Goal: Information Seeking & Learning: Find specific fact

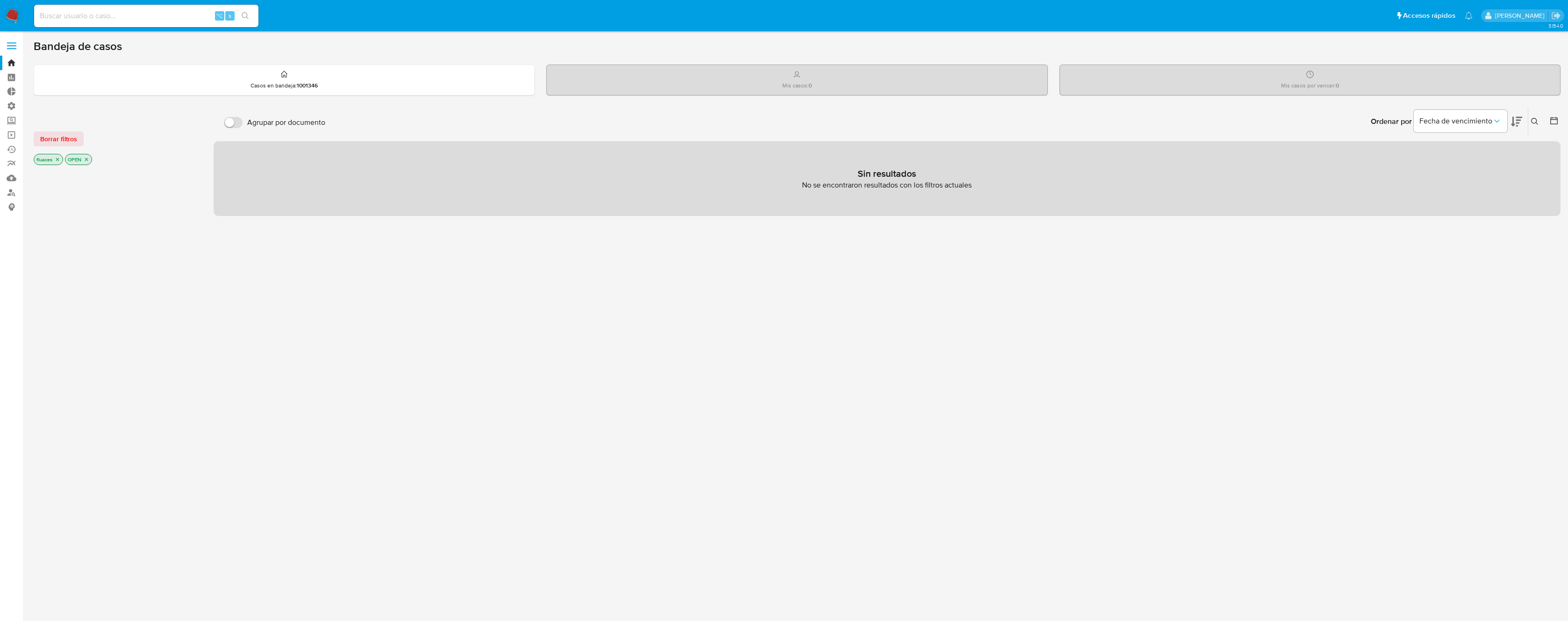
drag, startPoint x: 9, startPoint y: 46, endPoint x: 171, endPoint y: 128, distance: 181.6
click at [10, 46] on label at bounding box center [12, 46] width 24 height 20
click at [13, 48] on span at bounding box center [12, 48] width 10 height 1
click at [0, 0] on input "checkbox" at bounding box center [0, 0] width 0 height 0
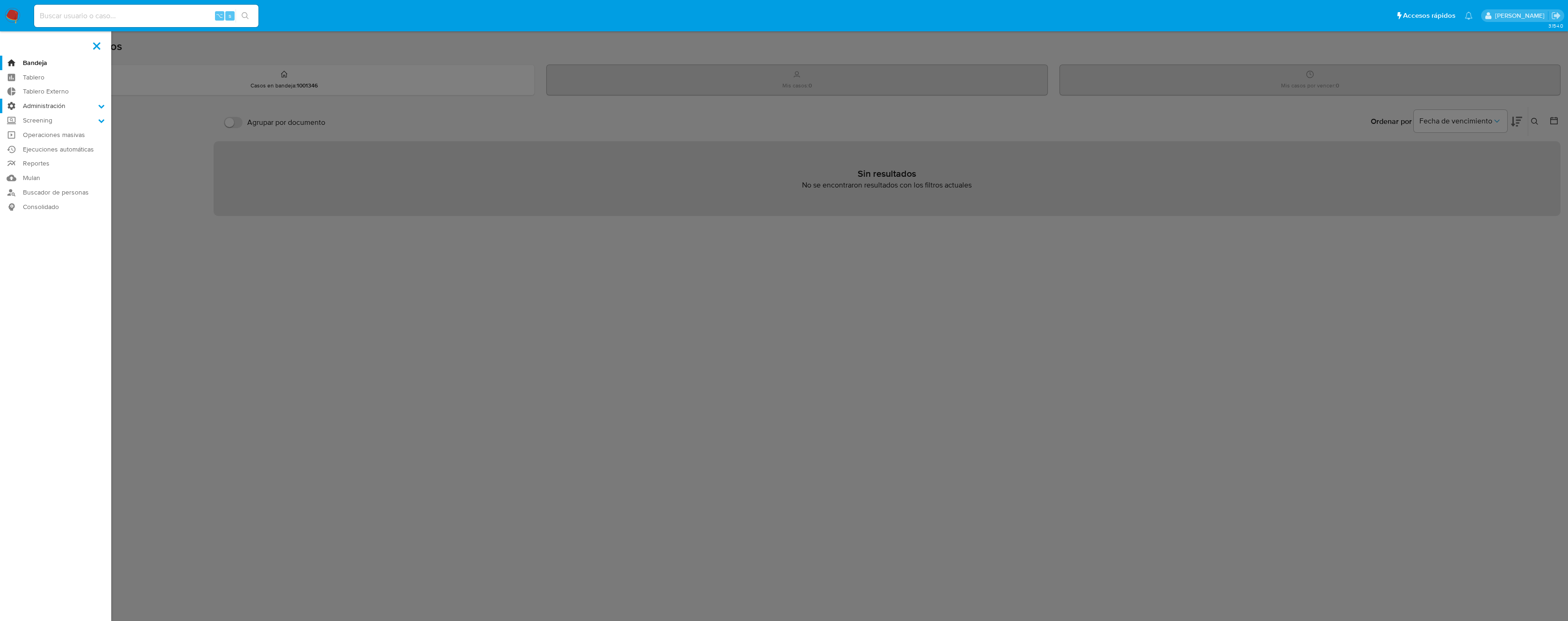
click at [42, 105] on label "Administración" at bounding box center [55, 106] width 111 height 15
click at [0, 0] on input "Administración" at bounding box center [0, 0] width 0 height 0
click at [49, 119] on link "Reglas" at bounding box center [55, 119] width 111 height 12
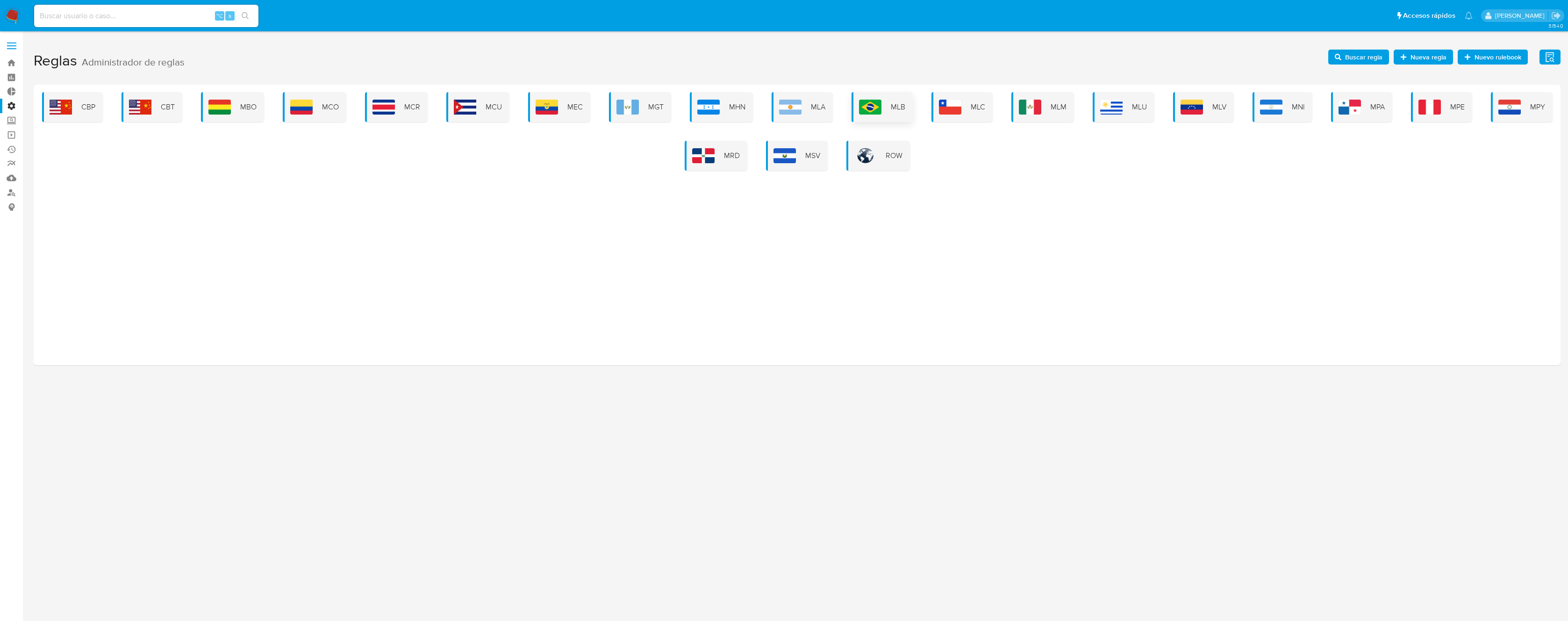
click at [886, 110] on div "MLB" at bounding box center [882, 107] width 61 height 29
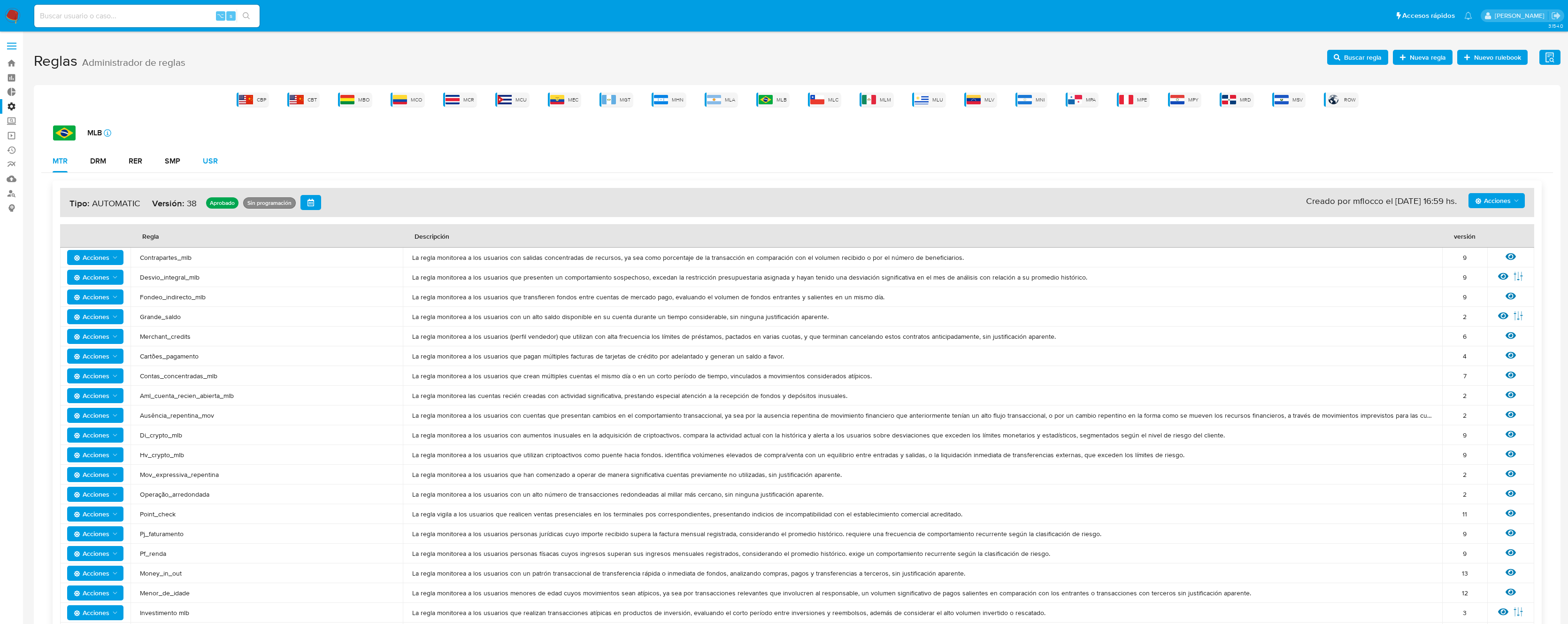
click at [229, 165] on div "MTR DRM RER SMP USR" at bounding box center [797, 161] width 1512 height 23
click at [211, 164] on div "USR" at bounding box center [210, 162] width 15 height 8
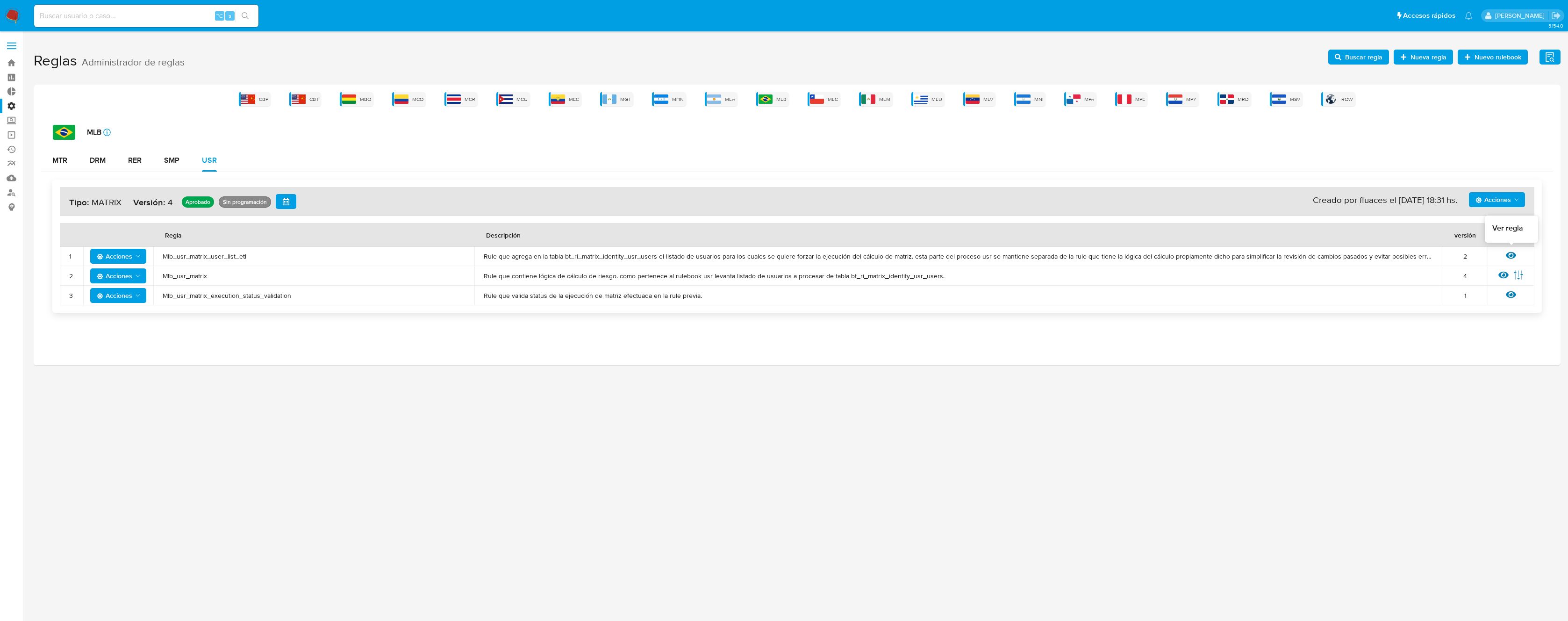
click at [1512, 254] on icon at bounding box center [1511, 255] width 10 height 7
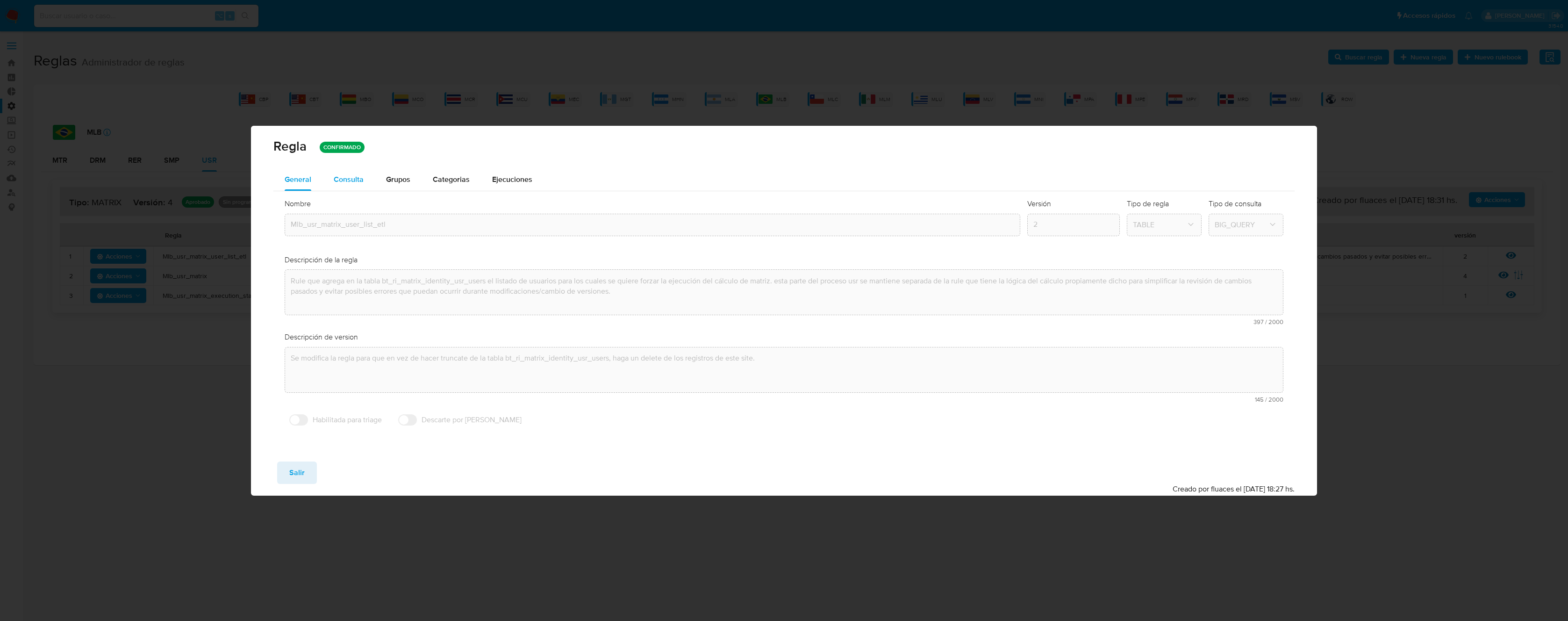
click at [351, 180] on span "Consulta" at bounding box center [348, 179] width 29 height 11
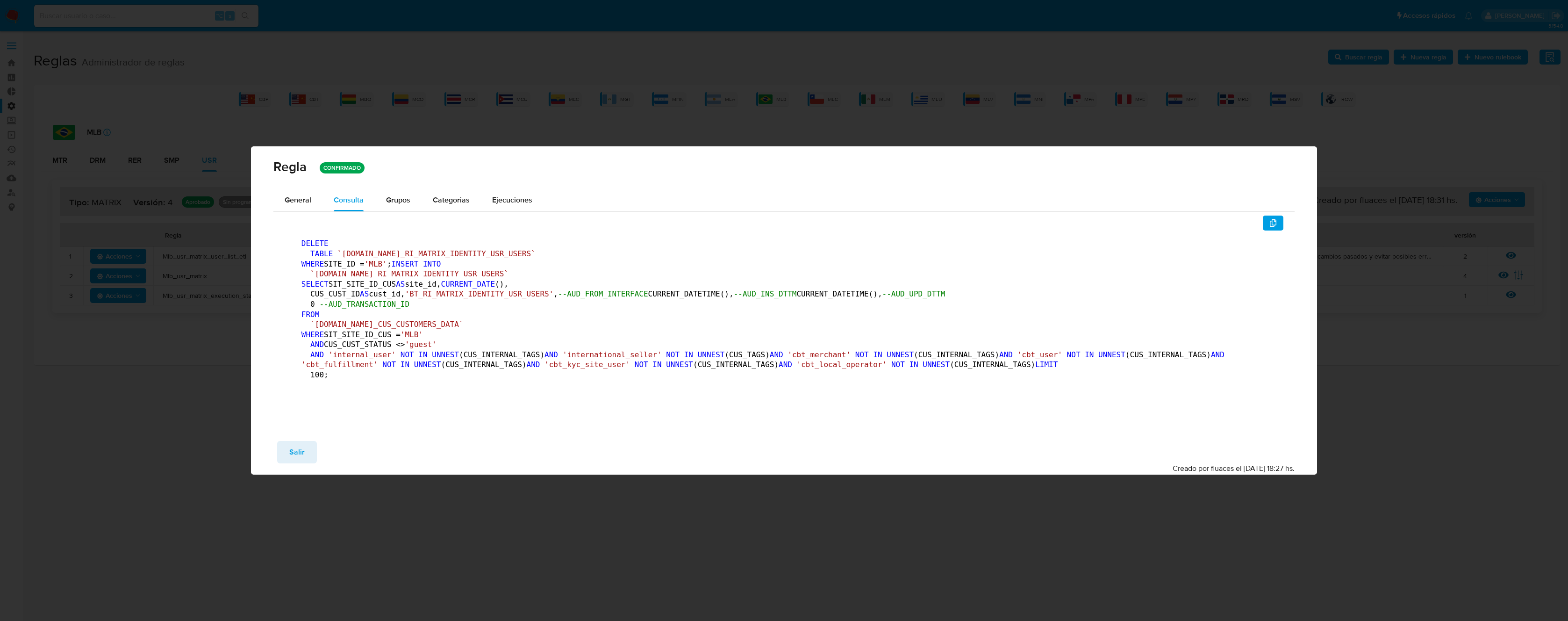
drag, startPoint x: 1276, startPoint y: 145, endPoint x: 1308, endPoint y: 78, distance: 74.2
click at [1277, 219] on icon "button" at bounding box center [1273, 223] width 7 height 8
click at [301, 462] on span "Salir" at bounding box center [297, 451] width 16 height 21
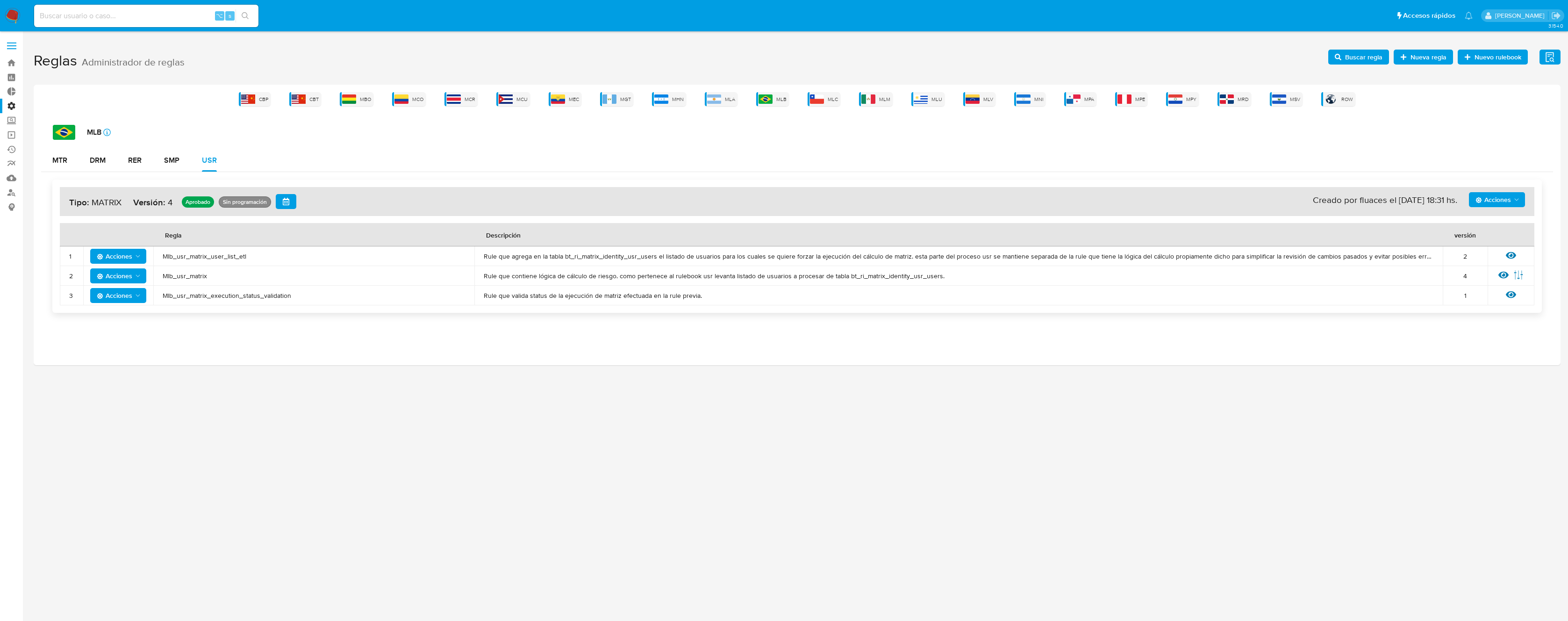
click at [185, 277] on span "Mlb_usr_matrix" at bounding box center [314, 276] width 302 height 9
click at [1364, 59] on span "Buscar regla" at bounding box center [1364, 57] width 37 height 15
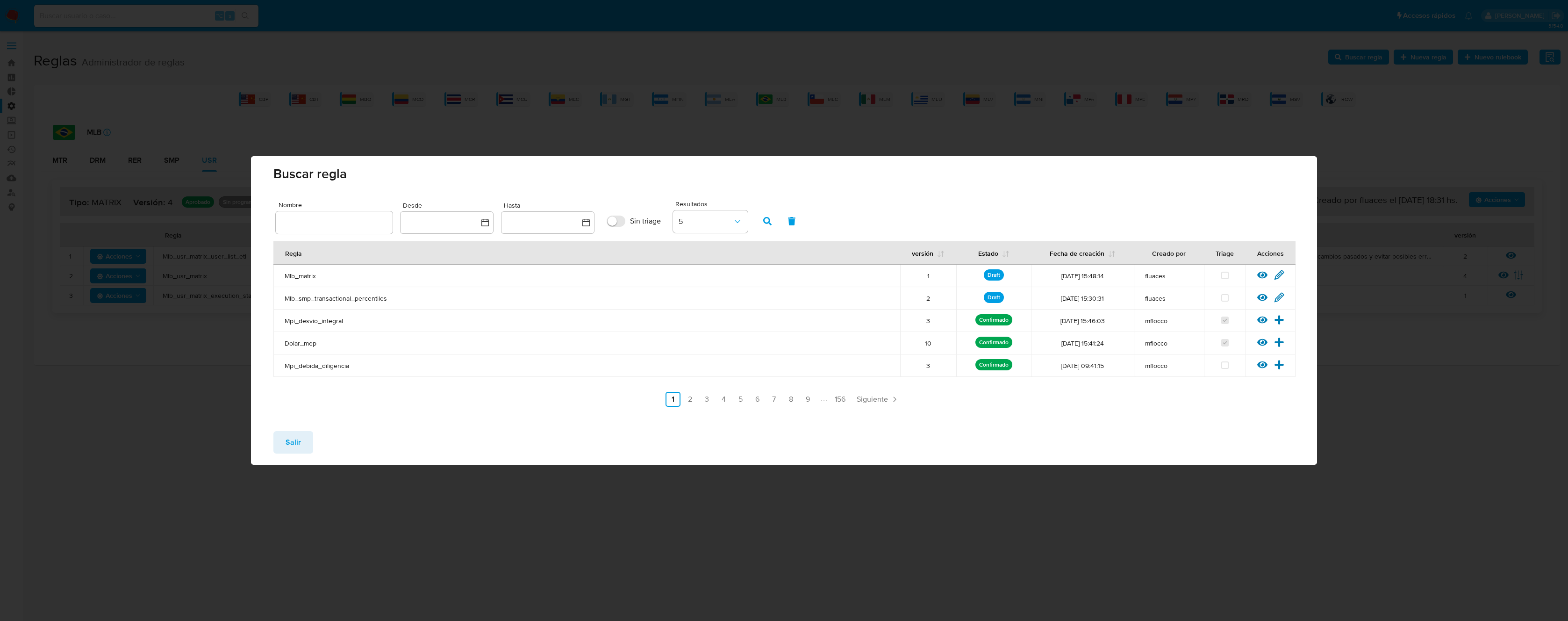
click at [293, 276] on span "Mlb_matrix" at bounding box center [587, 276] width 604 height 9
click at [293, 275] on span "Mlb_matrix" at bounding box center [587, 276] width 604 height 9
click at [1281, 276] on icon at bounding box center [1280, 274] width 9 height 9
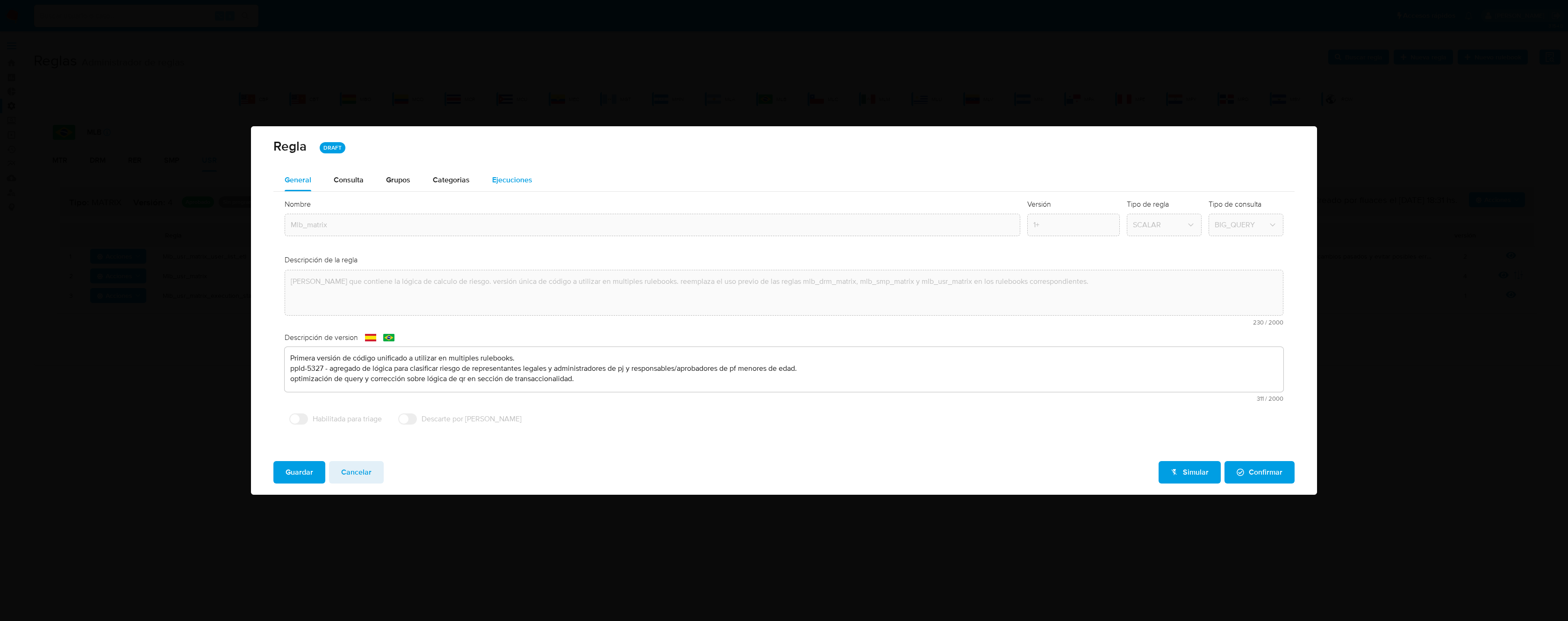
click at [497, 186] on div "Ejecuciones" at bounding box center [512, 180] width 40 height 23
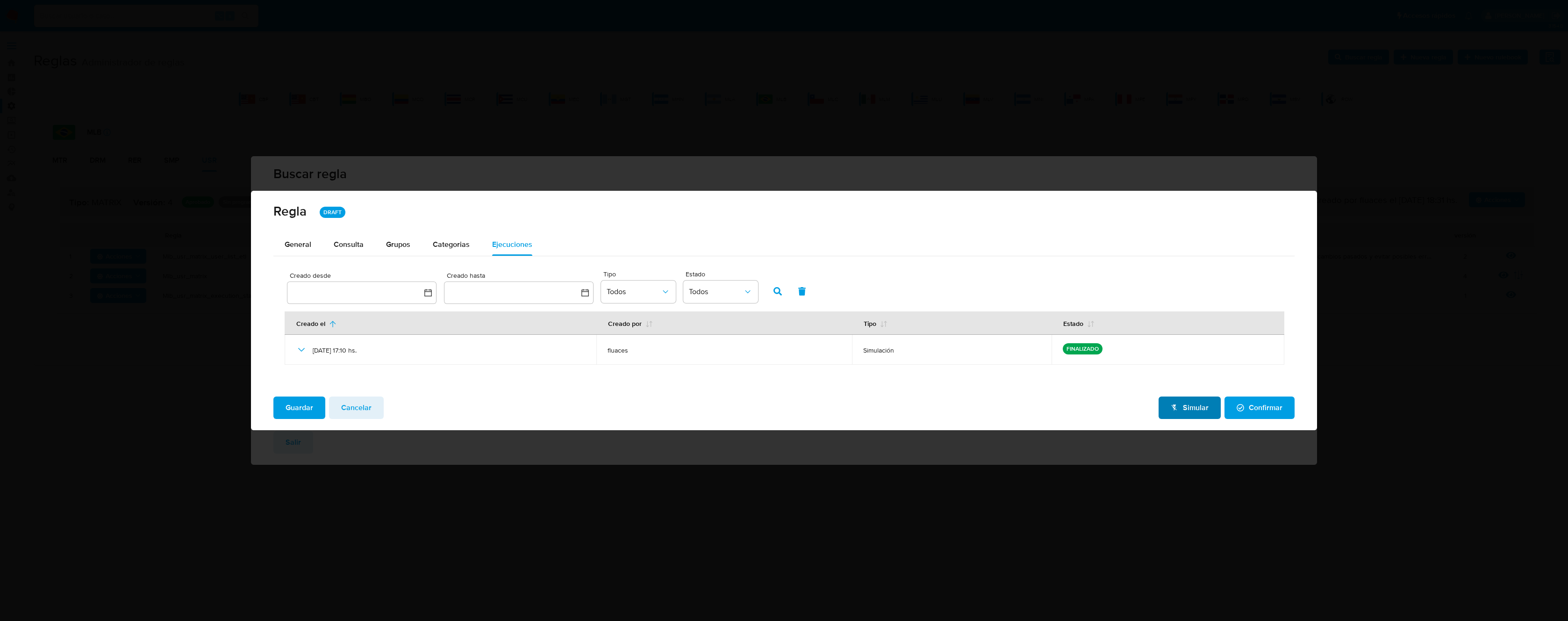
click at [1178, 409] on icon "button" at bounding box center [1175, 408] width 8 height 8
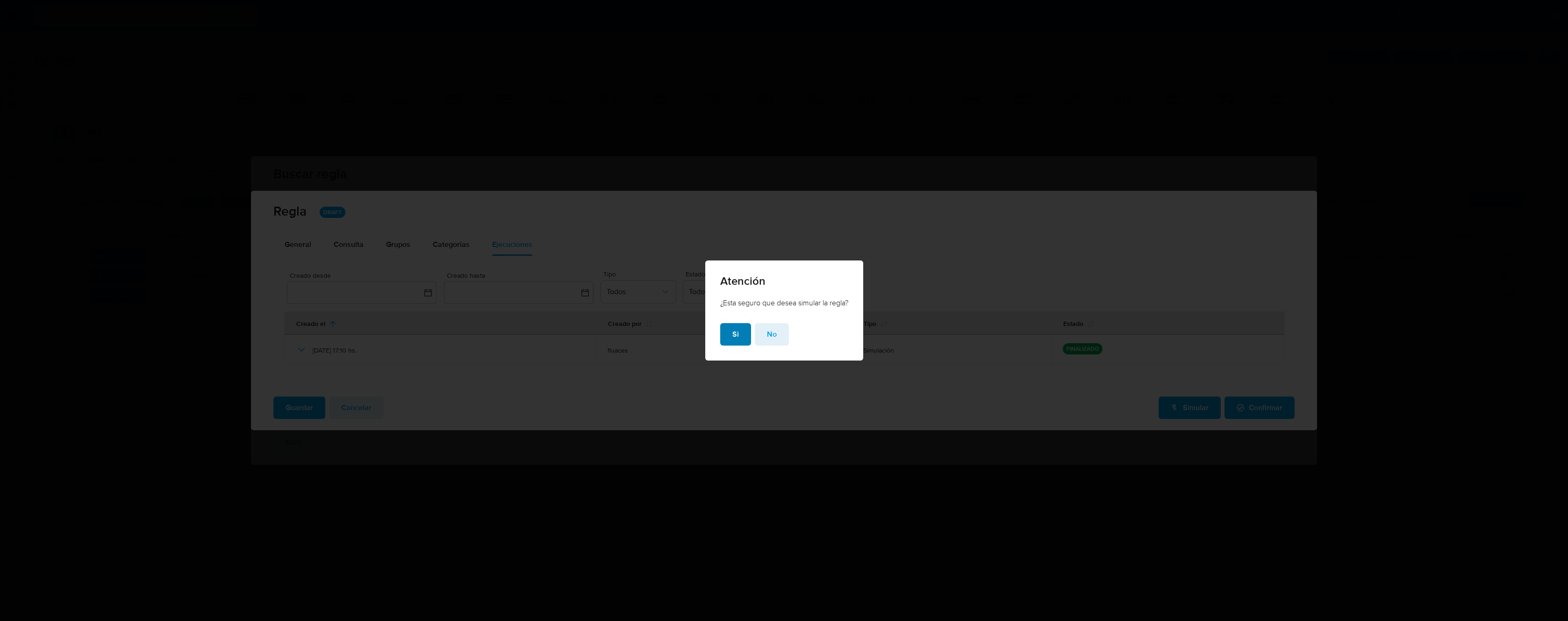
click at [734, 334] on span "Si" at bounding box center [736, 334] width 7 height 21
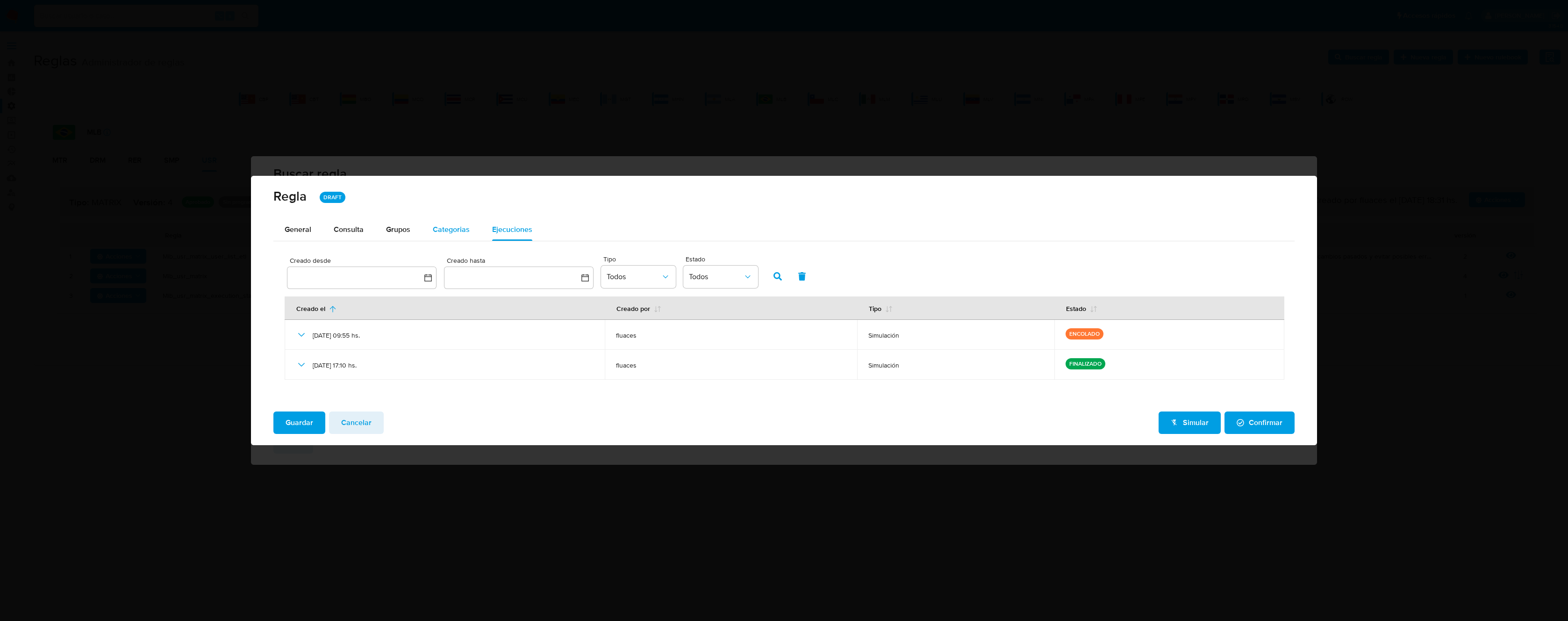
click at [451, 233] on span "Categorias" at bounding box center [451, 229] width 37 height 11
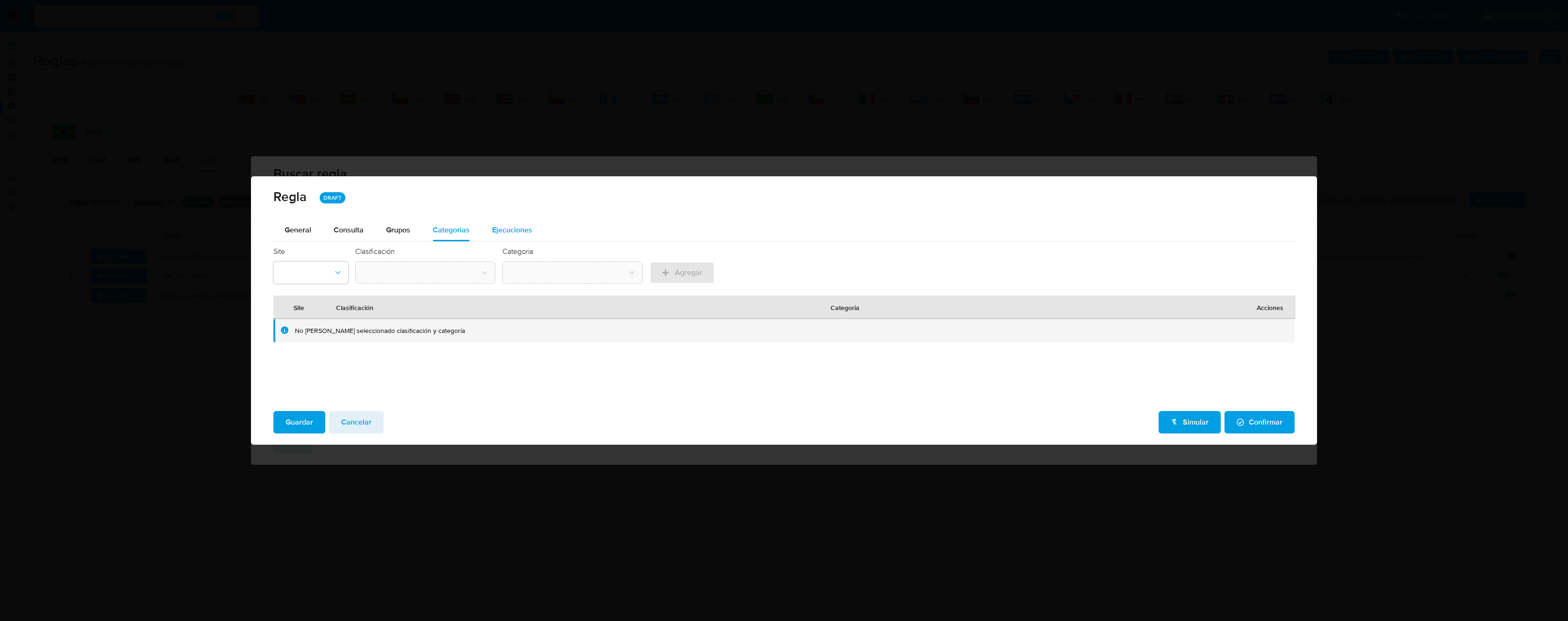
click at [511, 232] on span "Ejecuciones" at bounding box center [512, 230] width 40 height 11
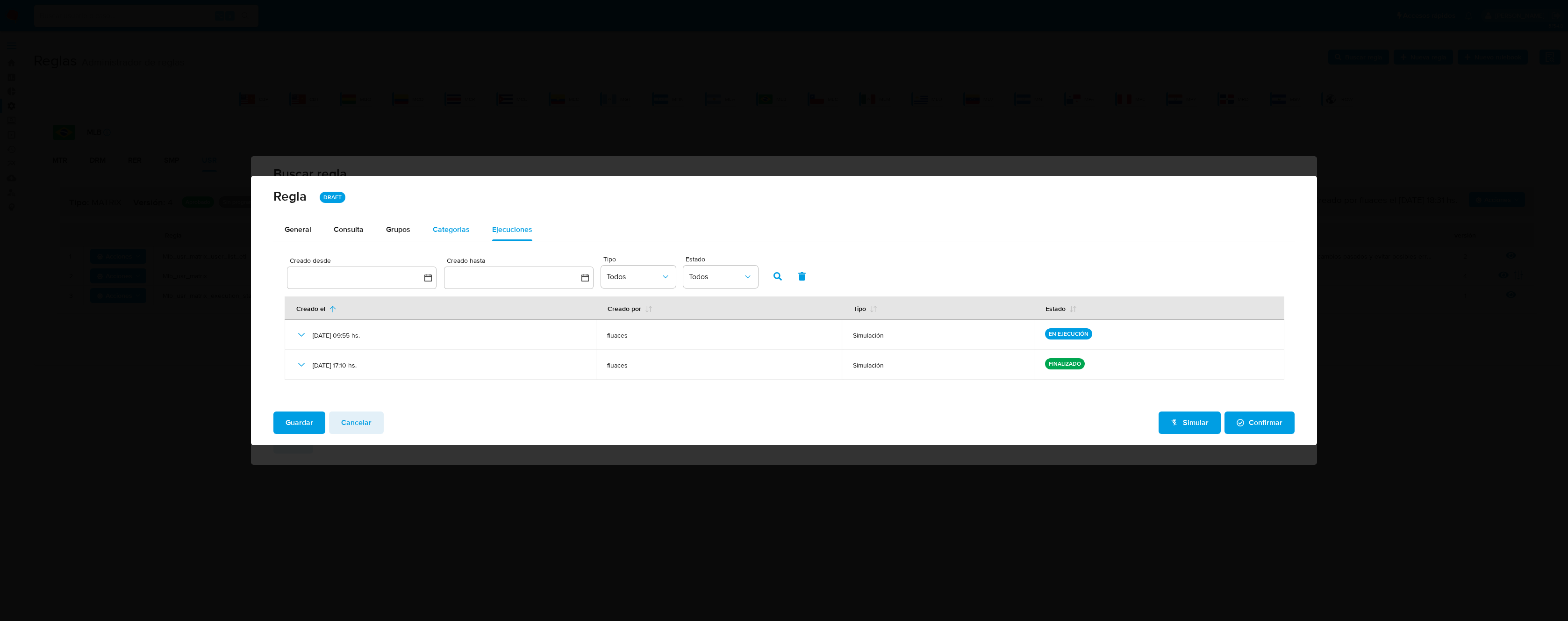
click at [439, 232] on span "Categorias" at bounding box center [451, 229] width 37 height 11
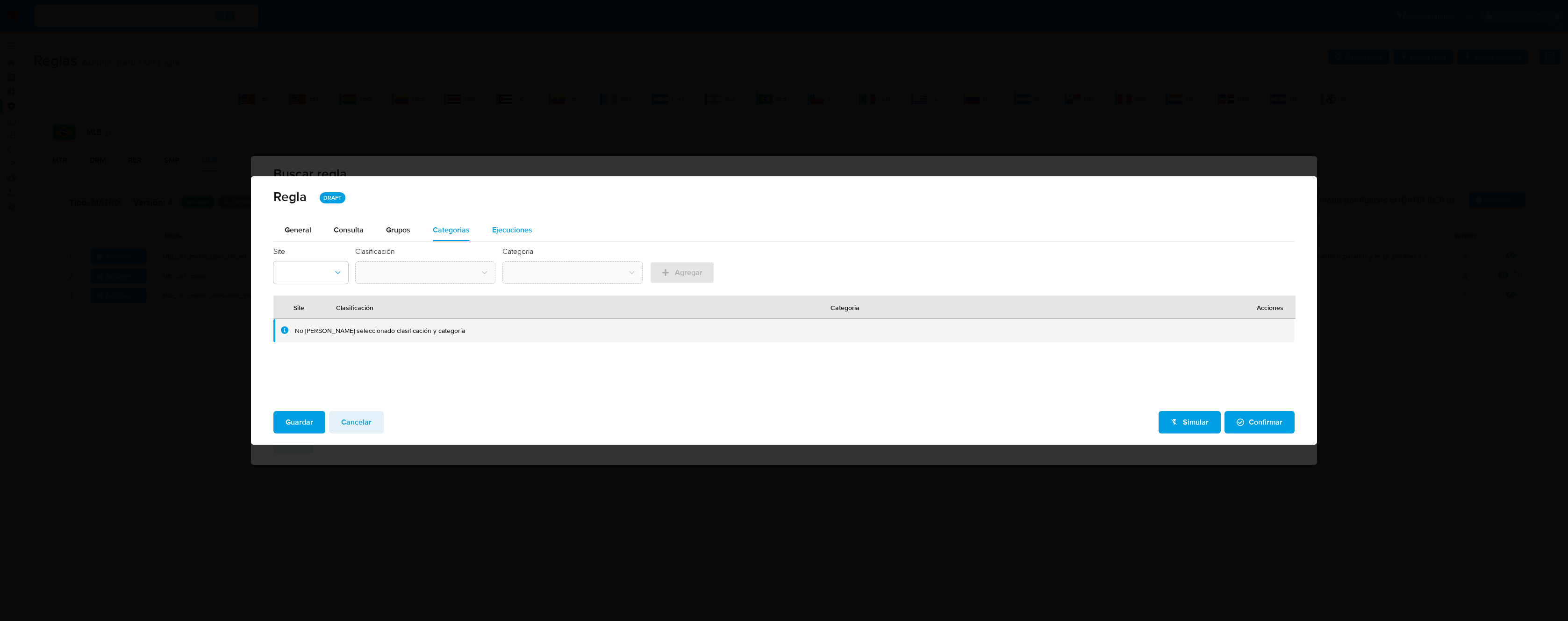
click at [509, 230] on span "Ejecuciones" at bounding box center [512, 230] width 40 height 11
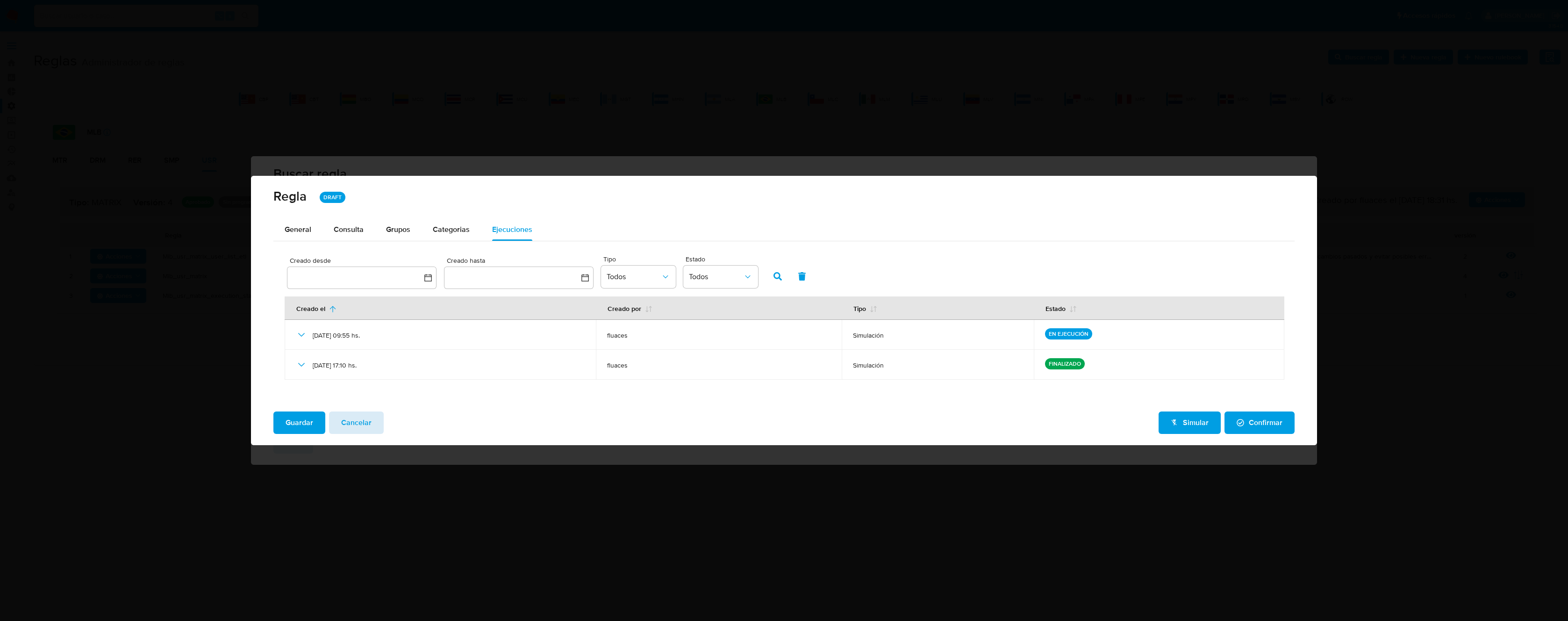
click at [350, 425] on span "Cancelar" at bounding box center [356, 422] width 30 height 21
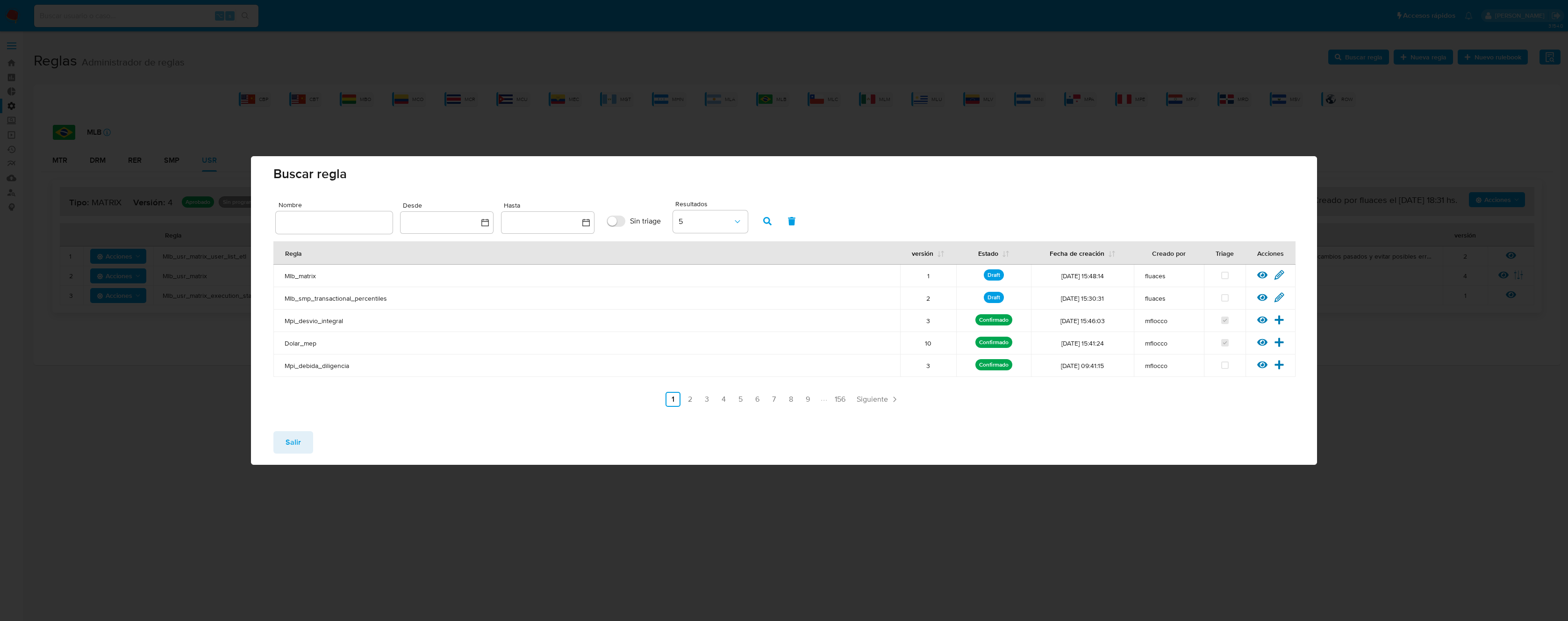
click at [310, 440] on button "Salir" at bounding box center [293, 441] width 39 height 23
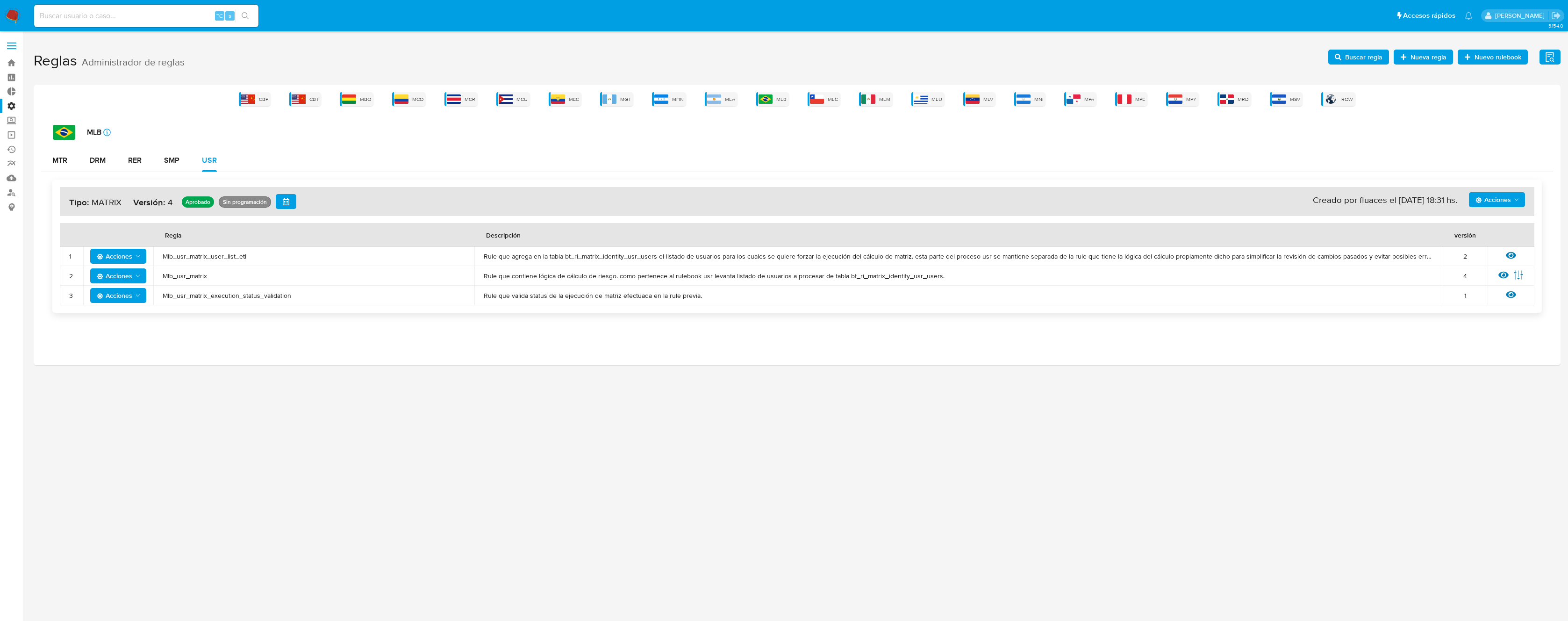
drag, startPoint x: 373, startPoint y: 328, endPoint x: 53, endPoint y: 121, distance: 381.1
click at [53, 121] on div "CBP CBT MBO MCO MCR MCU MEC MGT MHN MLA MLB MLC MLM MLU MLV MNI MPA MPE MPY MRD…" at bounding box center [797, 225] width 1527 height 281
click at [52, 115] on div "CBP CBT MBO MCO MCR MCU MEC MGT MHN MLA MLB MLC MLM MLU MLV MNI MPA MPE MPY MRD…" at bounding box center [797, 225] width 1527 height 281
drag, startPoint x: 52, startPoint y: 115, endPoint x: 1540, endPoint y: 321, distance: 1502.2
click at [1542, 322] on div "CBP CBT MBO MCO MCR MCU MEC MGT MHN MLA MLB MLC MLM MLU MLV MNI MPA MPE MPY MRD…" at bounding box center [797, 225] width 1527 height 281
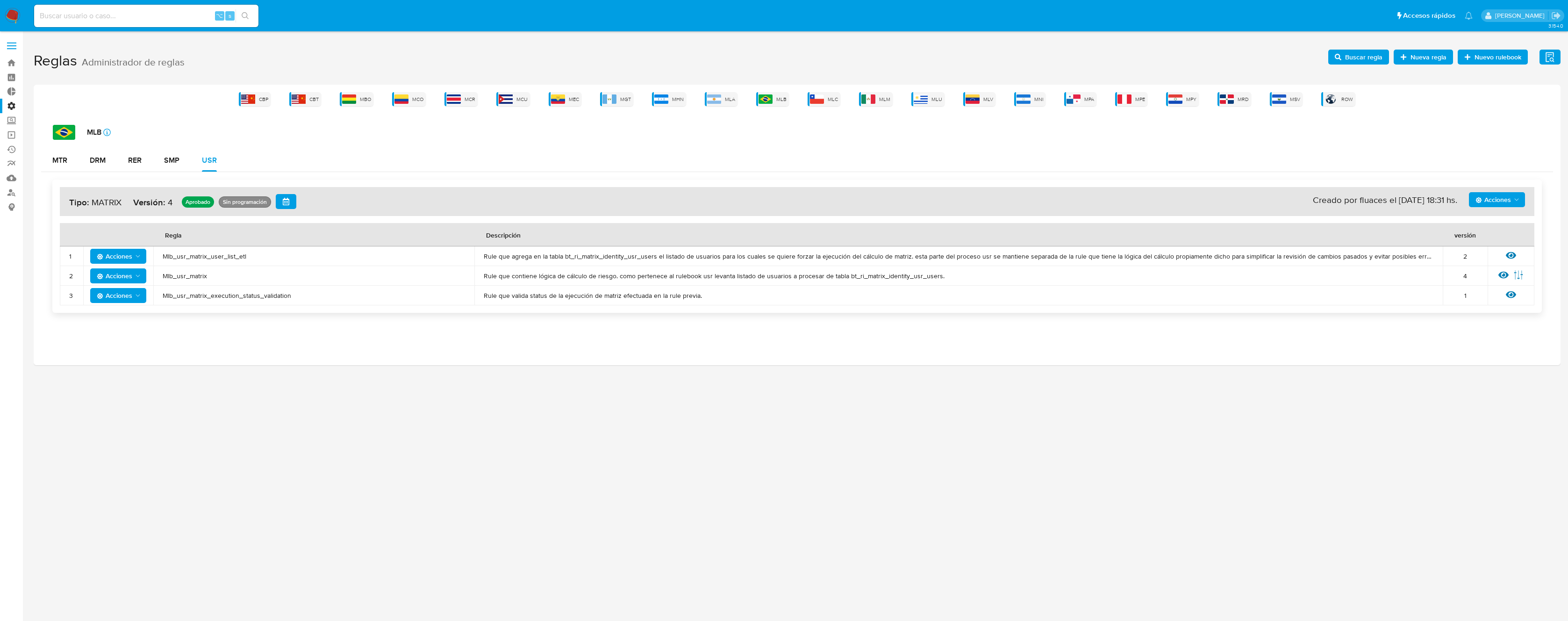
click at [1538, 321] on div "CBP CBT MBO MCO MCR MCU MEC MGT MHN MLA MLB MLC MLM MLU MLV MNI MPA MPE MPY MRD…" at bounding box center [797, 225] width 1527 height 281
click at [1358, 59] on span "Buscar regla" at bounding box center [1364, 57] width 37 height 15
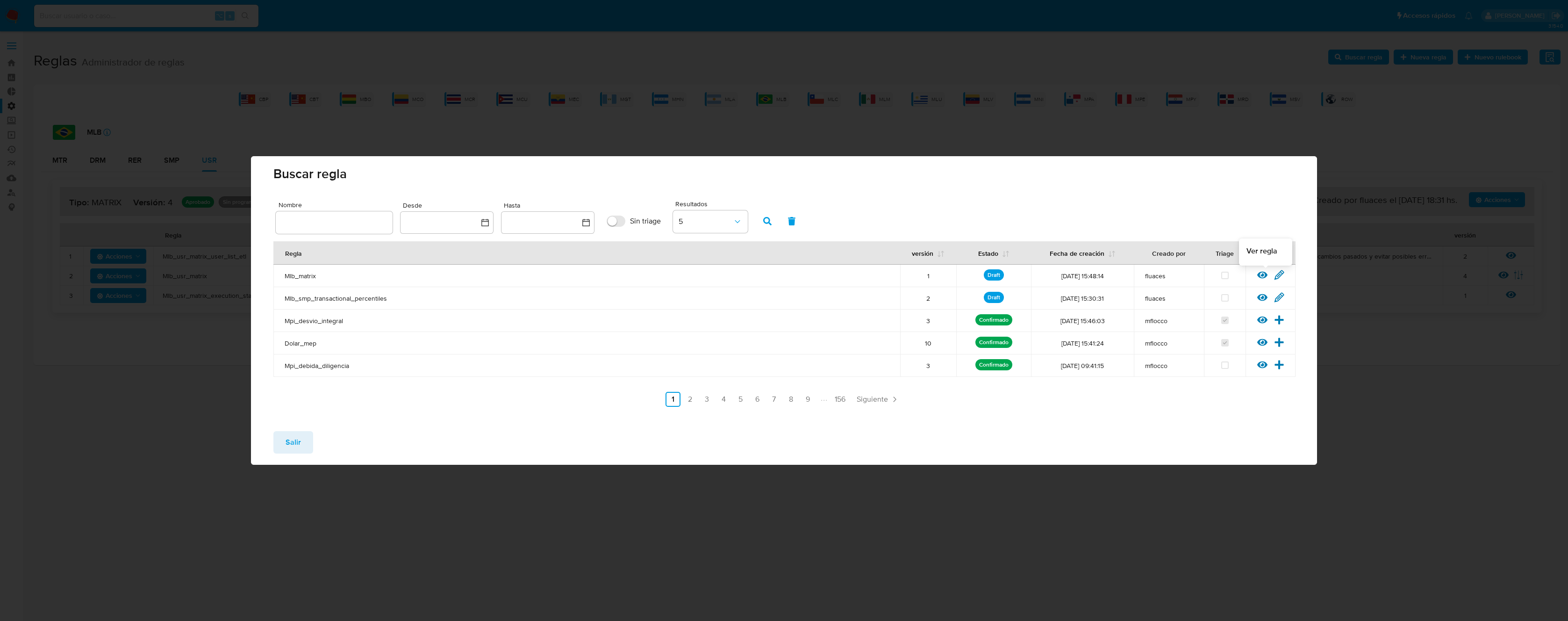
click at [1264, 277] on icon at bounding box center [1263, 275] width 10 height 10
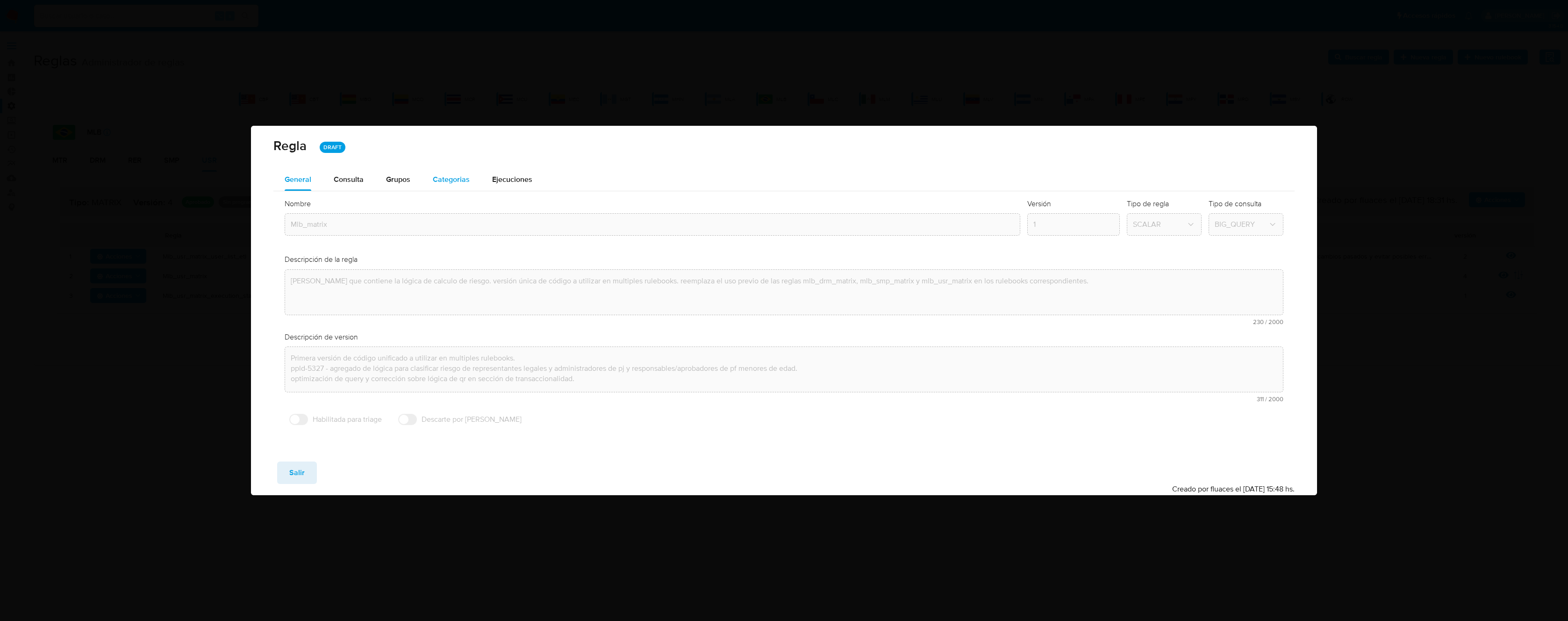
click at [463, 185] on div "Categorias" at bounding box center [451, 180] width 37 height 23
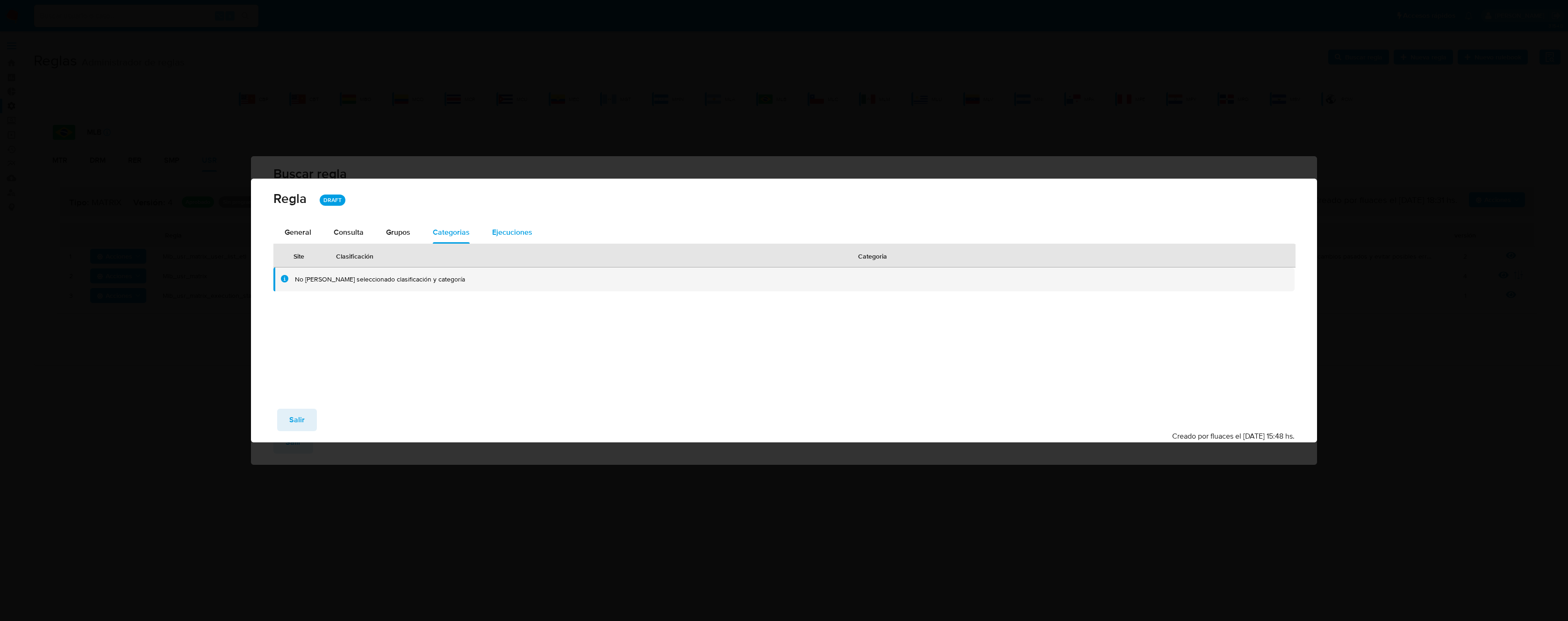
click at [499, 228] on span "Ejecuciones" at bounding box center [512, 232] width 40 height 11
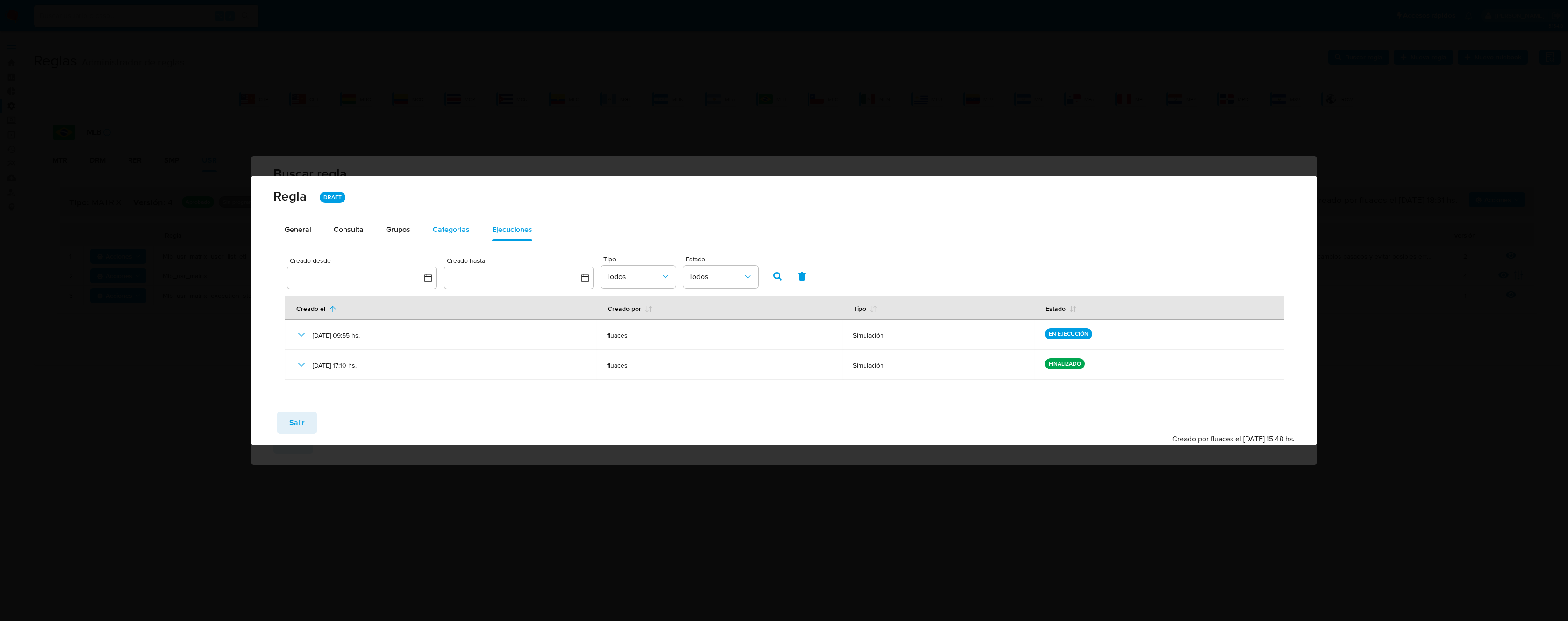
click at [422, 235] on button "Categorias" at bounding box center [451, 229] width 60 height 23
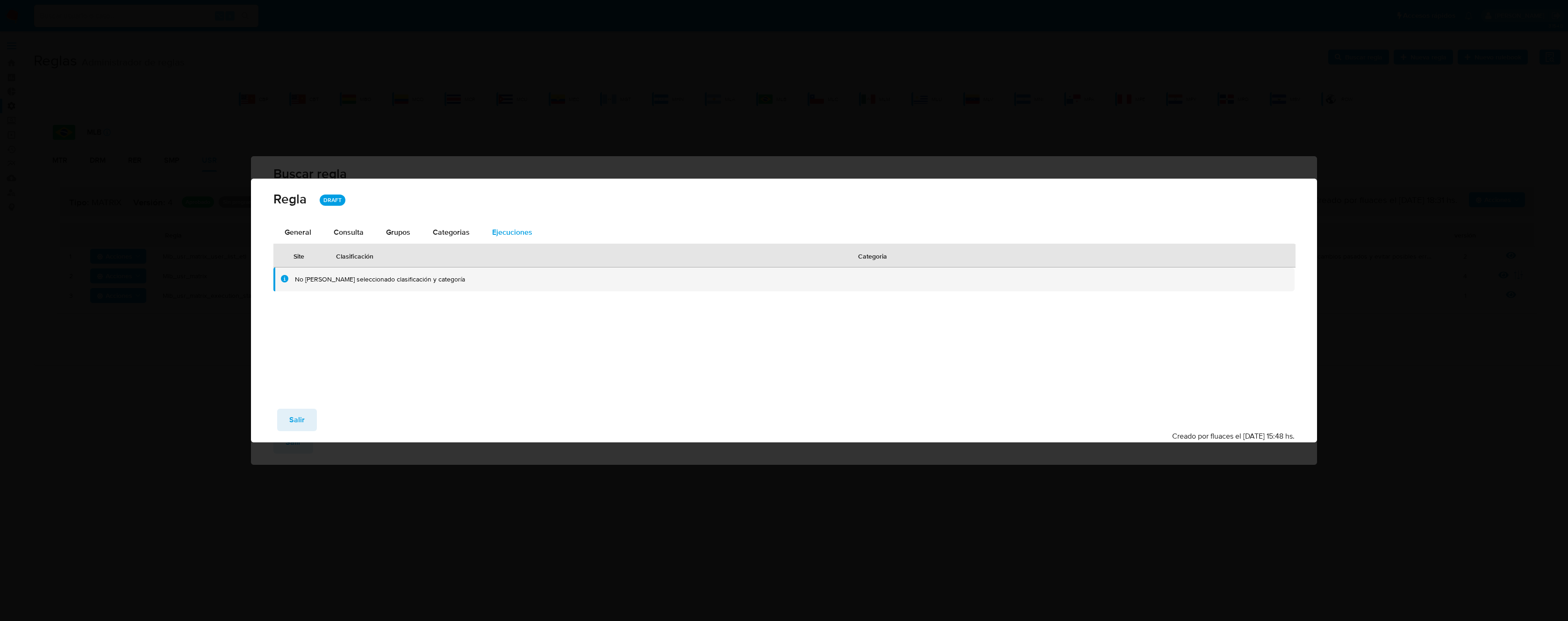
click at [499, 233] on span "Ejecuciones" at bounding box center [512, 232] width 40 height 11
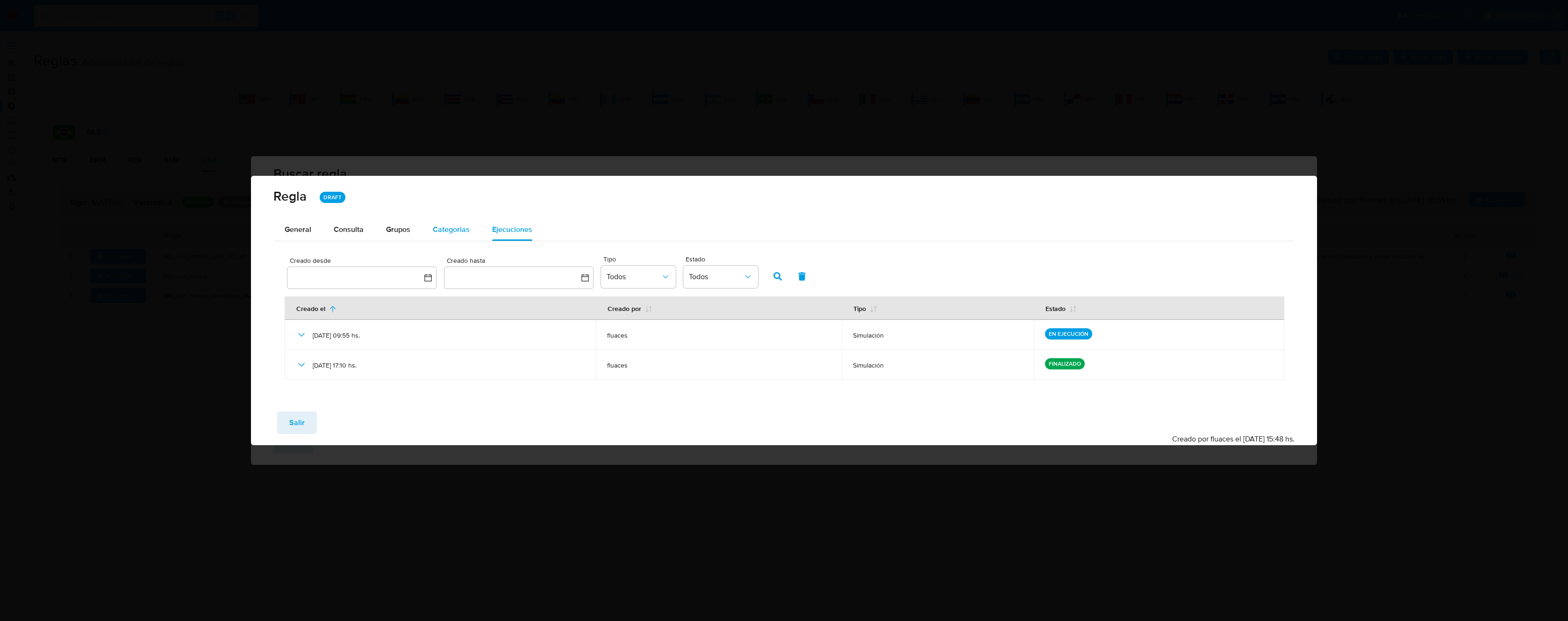
click at [457, 227] on span "Categorias" at bounding box center [451, 229] width 37 height 11
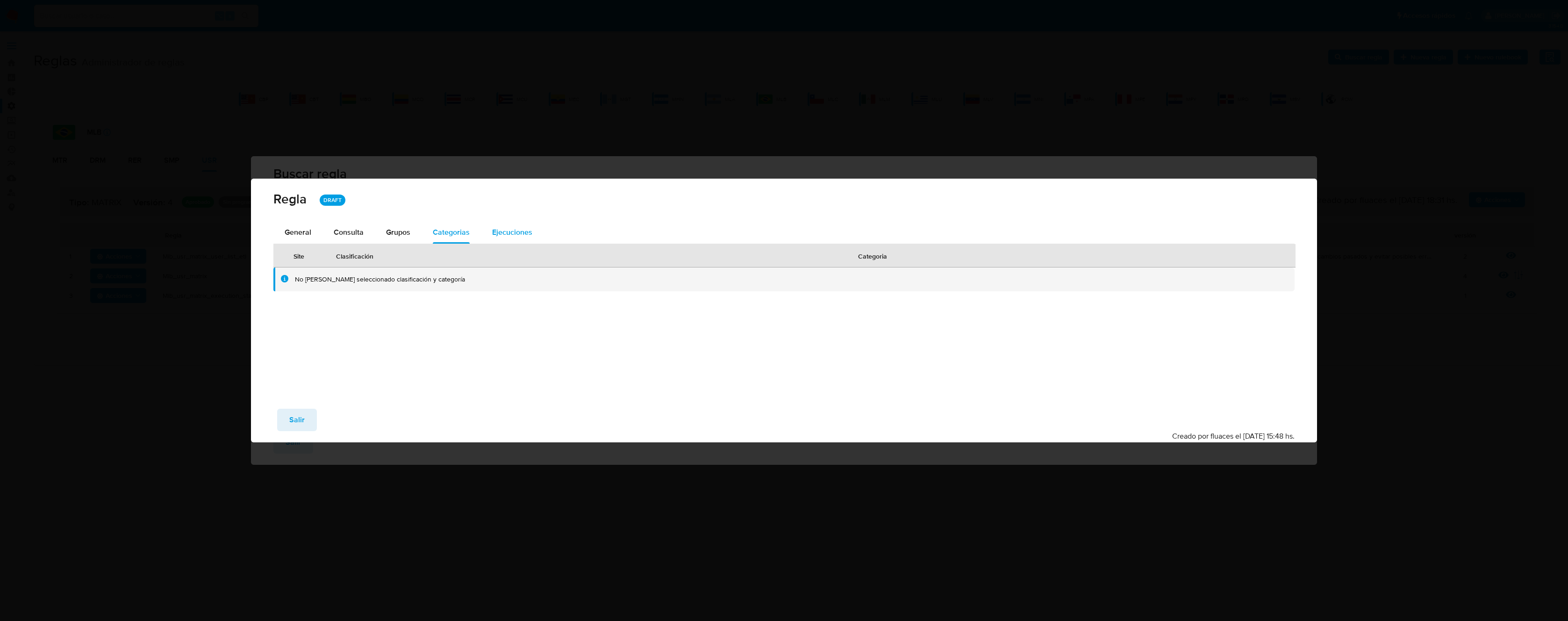
click at [505, 232] on span "Ejecuciones" at bounding box center [512, 232] width 40 height 11
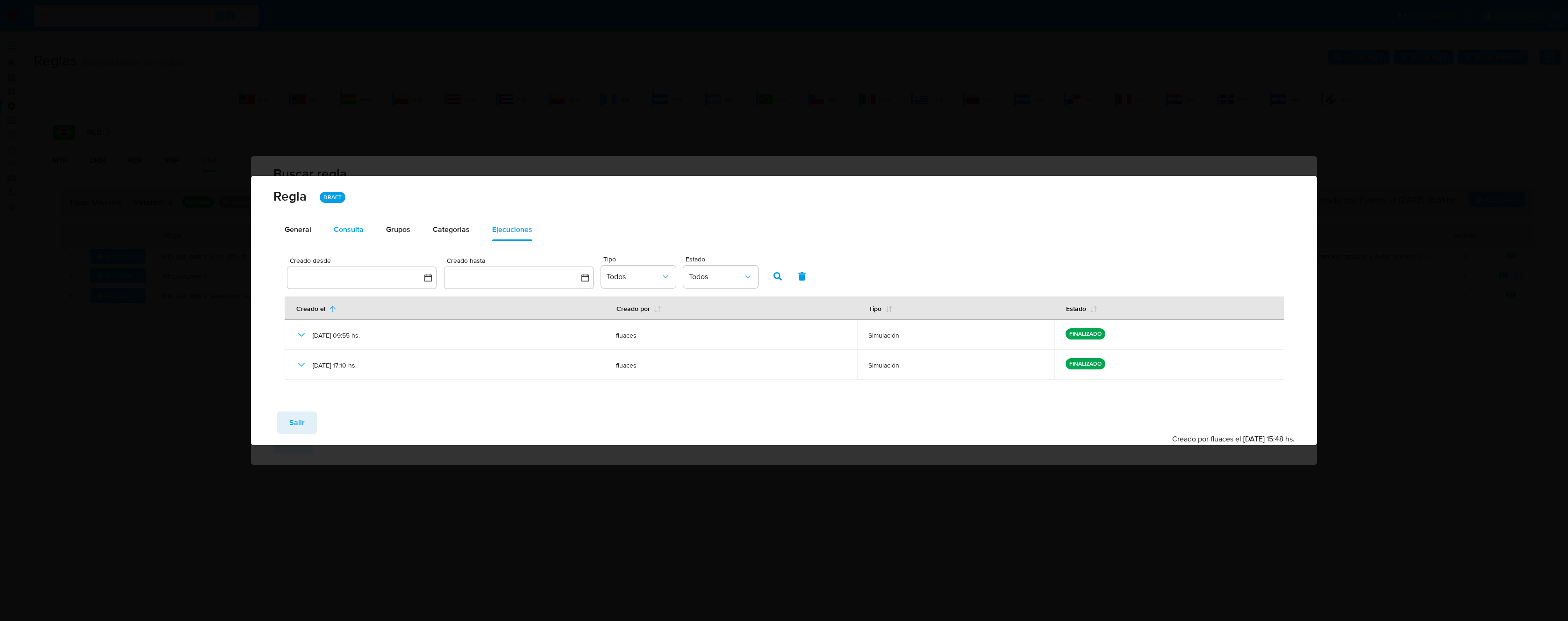
click at [338, 230] on span "Consulta" at bounding box center [348, 229] width 29 height 11
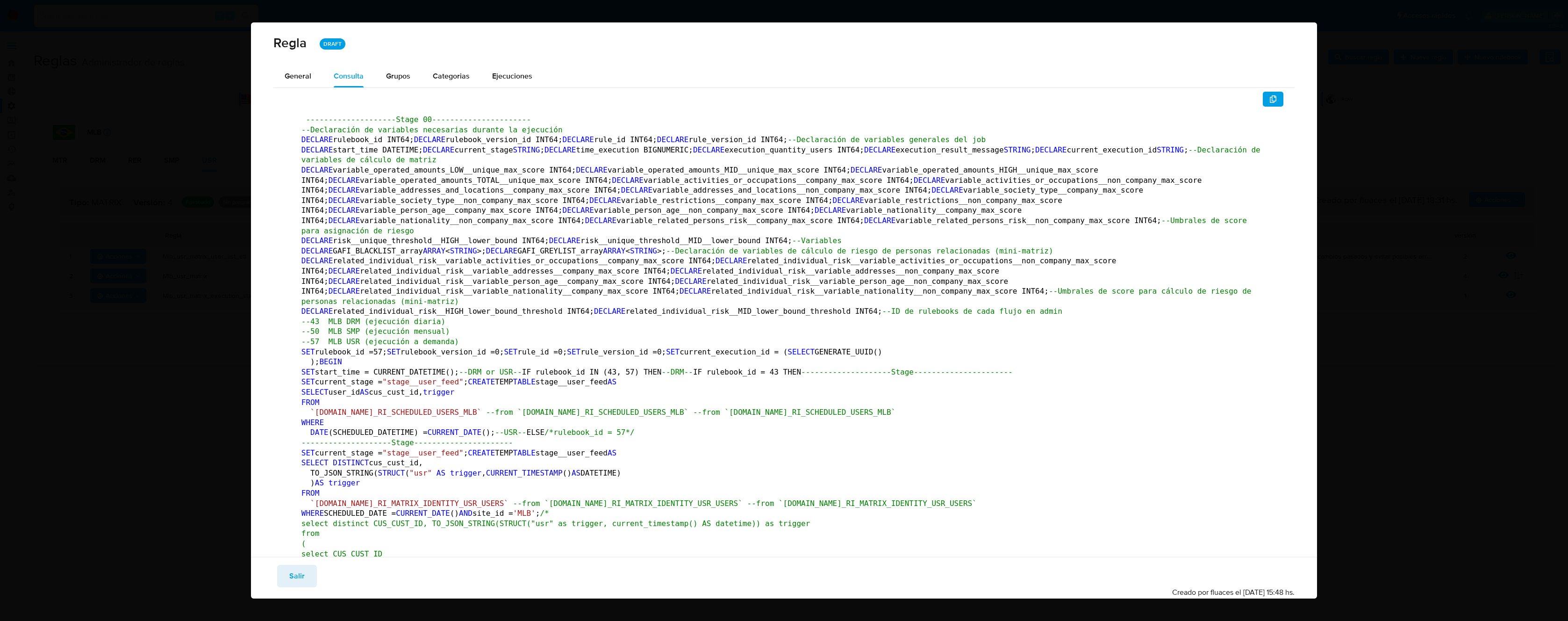
click at [308, 571] on button "Salir" at bounding box center [297, 576] width 39 height 23
click at [305, 580] on button "Salir" at bounding box center [297, 576] width 39 height 23
click at [217, 475] on div "Regla DRAFT General Consulta Parametros Grupos Categorias Ejecuciones ---------…" at bounding box center [784, 310] width 1568 height 621
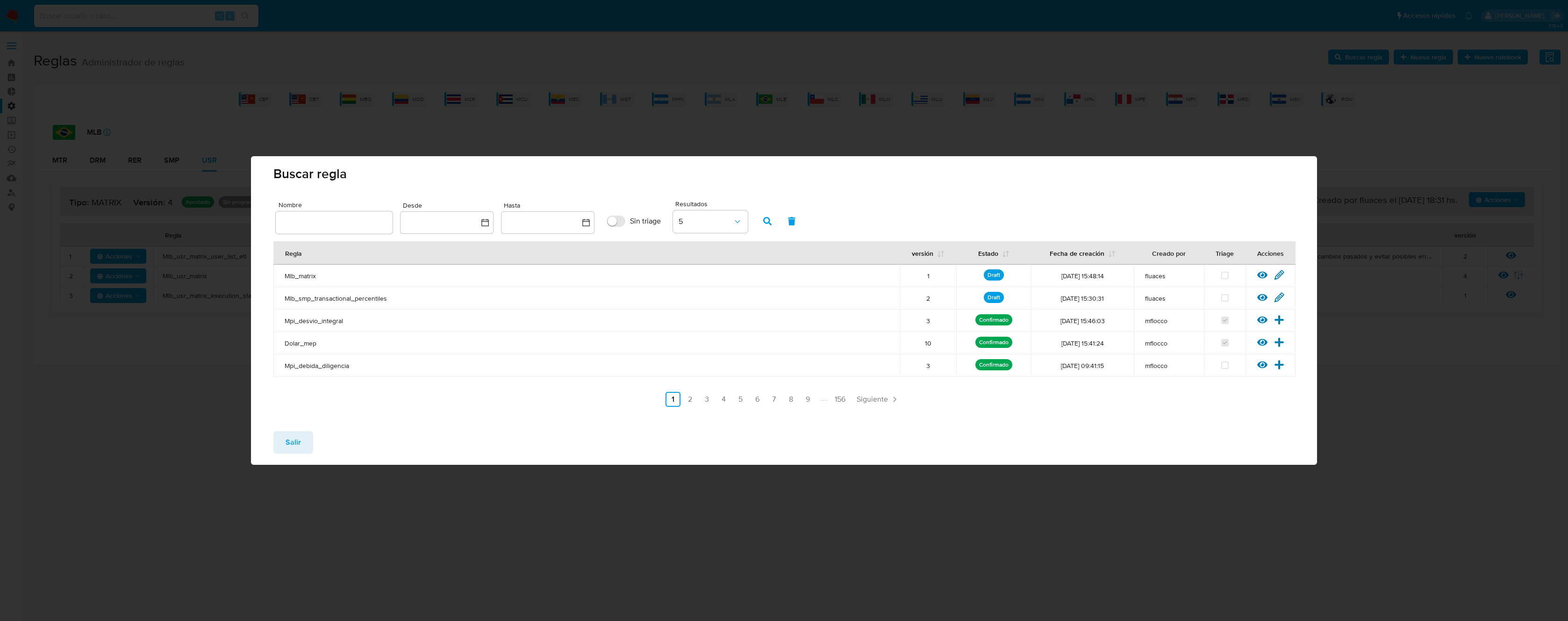
click at [304, 276] on span "Mlb_matrix" at bounding box center [587, 276] width 604 height 9
click at [1281, 276] on icon at bounding box center [1280, 275] width 10 height 10
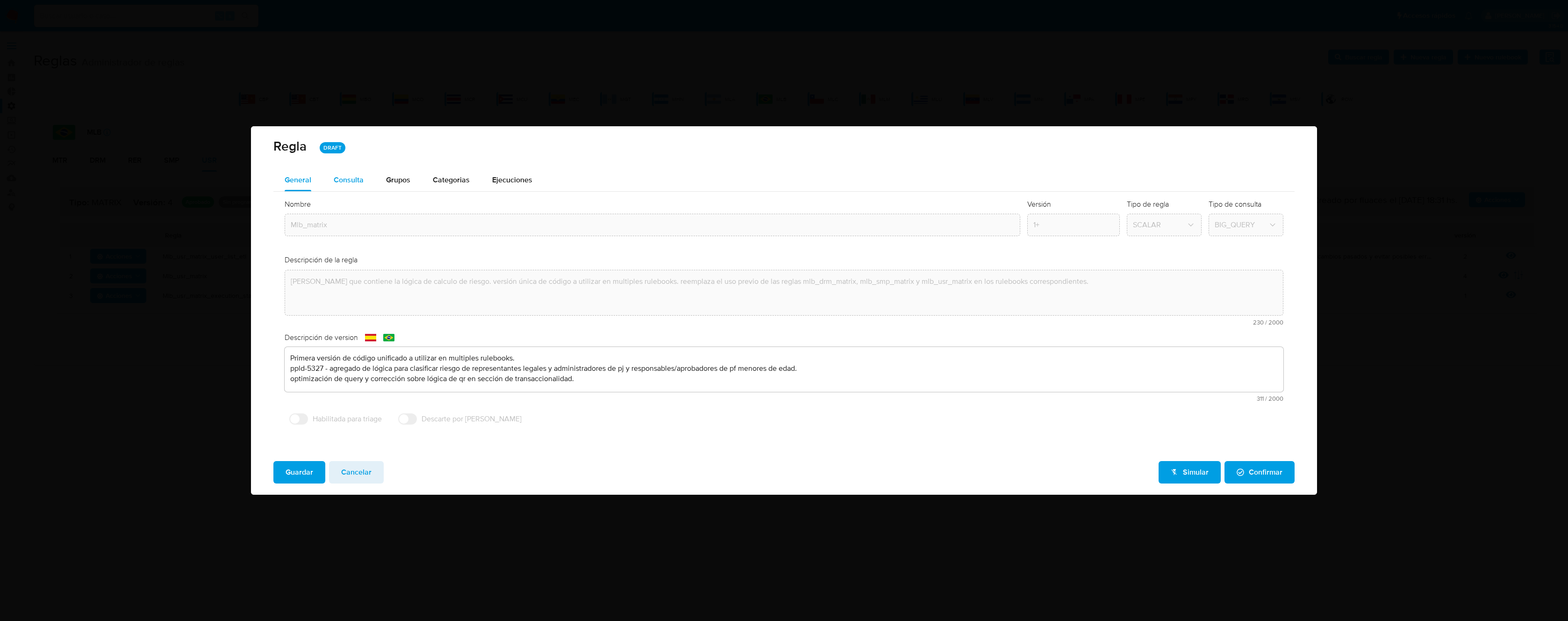
click at [348, 180] on span "Consulta" at bounding box center [348, 180] width 29 height 11
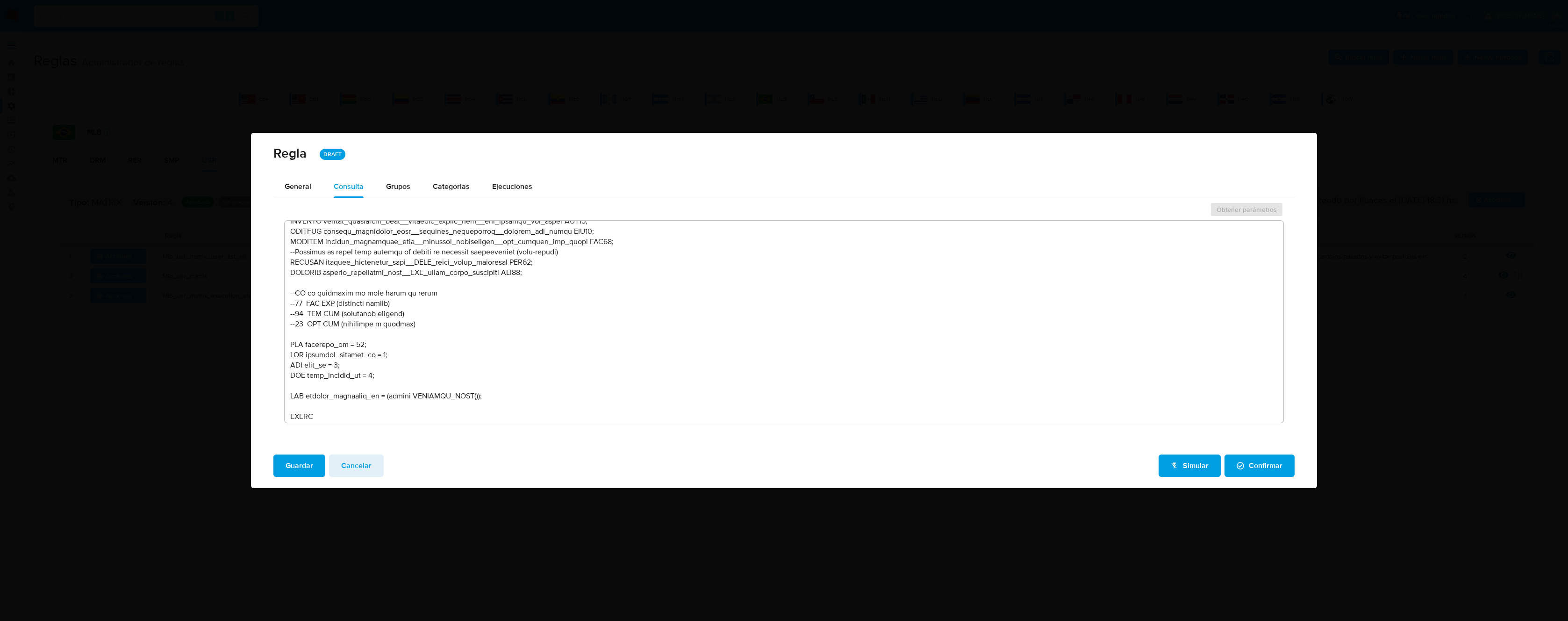
scroll to position [481, 0]
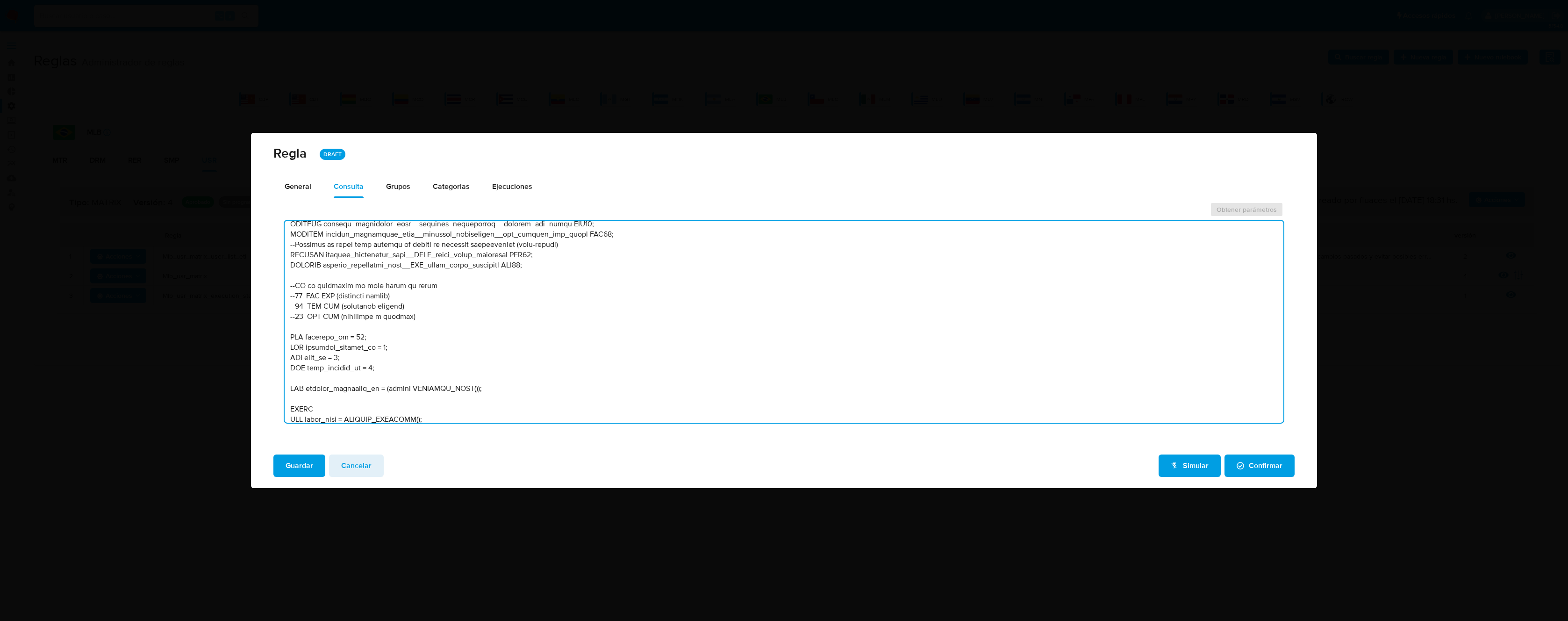
click at [297, 296] on textarea at bounding box center [784, 322] width 999 height 202
click at [356, 337] on textarea at bounding box center [784, 322] width 999 height 202
type textarea "--------------------Stage 00---------------------- --Declaración de variables n…"
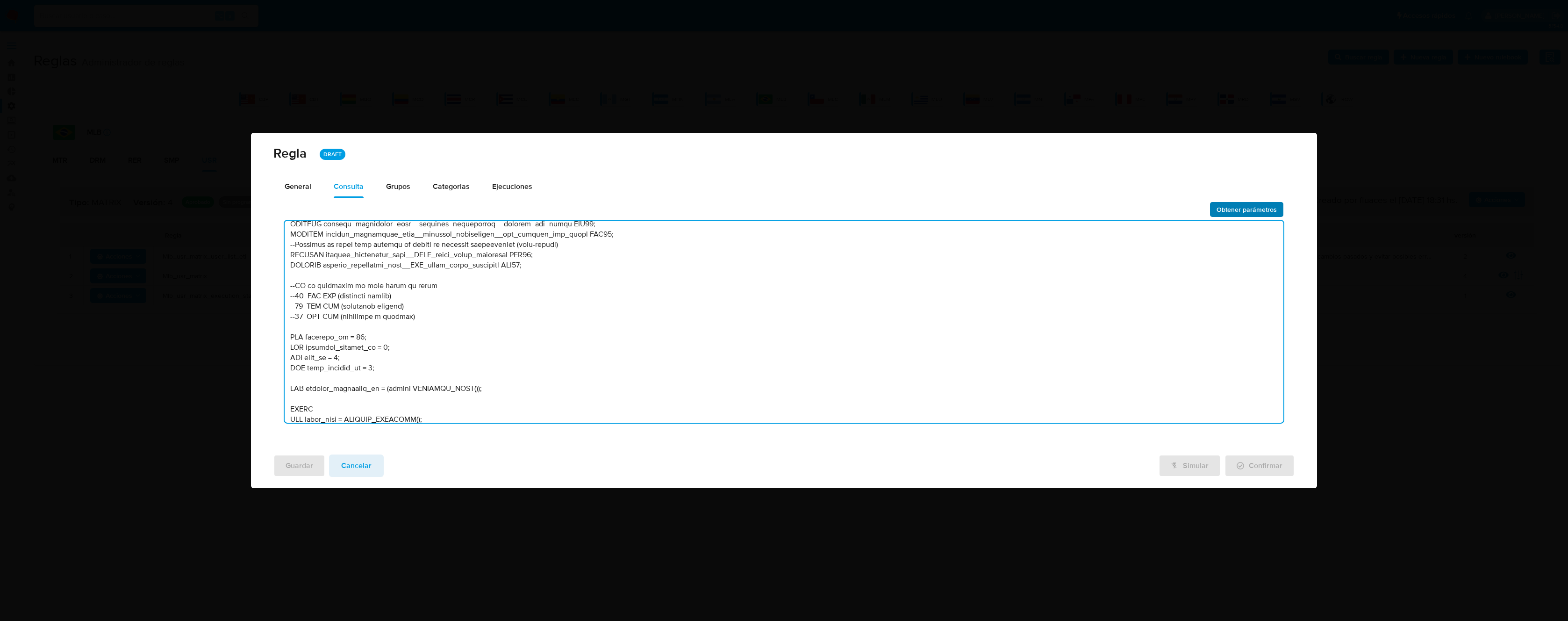
click at [1237, 208] on span "Obtener parámetros" at bounding box center [1246, 209] width 60 height 13
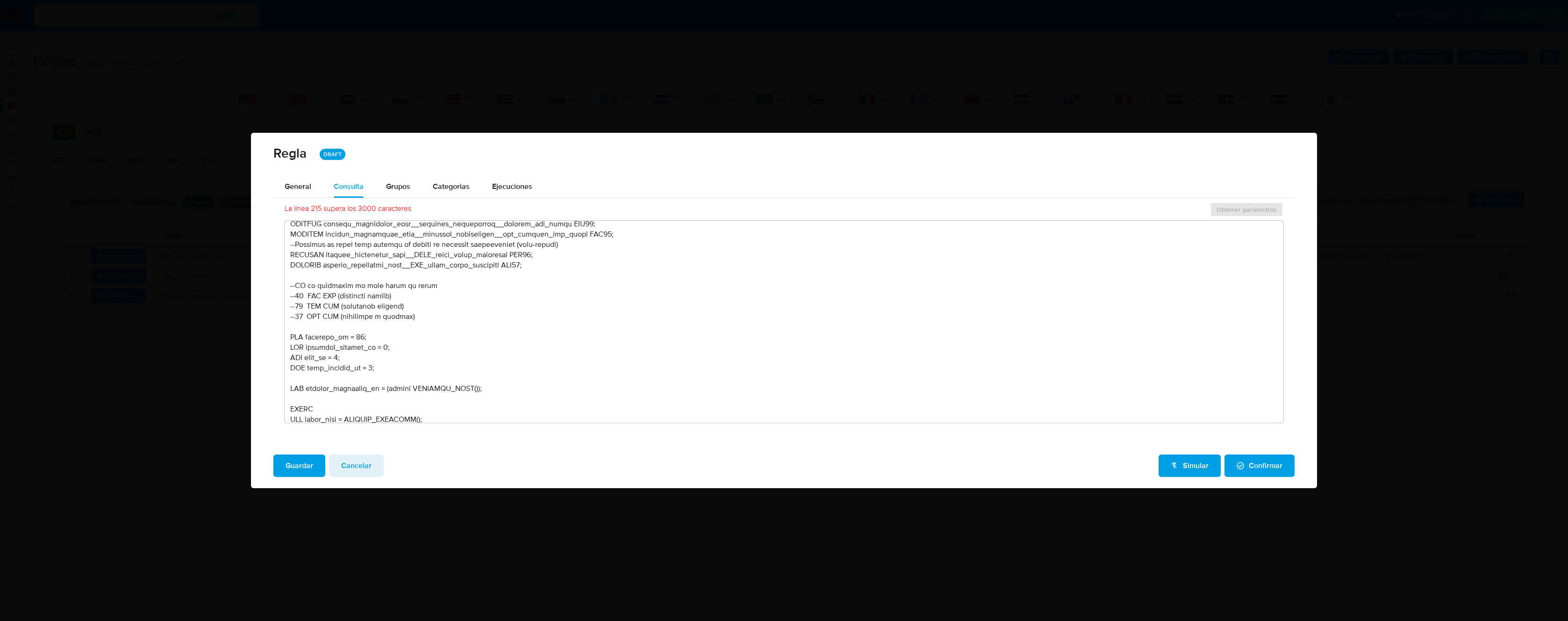
click at [297, 465] on span "Guardar" at bounding box center [299, 465] width 27 height 21
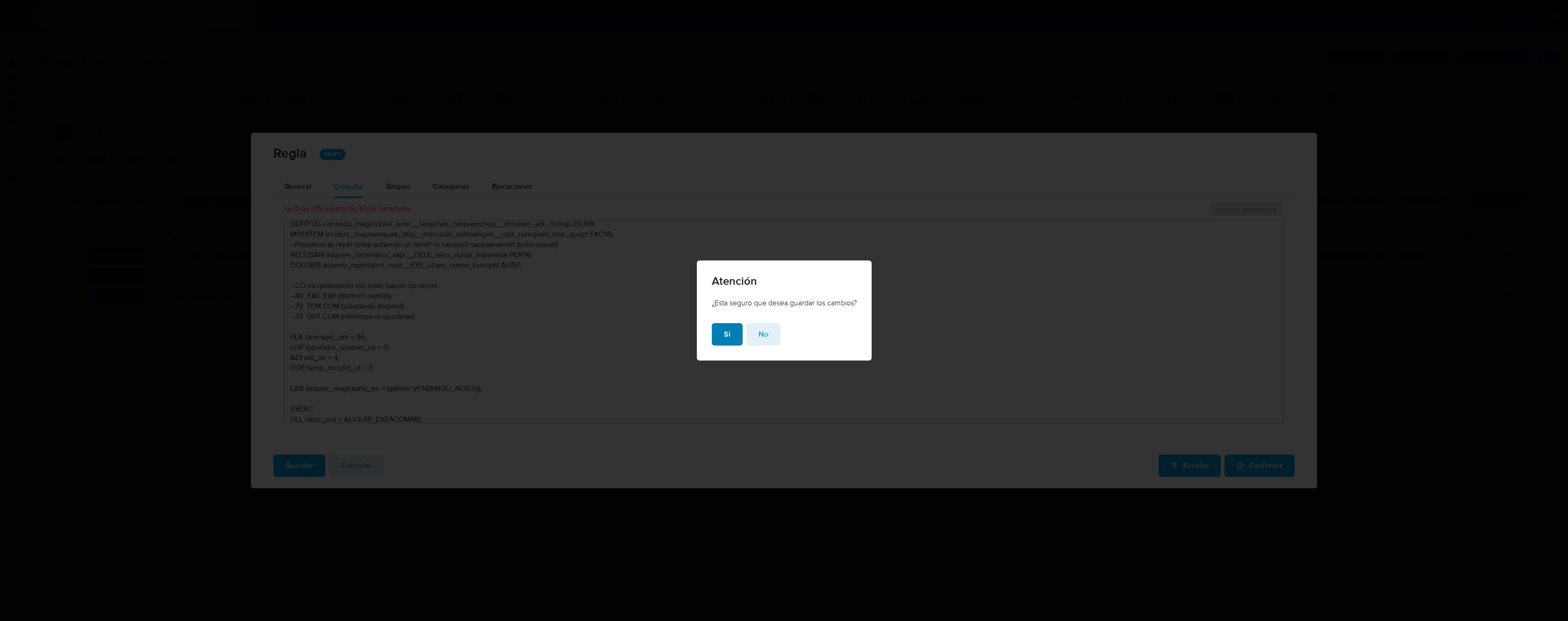
click at [714, 335] on button "Si" at bounding box center [727, 334] width 30 height 23
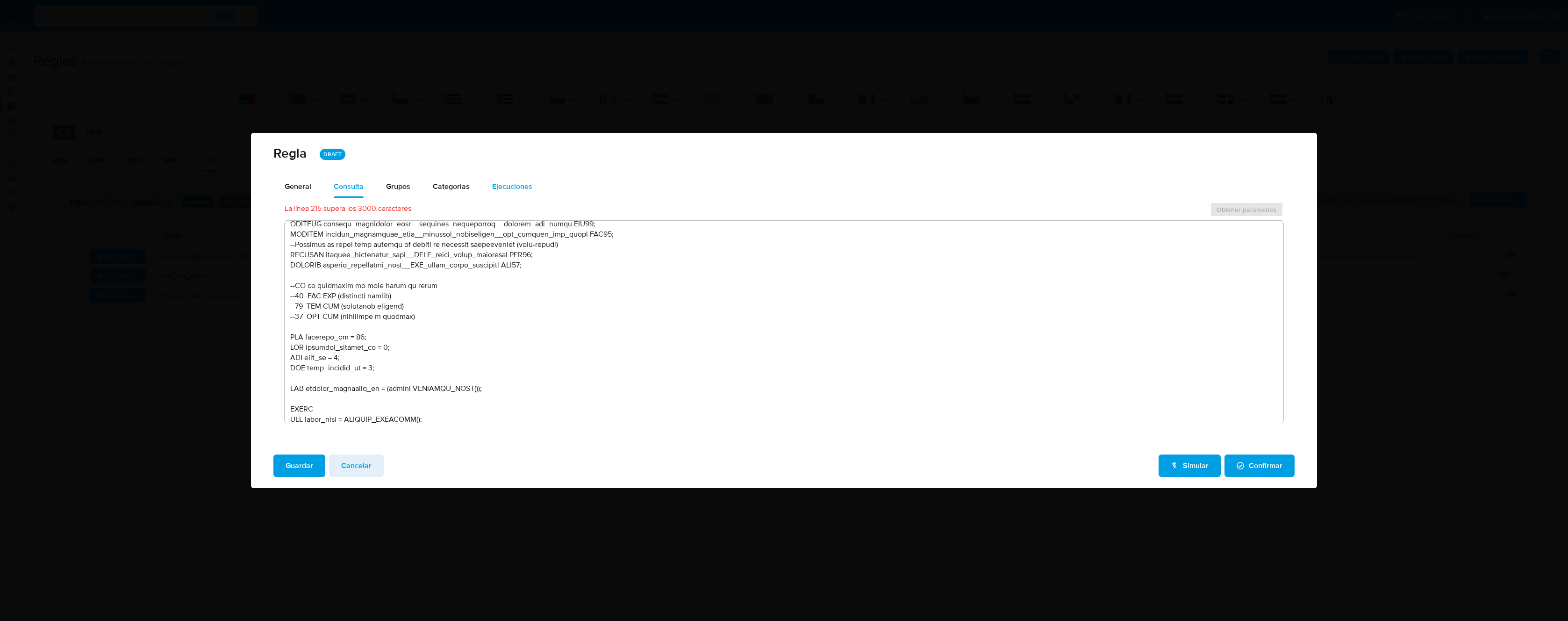
click at [515, 190] on span "Ejecuciones" at bounding box center [512, 185] width 40 height 11
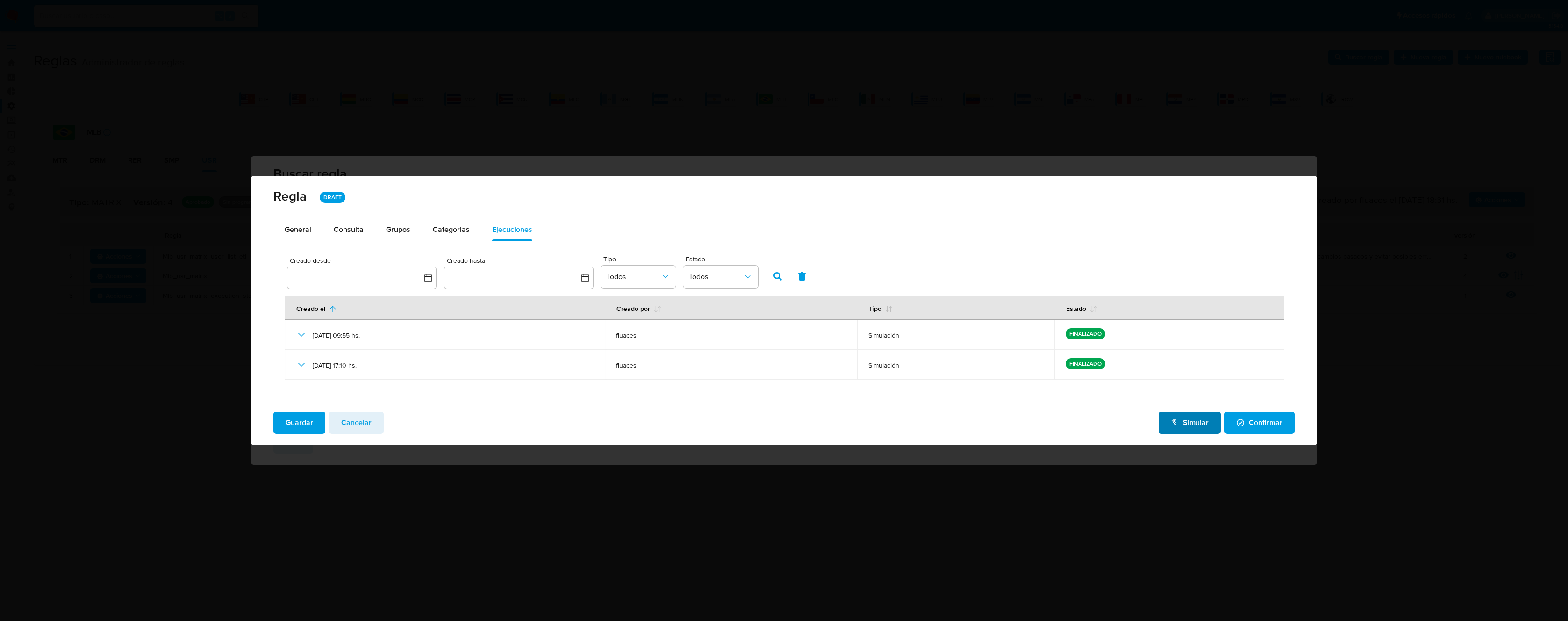
click at [1189, 427] on span "Simular" at bounding box center [1189, 422] width 38 height 21
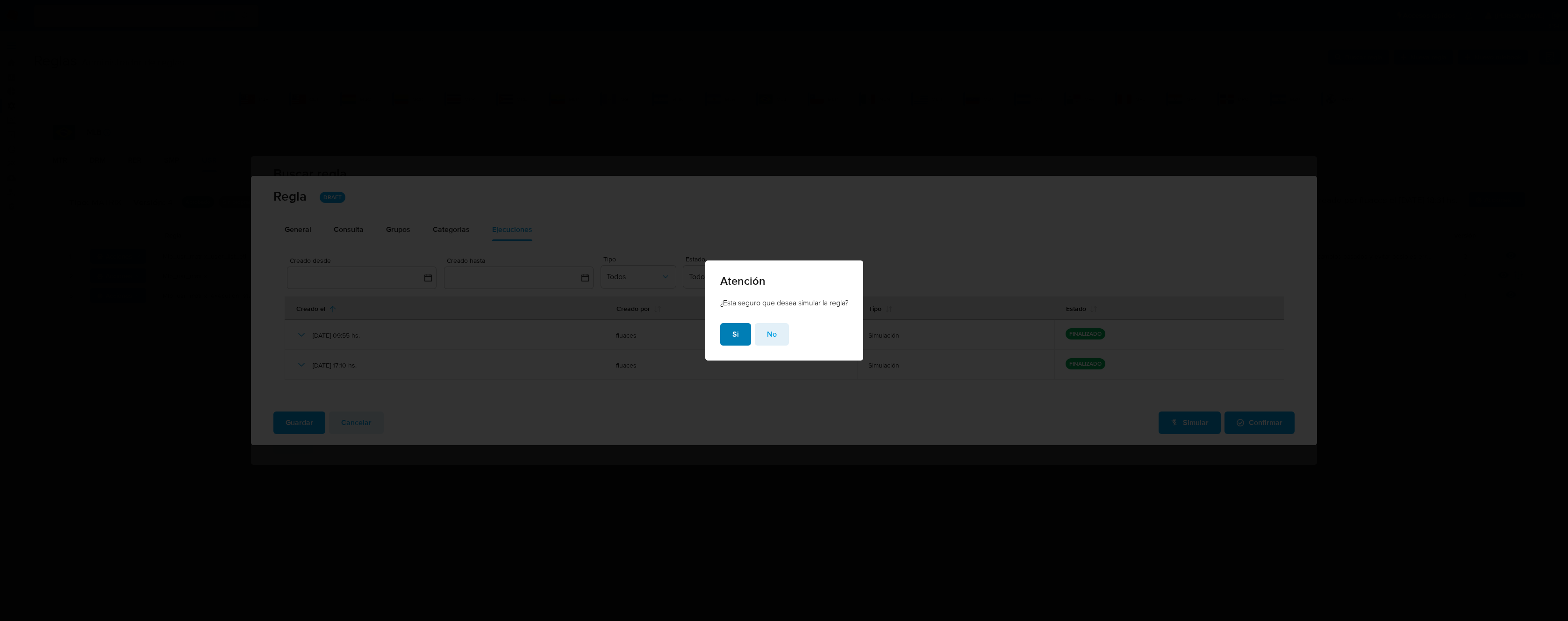
click at [733, 336] on span "Si" at bounding box center [736, 334] width 7 height 21
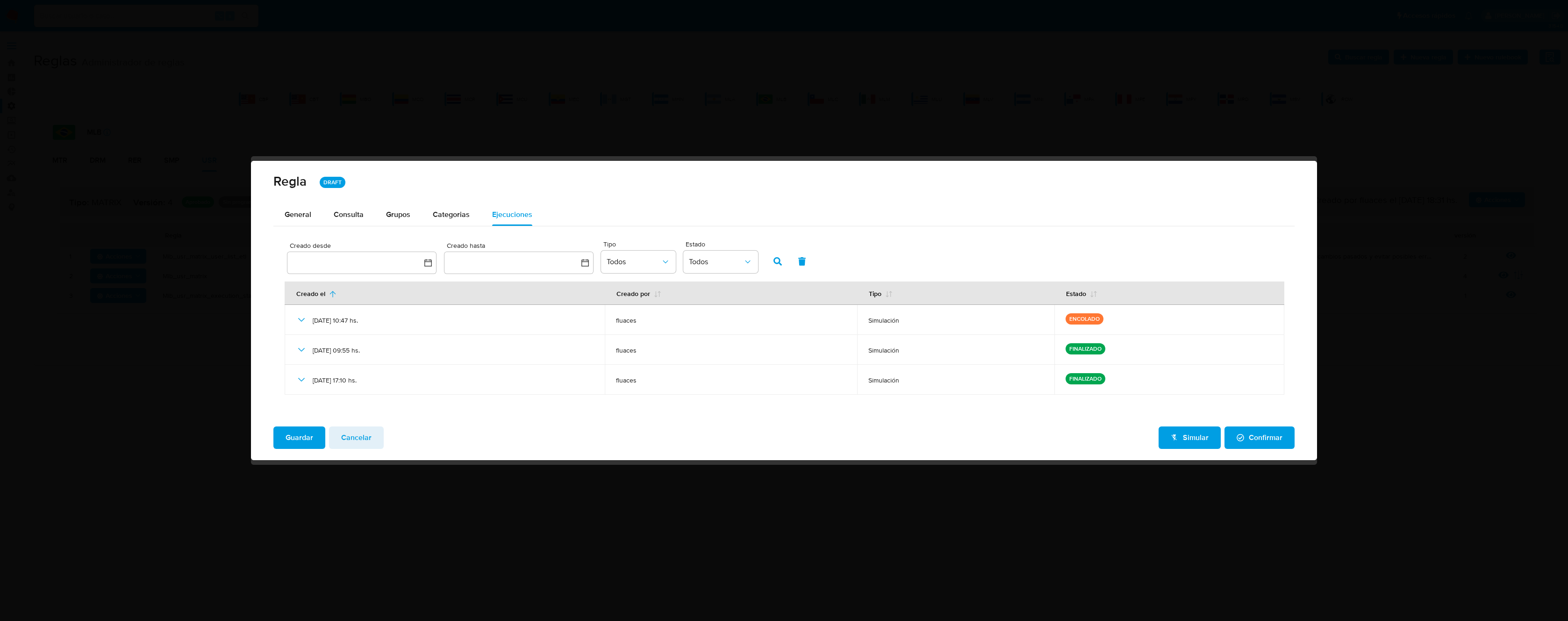
drag, startPoint x: 394, startPoint y: 208, endPoint x: 399, endPoint y: 208, distance: 5.0
click at [395, 208] on div "Grupos" at bounding box center [398, 214] width 25 height 23
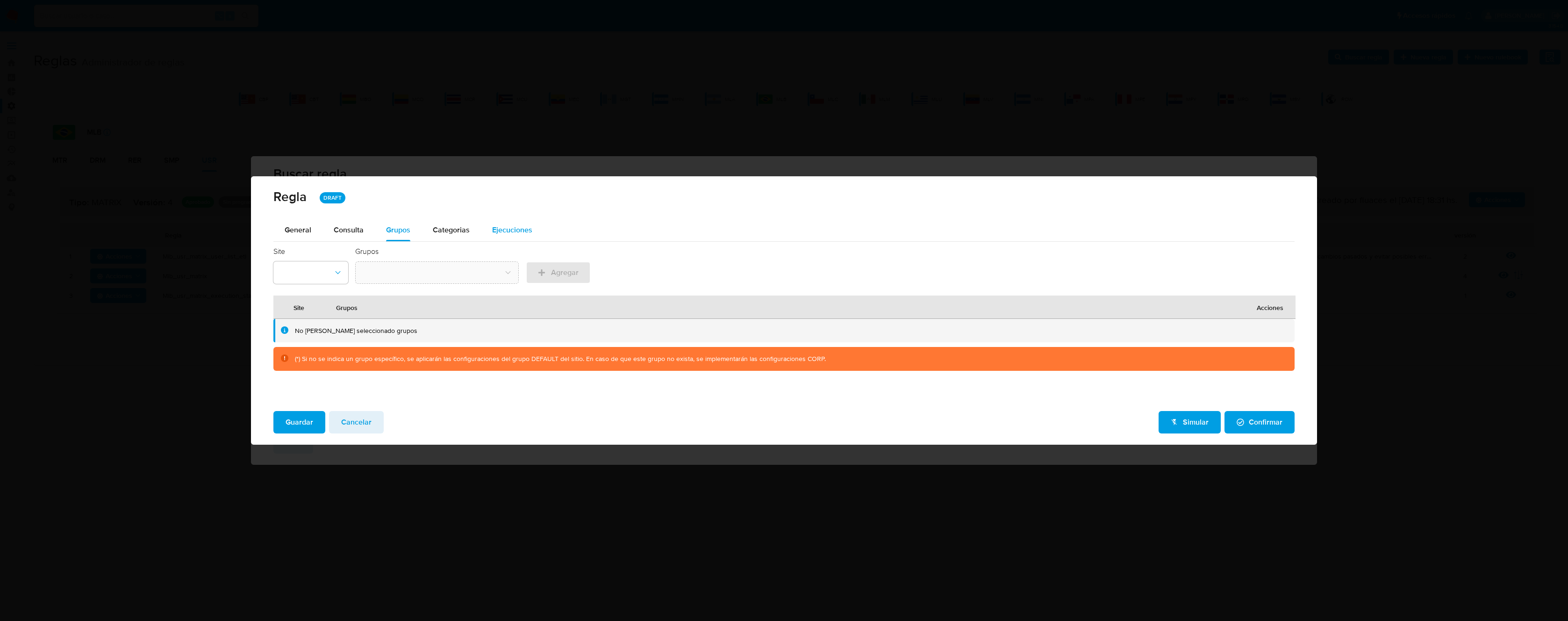
click at [501, 230] on span "Ejecuciones" at bounding box center [512, 230] width 40 height 11
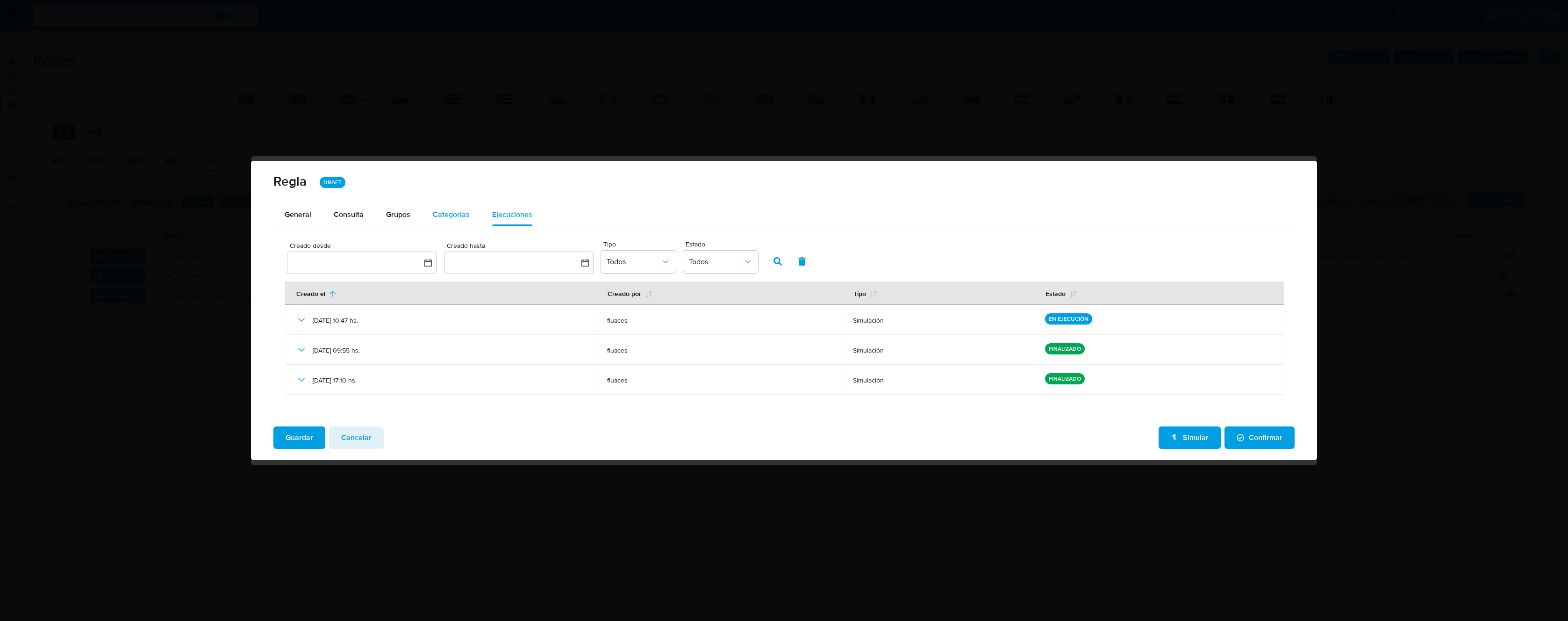
click at [444, 211] on span "Categorias" at bounding box center [451, 214] width 37 height 11
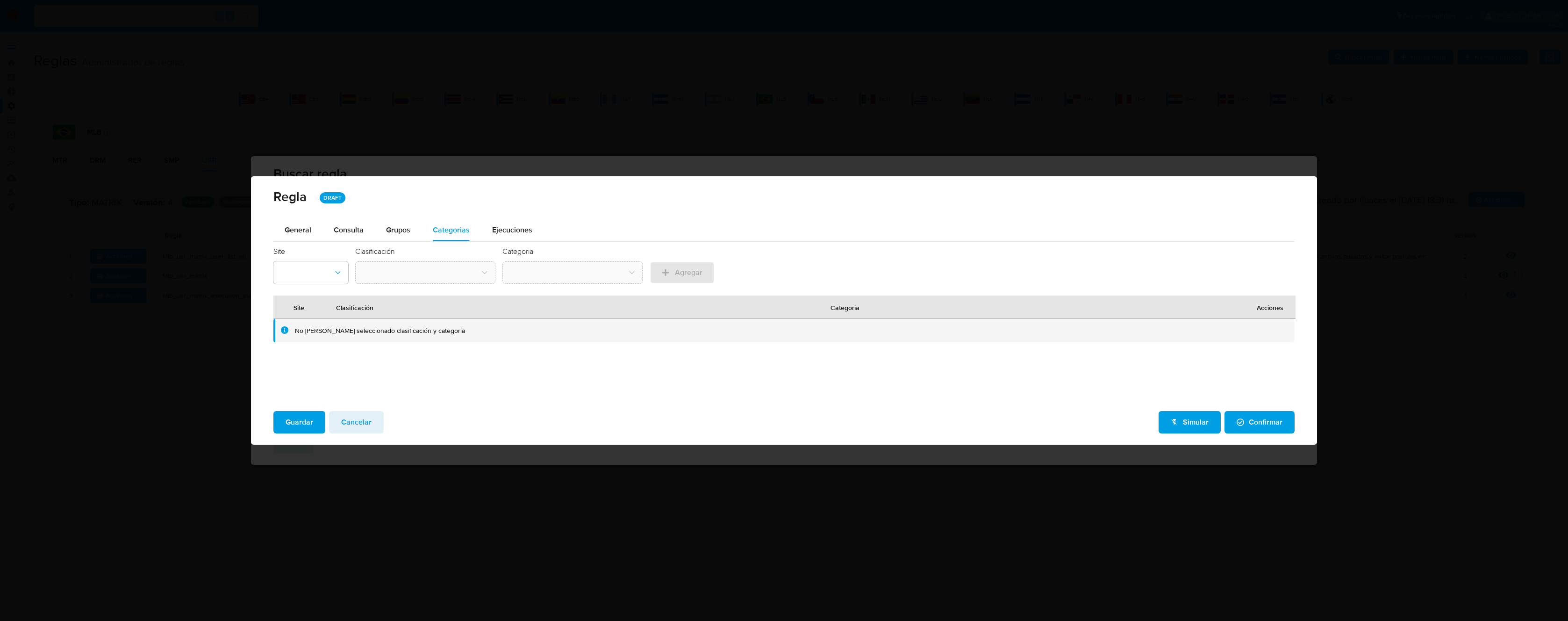
click at [506, 228] on span "Ejecuciones" at bounding box center [512, 230] width 40 height 11
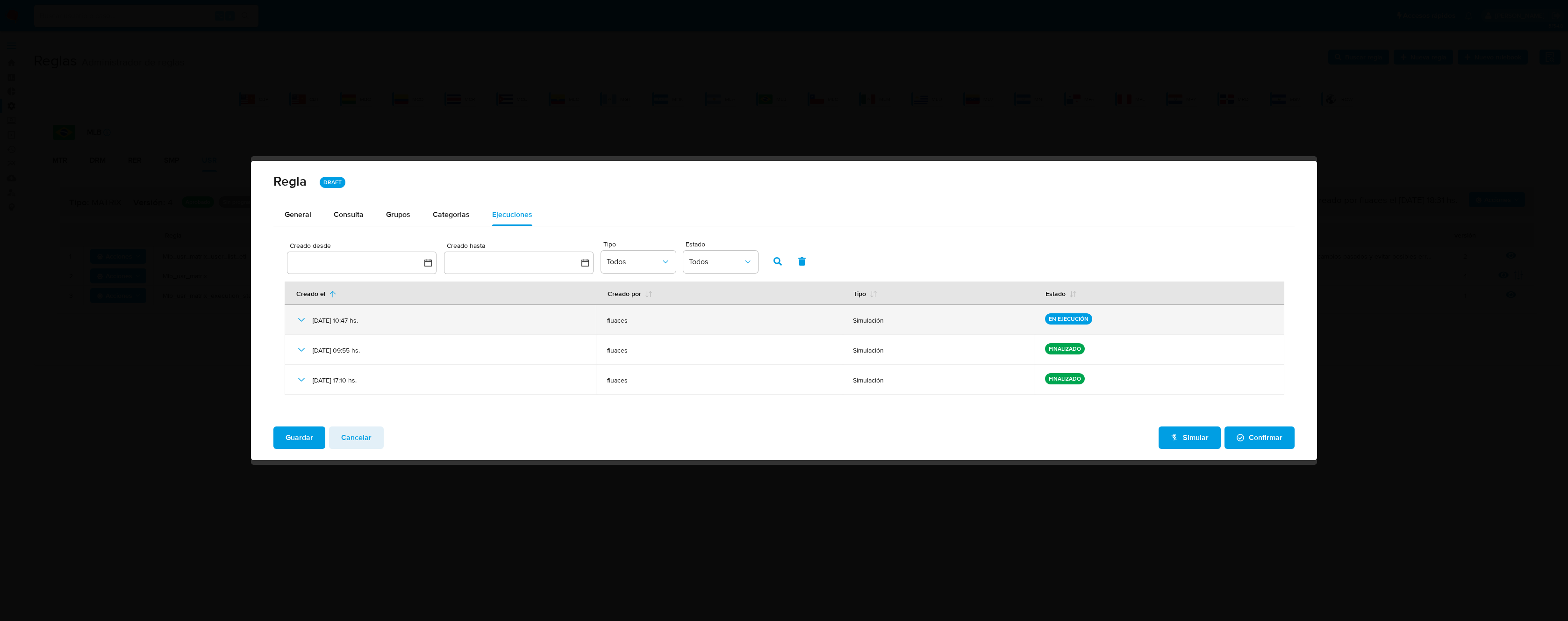
click at [305, 320] on icon at bounding box center [301, 319] width 11 height 11
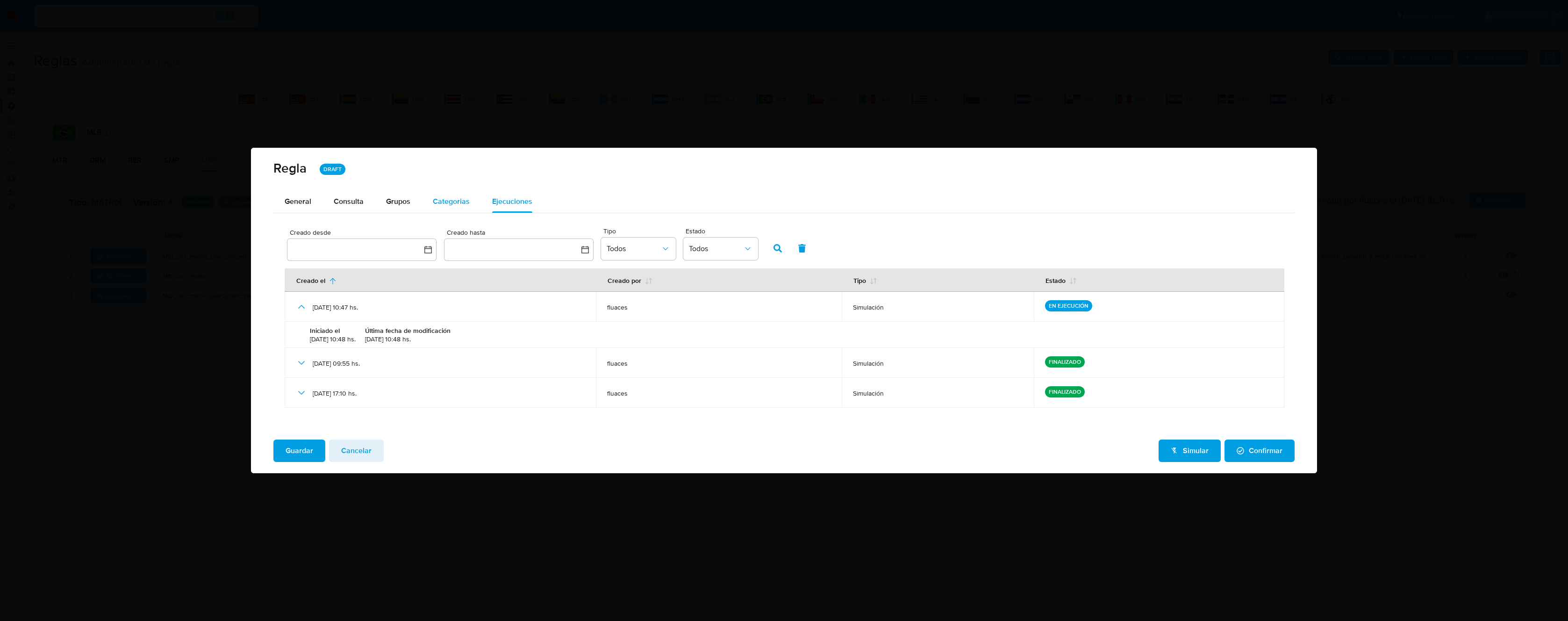
click at [454, 202] on span "Categorias" at bounding box center [451, 201] width 37 height 11
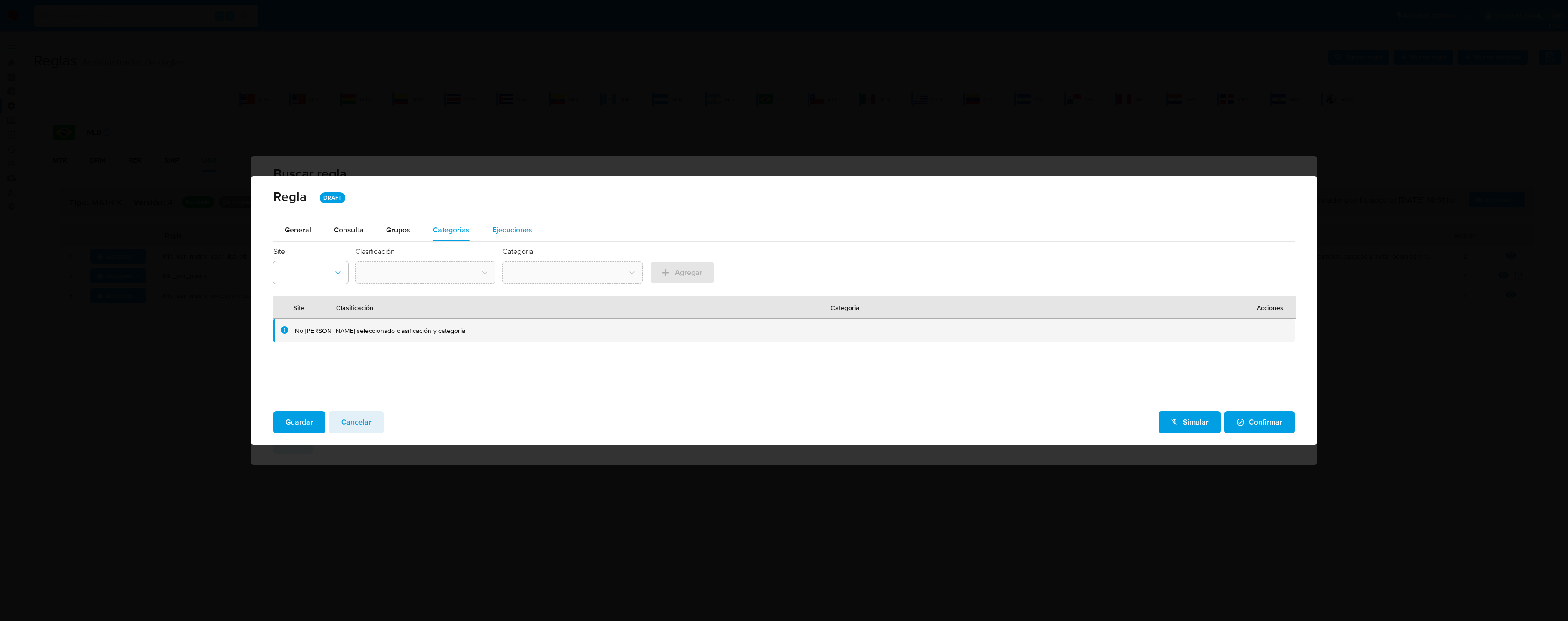
click at [511, 235] on div "Ejecuciones" at bounding box center [512, 230] width 40 height 23
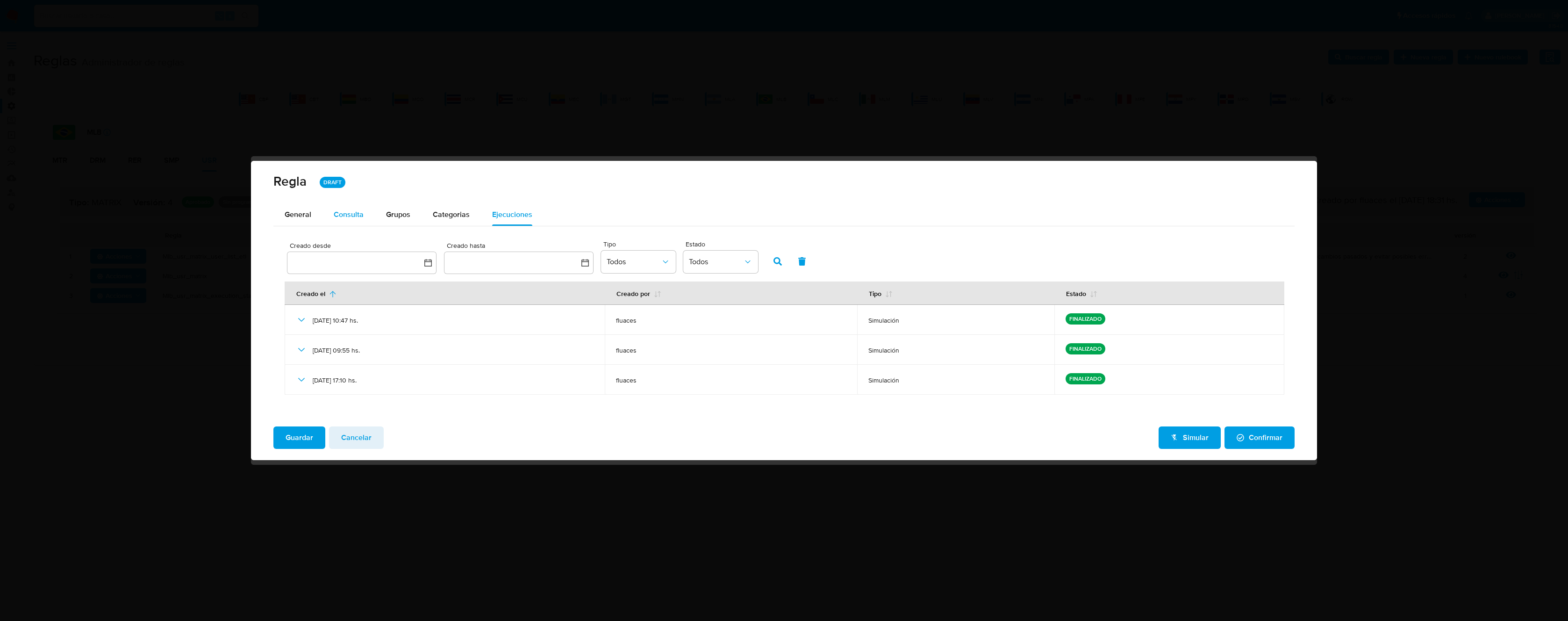
click at [355, 212] on span "Consulta" at bounding box center [348, 214] width 29 height 11
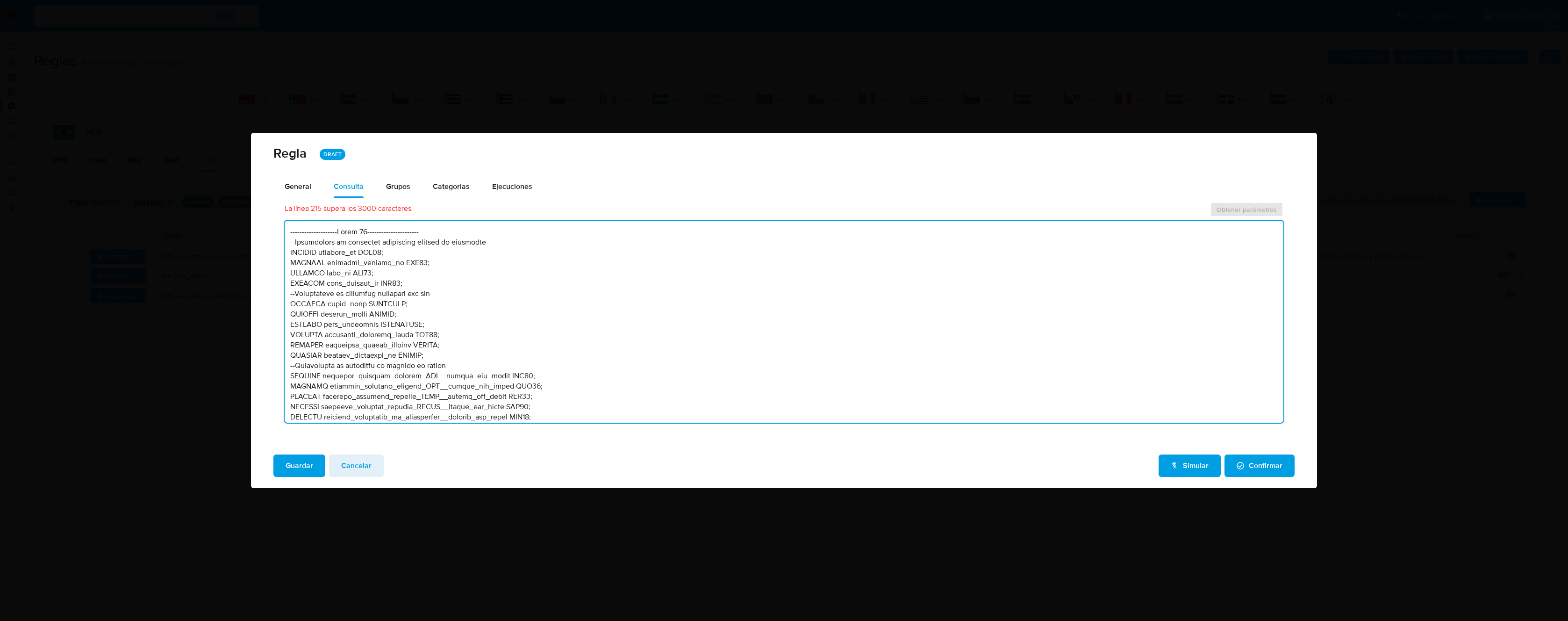
click at [861, 301] on textarea at bounding box center [784, 322] width 999 height 202
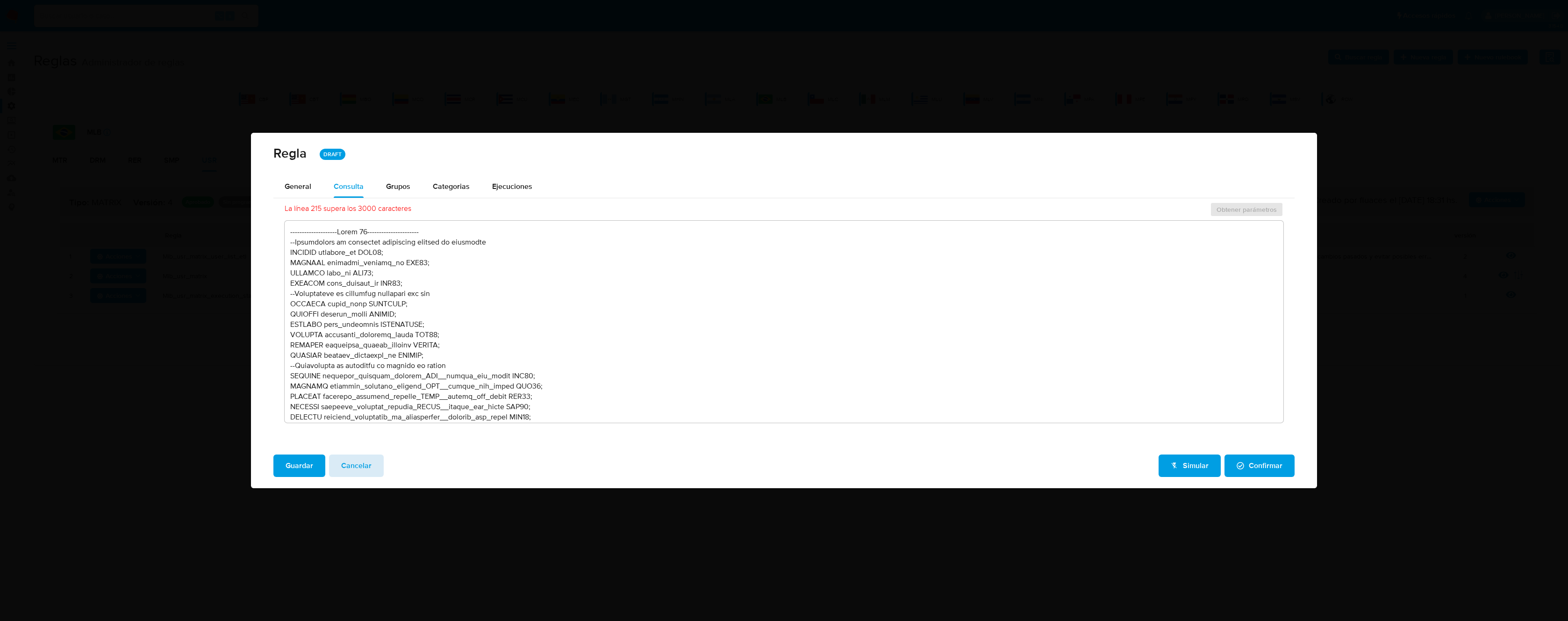
click at [370, 460] on span "Cancelar" at bounding box center [356, 465] width 30 height 21
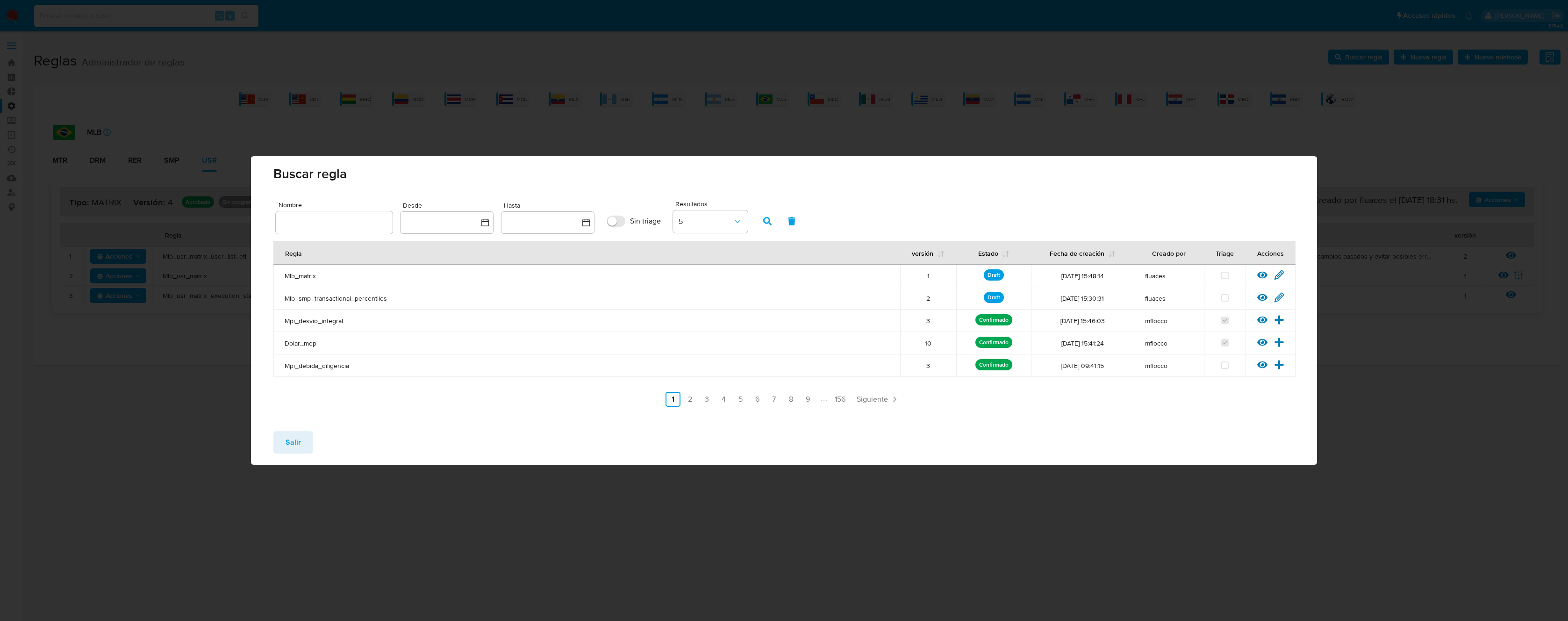
click at [522, 323] on td "Mpi_desvio_integral" at bounding box center [587, 320] width 627 height 23
click at [1279, 273] on icon at bounding box center [1280, 274] width 9 height 9
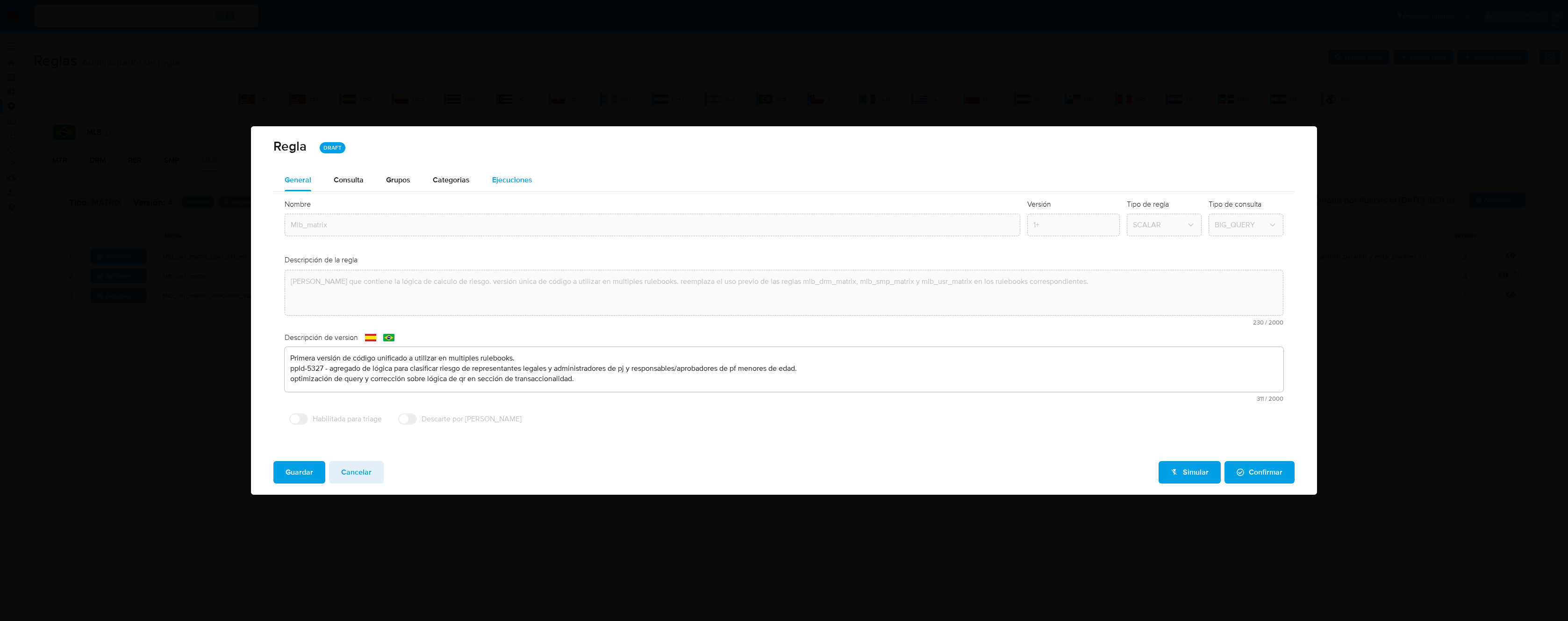
click at [494, 176] on span "Ejecuciones" at bounding box center [512, 180] width 40 height 11
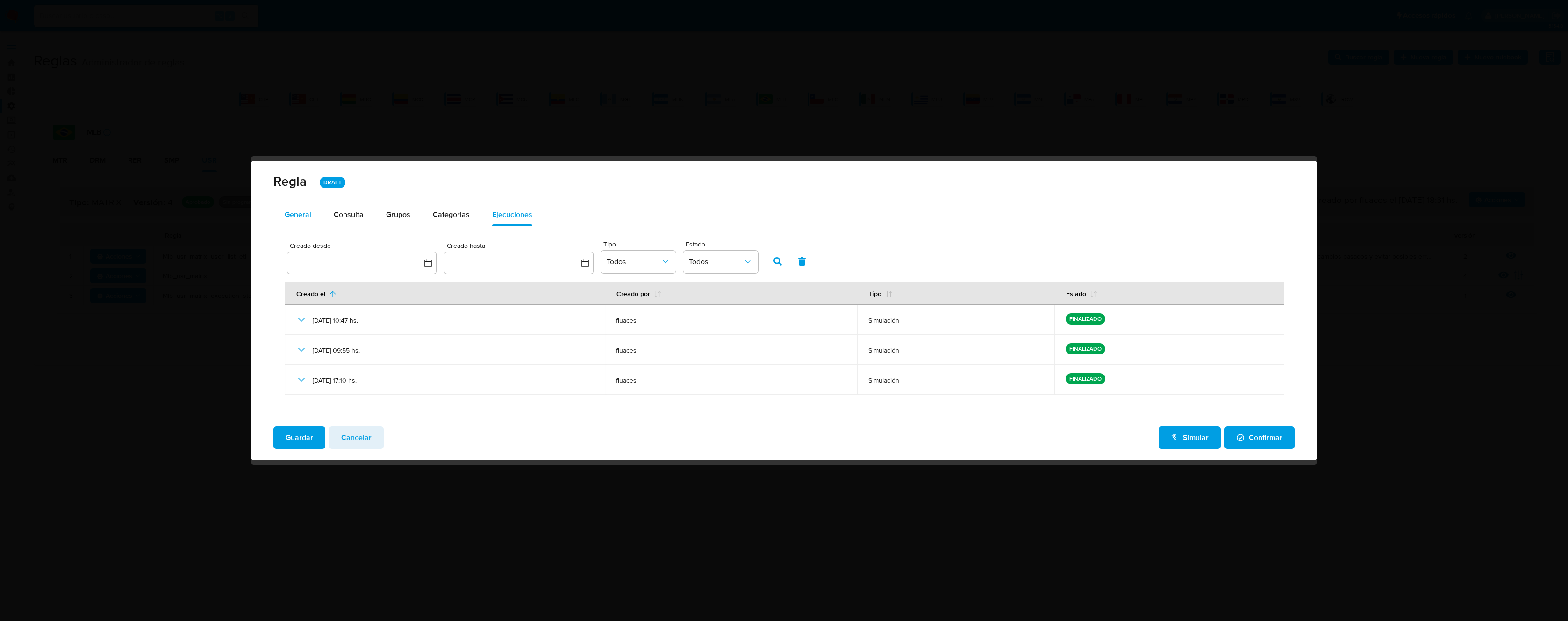
click at [306, 218] on span "General" at bounding box center [297, 214] width 26 height 11
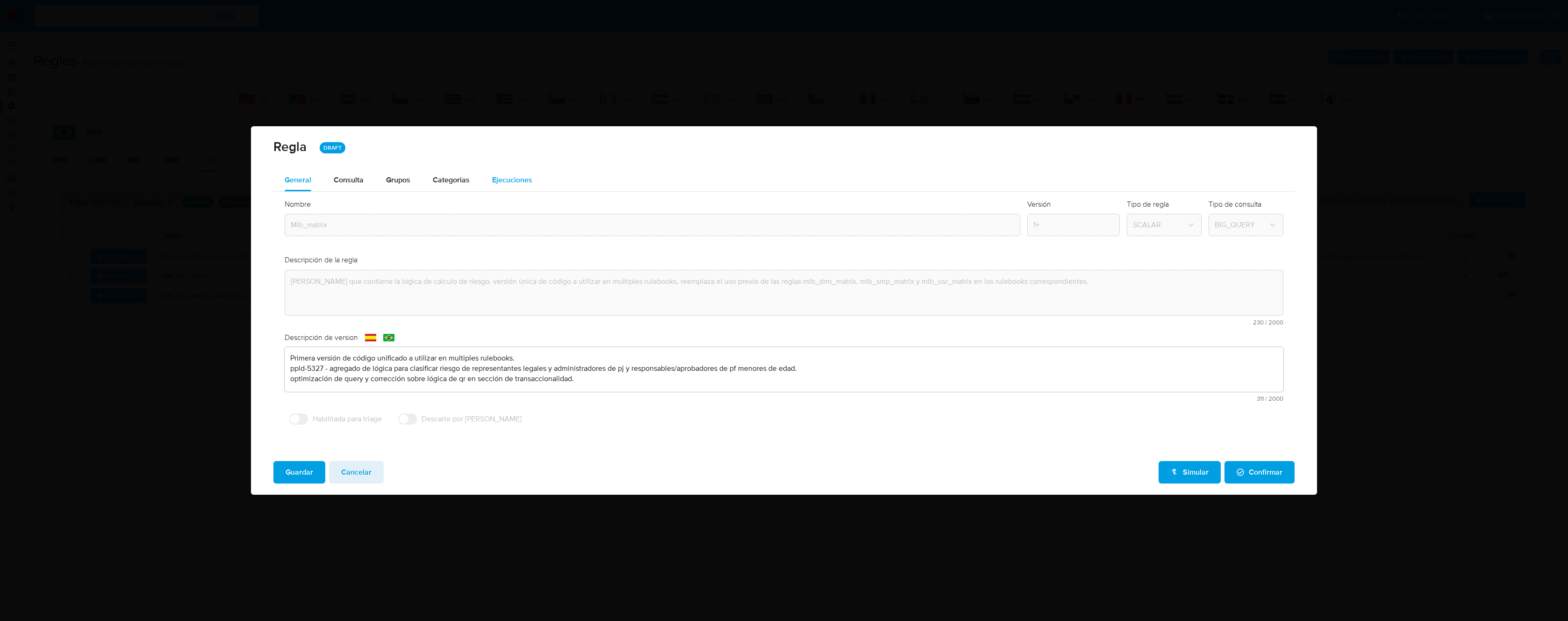
click at [507, 177] on span "Ejecuciones" at bounding box center [512, 180] width 40 height 11
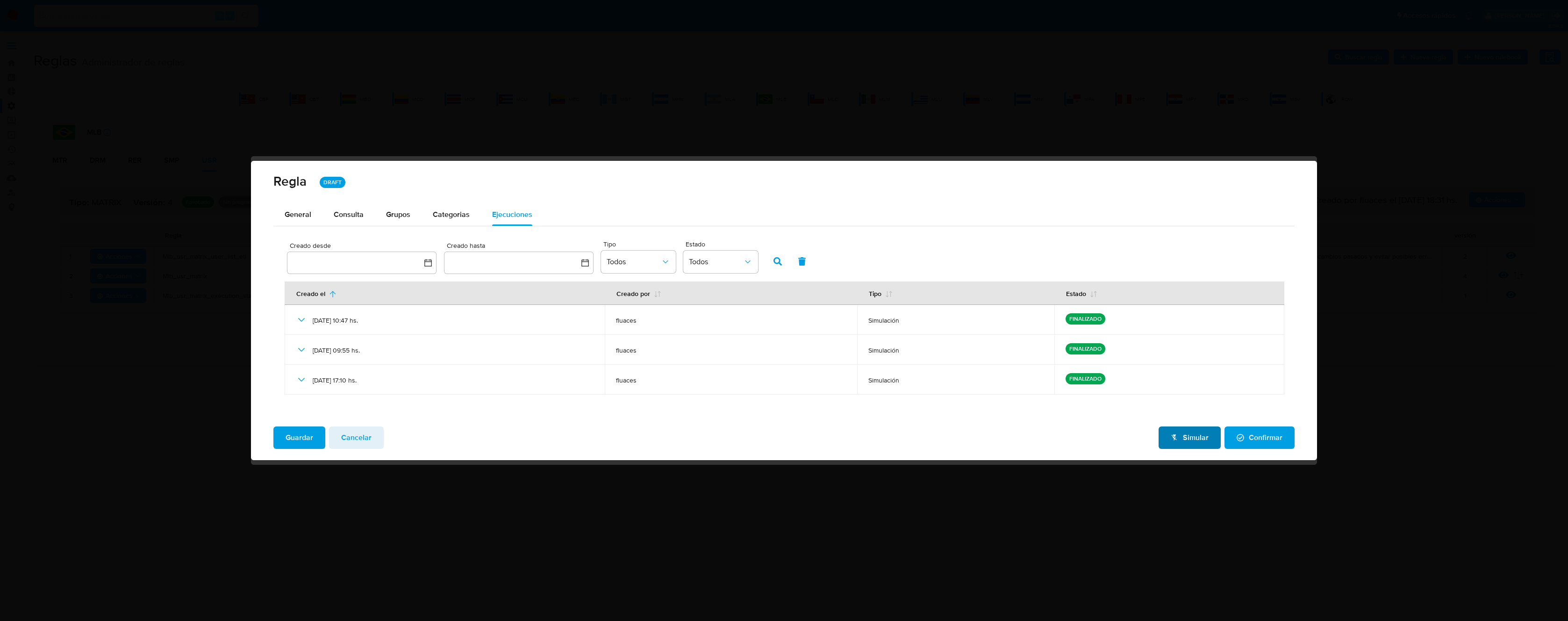
click at [1189, 439] on span "Simular" at bounding box center [1189, 437] width 38 height 21
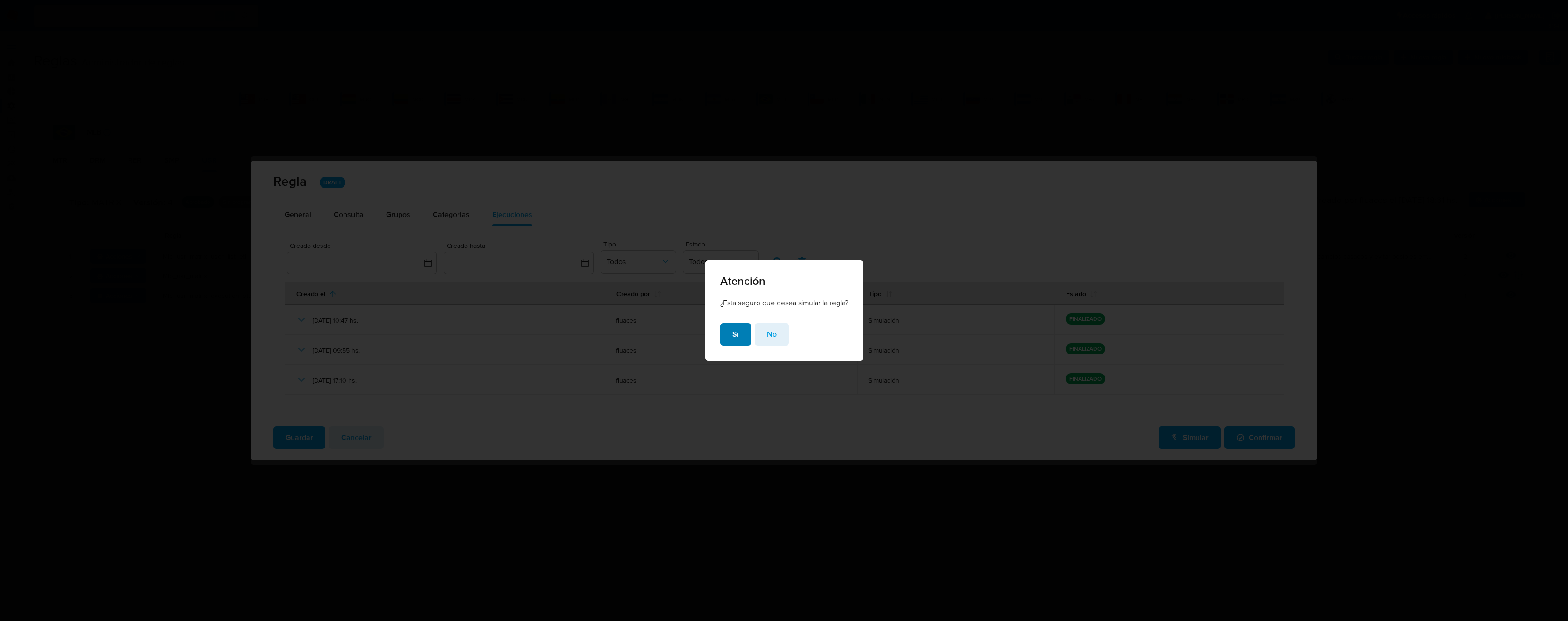
click at [733, 332] on span "Si" at bounding box center [736, 334] width 7 height 21
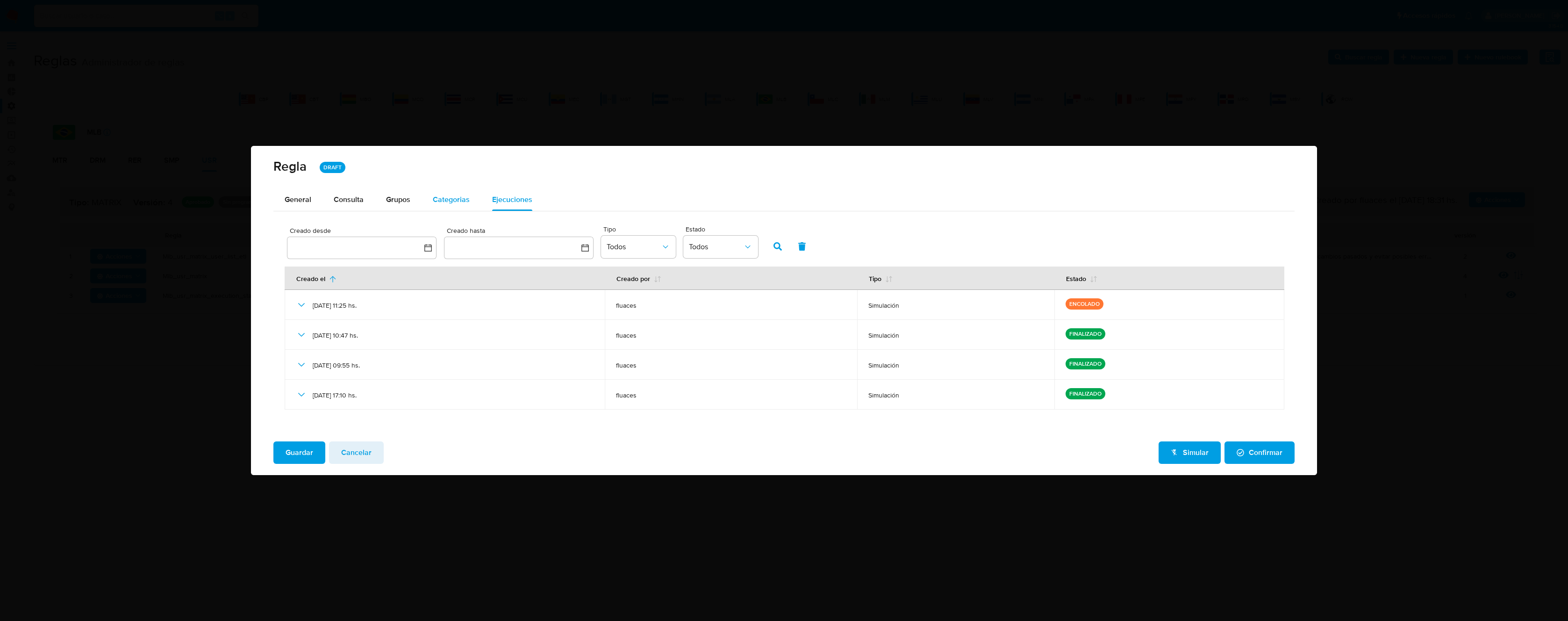
click at [437, 195] on span "Categorias" at bounding box center [451, 199] width 37 height 11
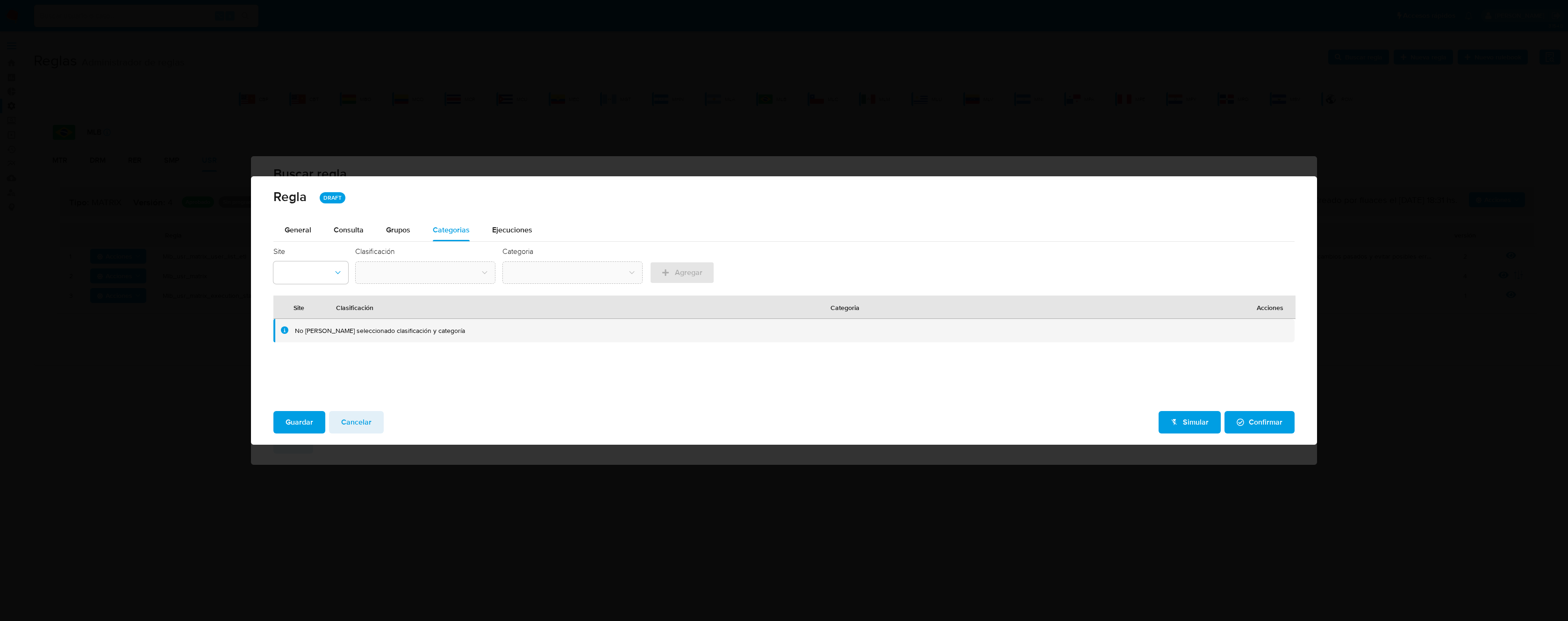
click at [505, 226] on span "Ejecuciones" at bounding box center [512, 230] width 40 height 11
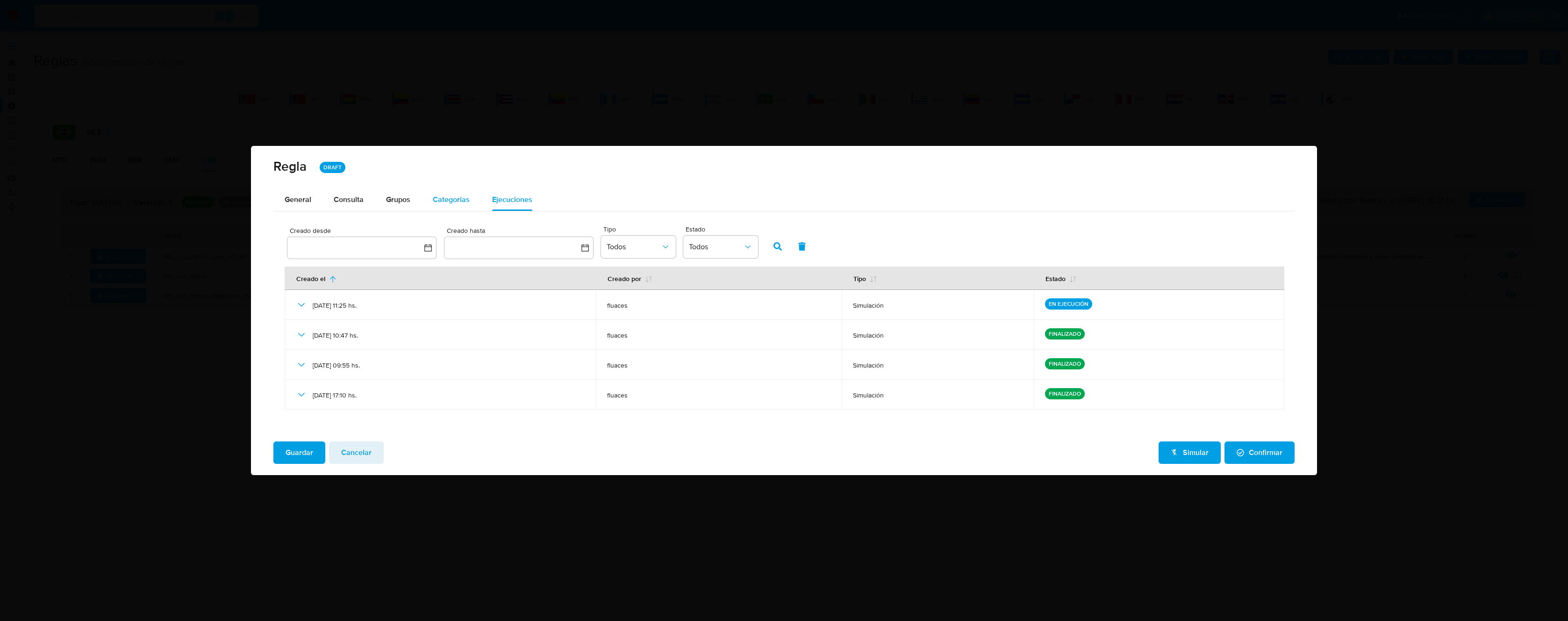
click at [441, 196] on span "Categorias" at bounding box center [451, 199] width 37 height 11
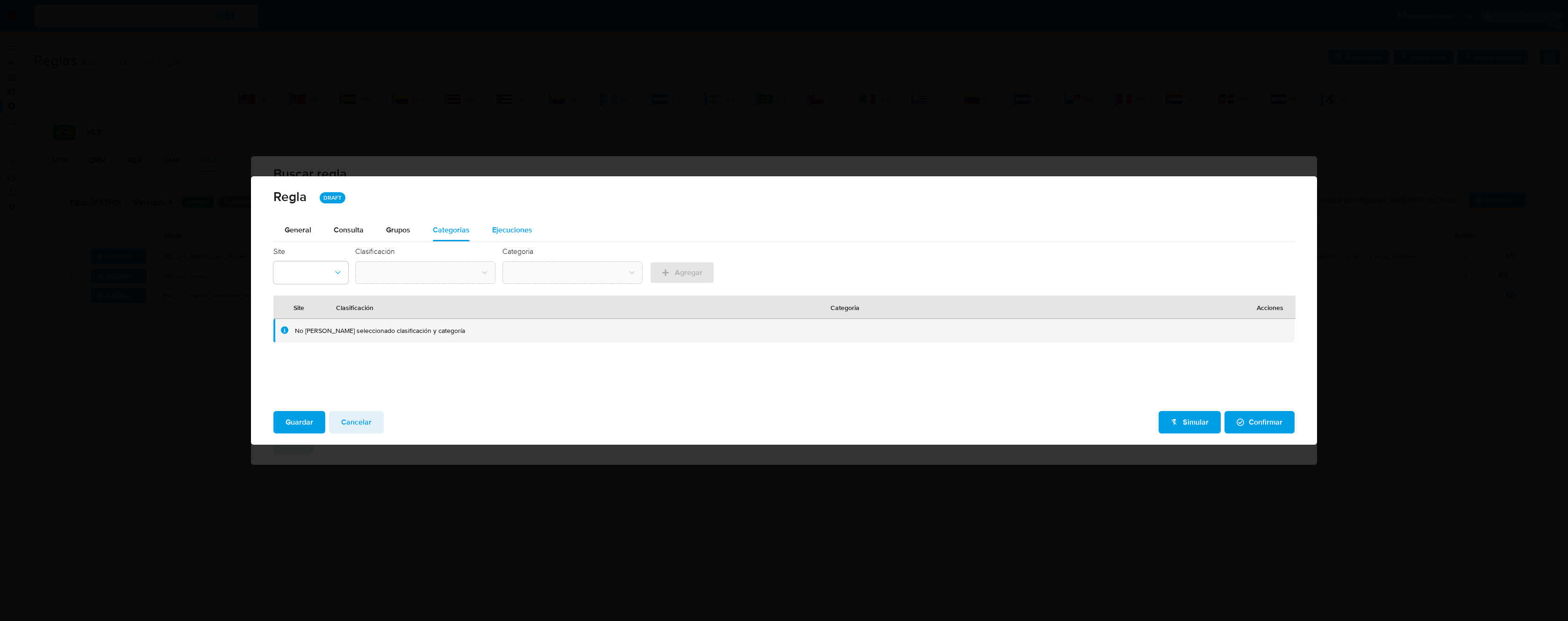
click at [511, 227] on span "Ejecuciones" at bounding box center [512, 230] width 40 height 11
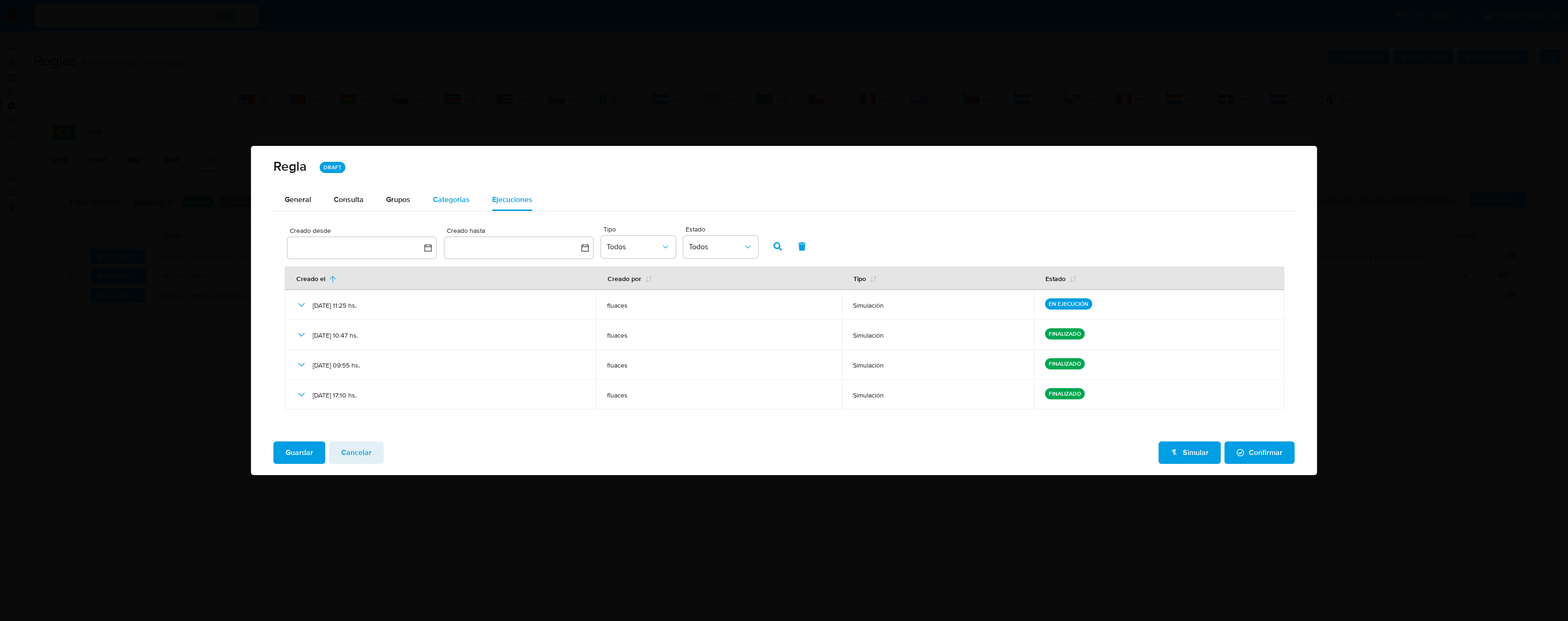
click at [437, 195] on span "Categorias" at bounding box center [451, 199] width 37 height 11
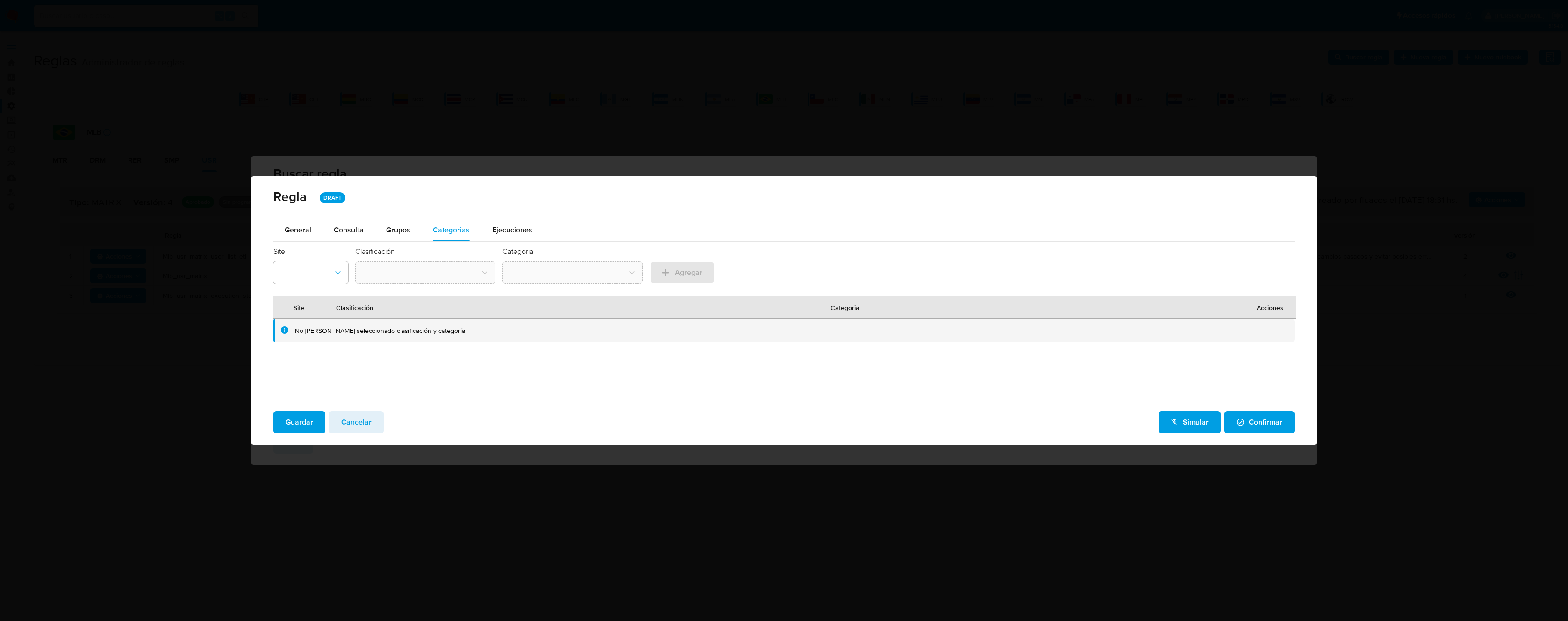
click at [514, 221] on div "Ejecuciones" at bounding box center [512, 230] width 40 height 23
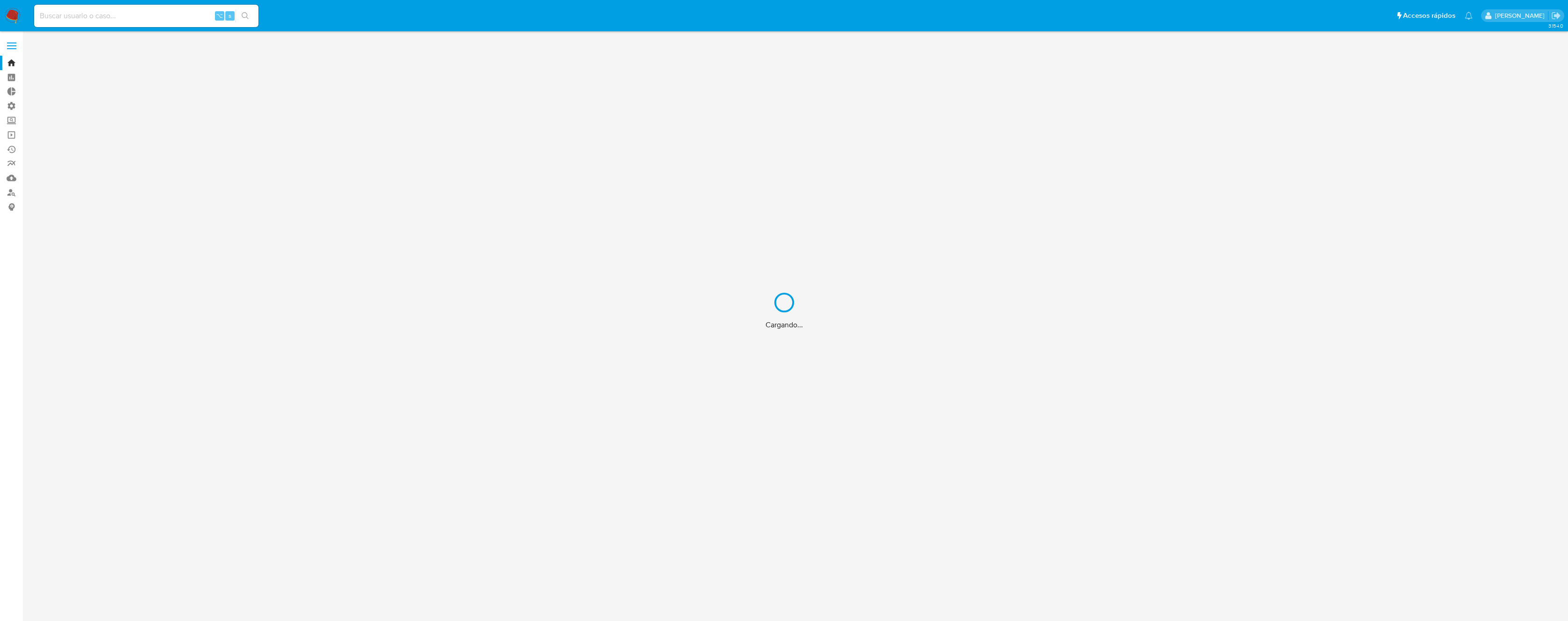
click at [182, 15] on div "Cargando..." at bounding box center [784, 310] width 1568 height 621
click at [168, 13] on input at bounding box center [146, 16] width 225 height 12
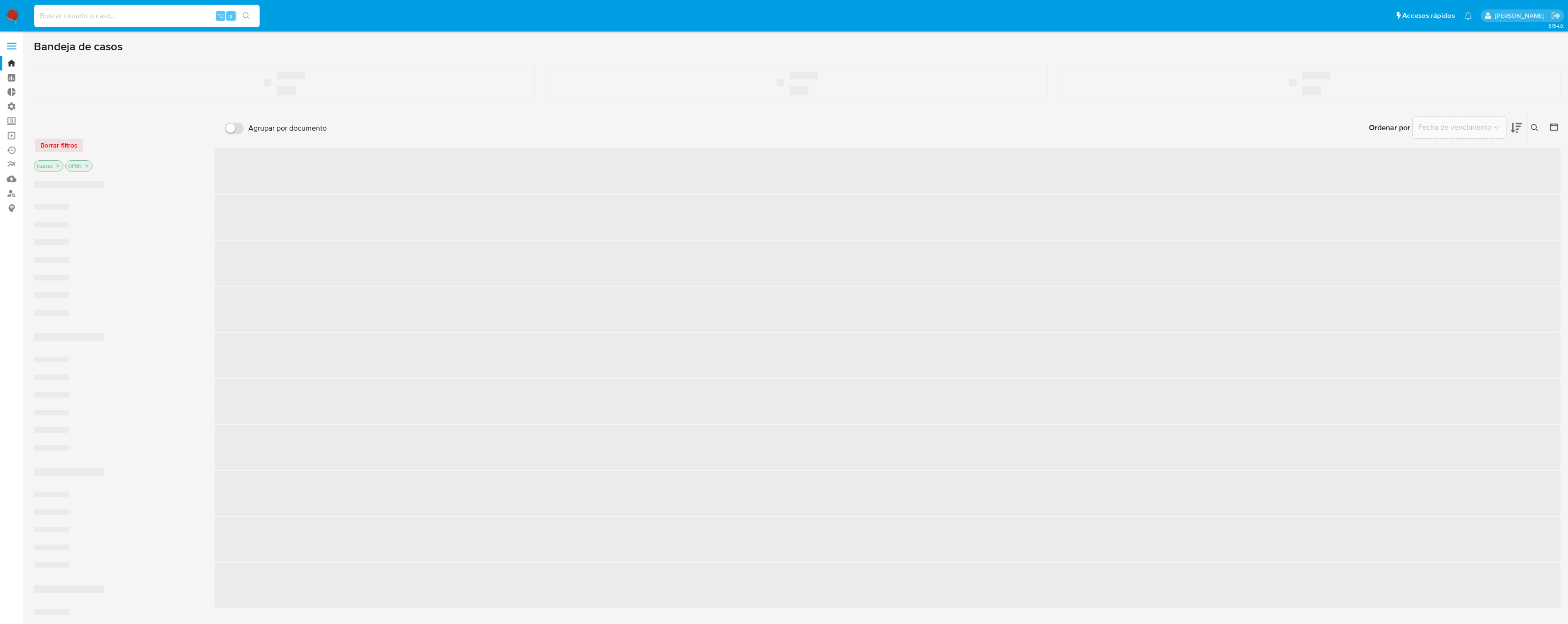
click at [168, 13] on input at bounding box center [147, 16] width 226 height 12
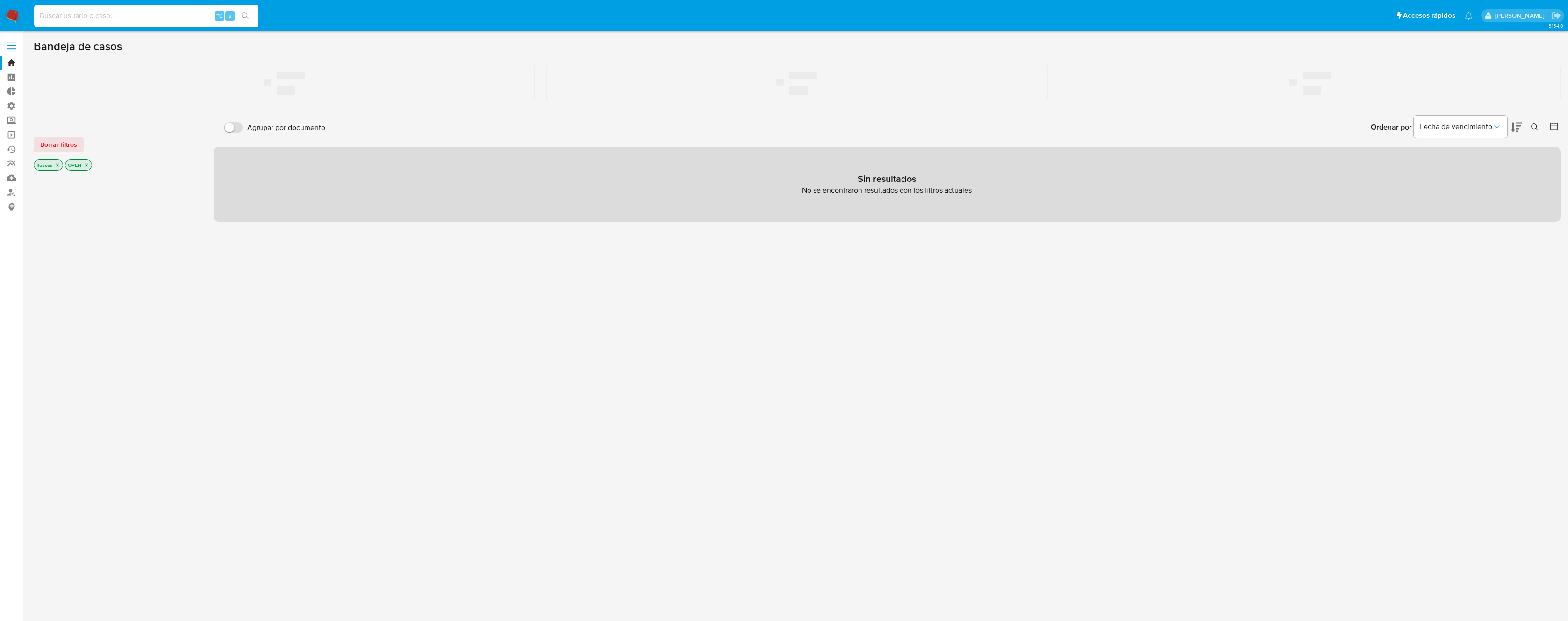
paste input "1216129361"
type input "1216129361"
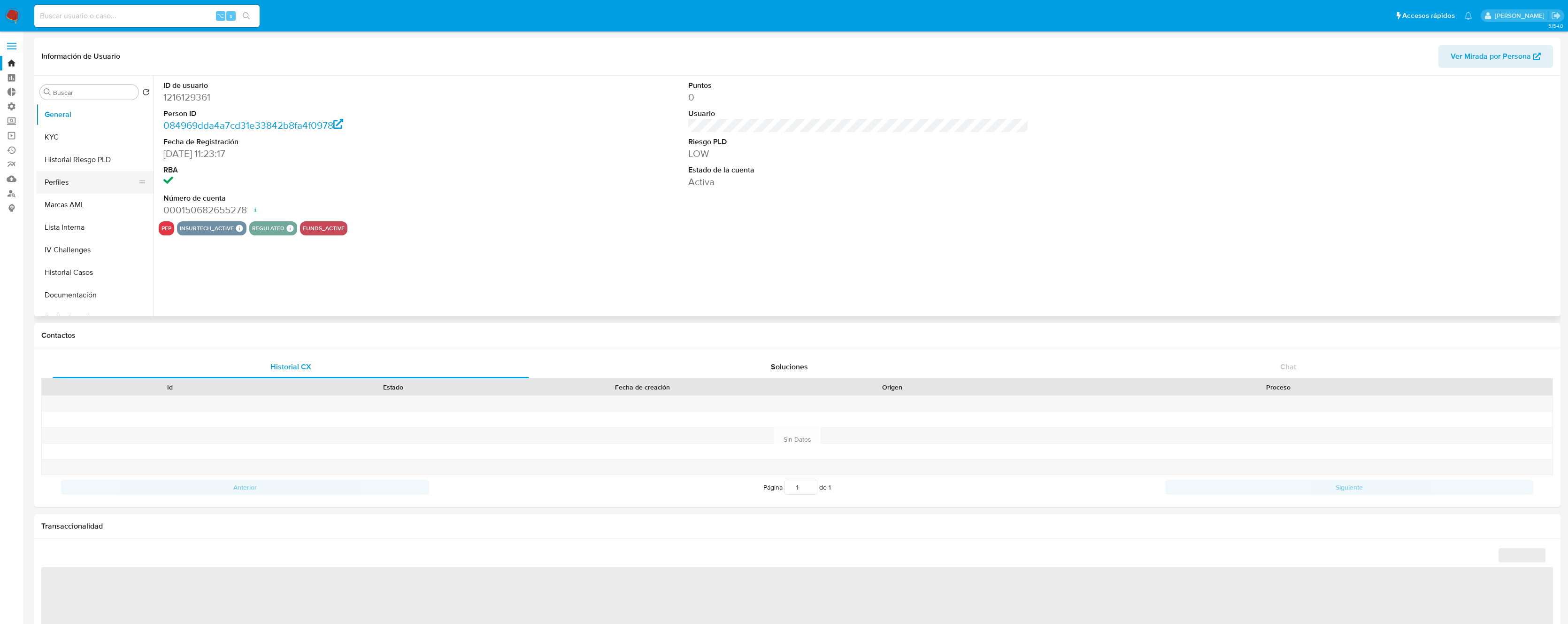
select select "10"
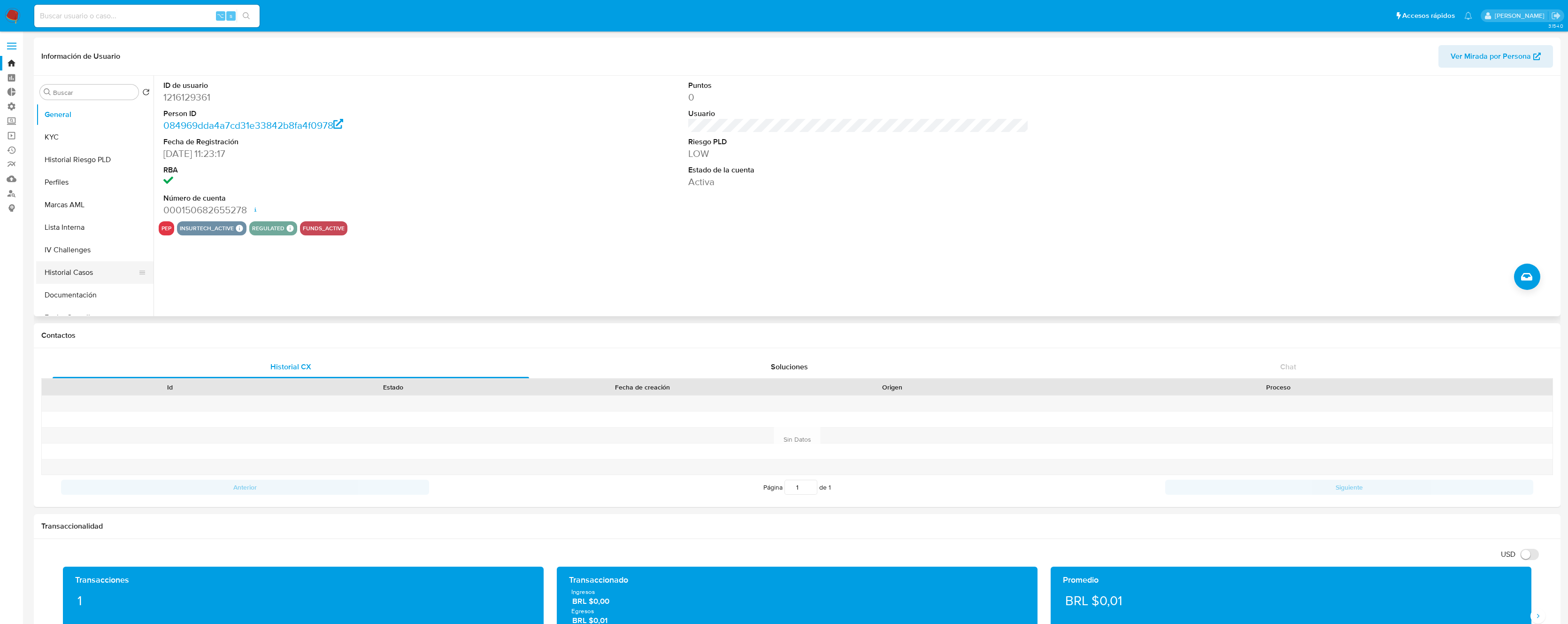
click at [88, 268] on button "Historial Casos" at bounding box center [91, 272] width 109 height 23
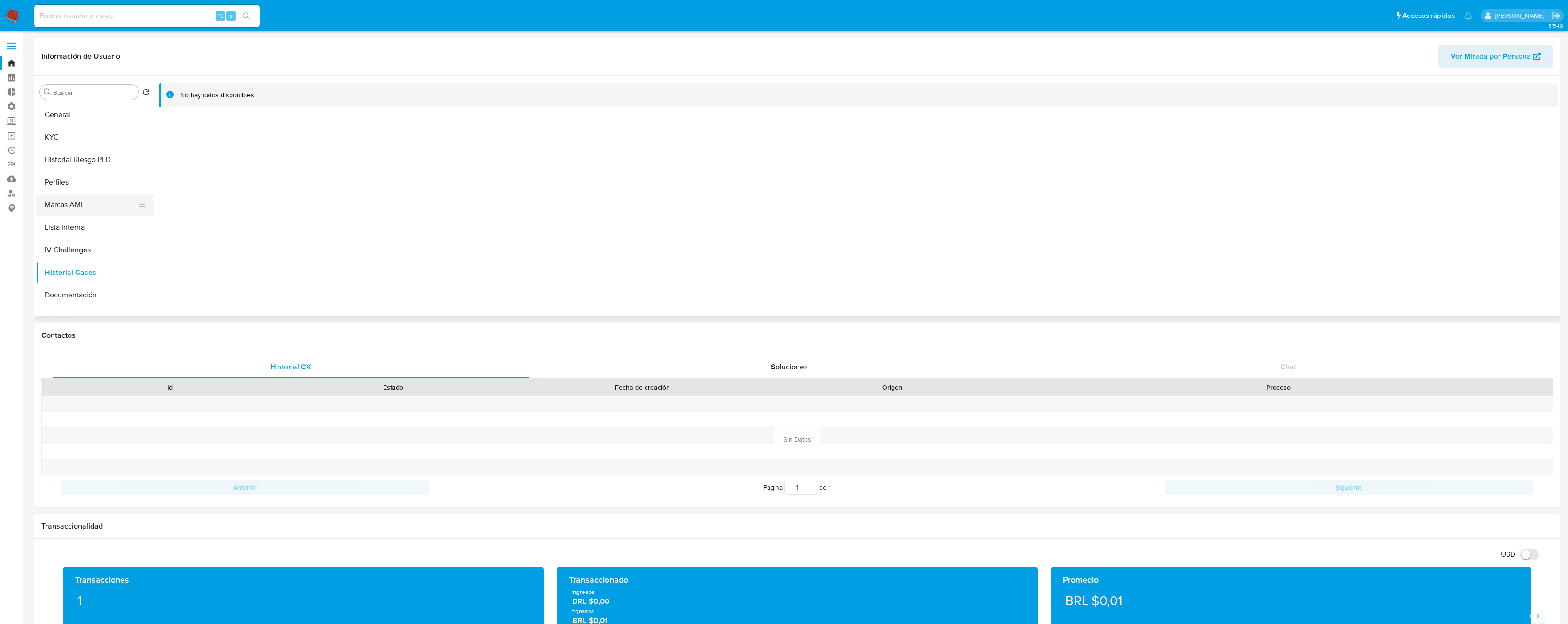
click at [96, 203] on button "Marcas AML" at bounding box center [91, 204] width 109 height 23
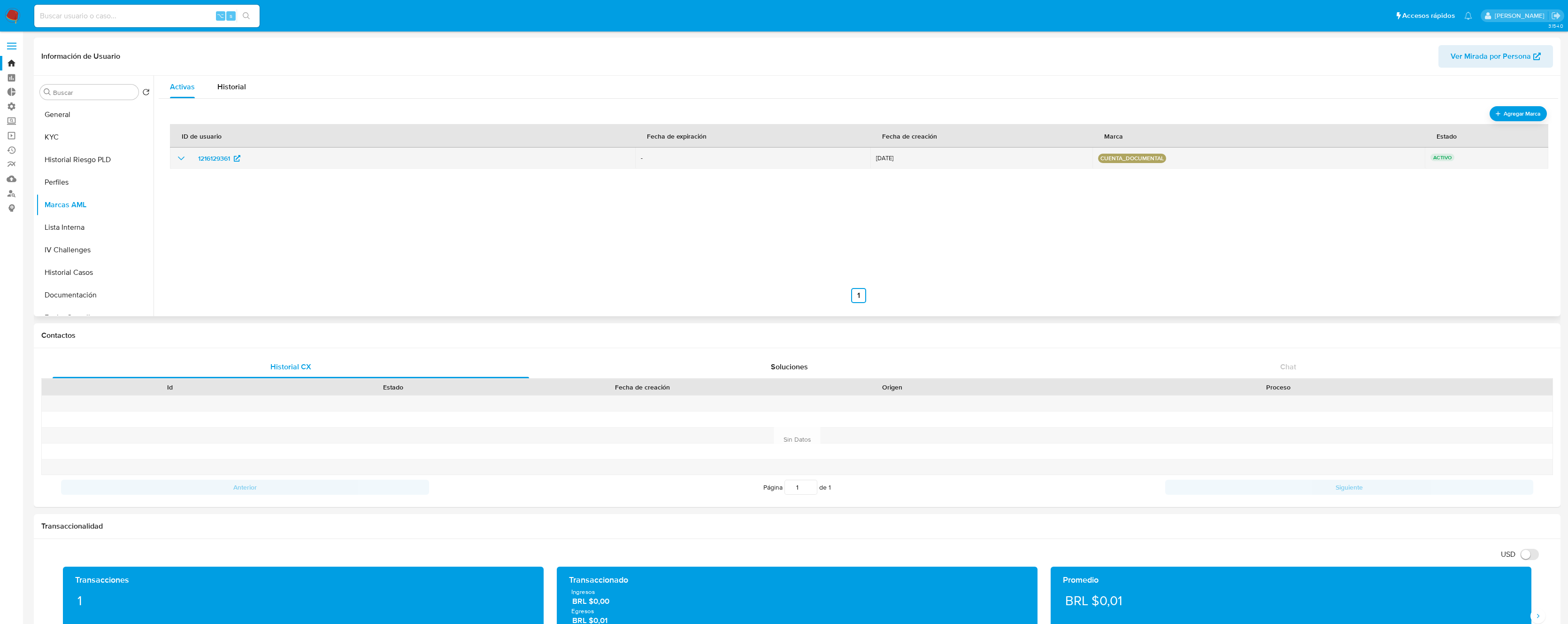
click at [180, 157] on icon "show_hidden_detail_by_id_1216129361" at bounding box center [180, 158] width 11 height 11
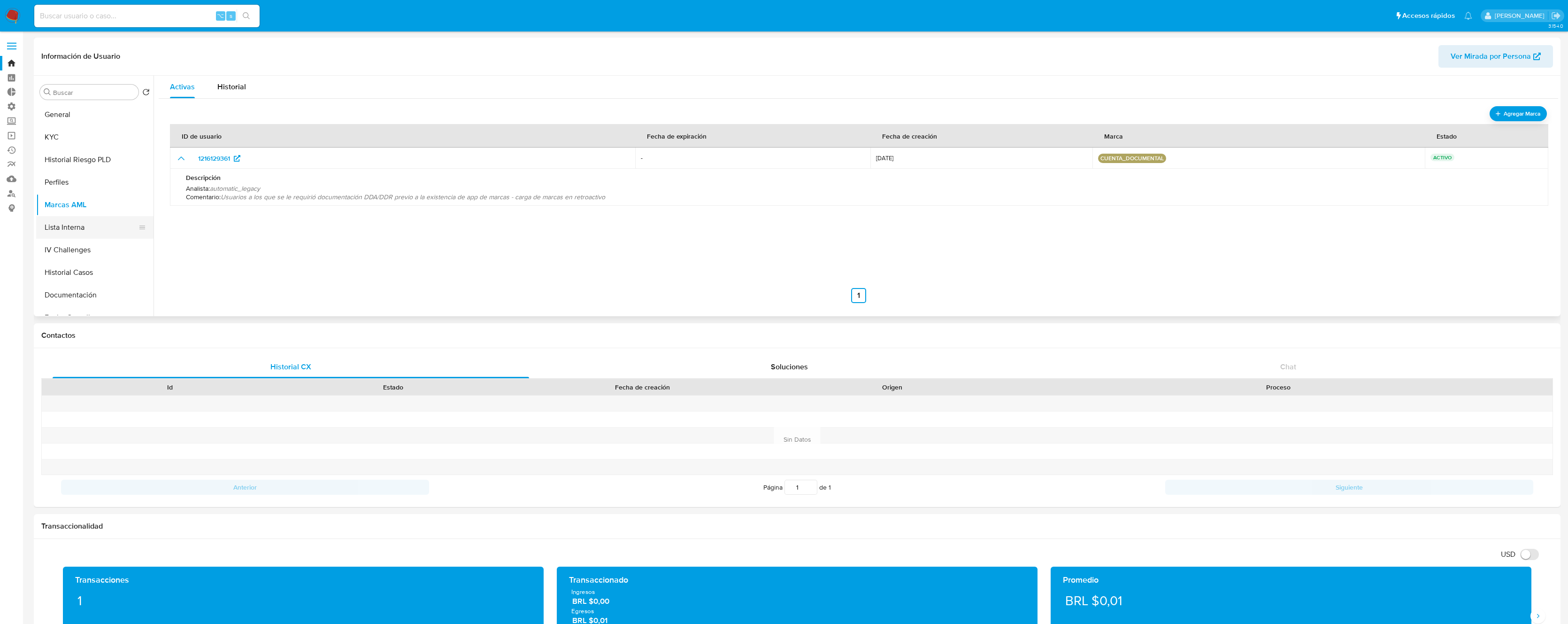
click at [71, 227] on button "Lista Interna" at bounding box center [91, 227] width 109 height 23
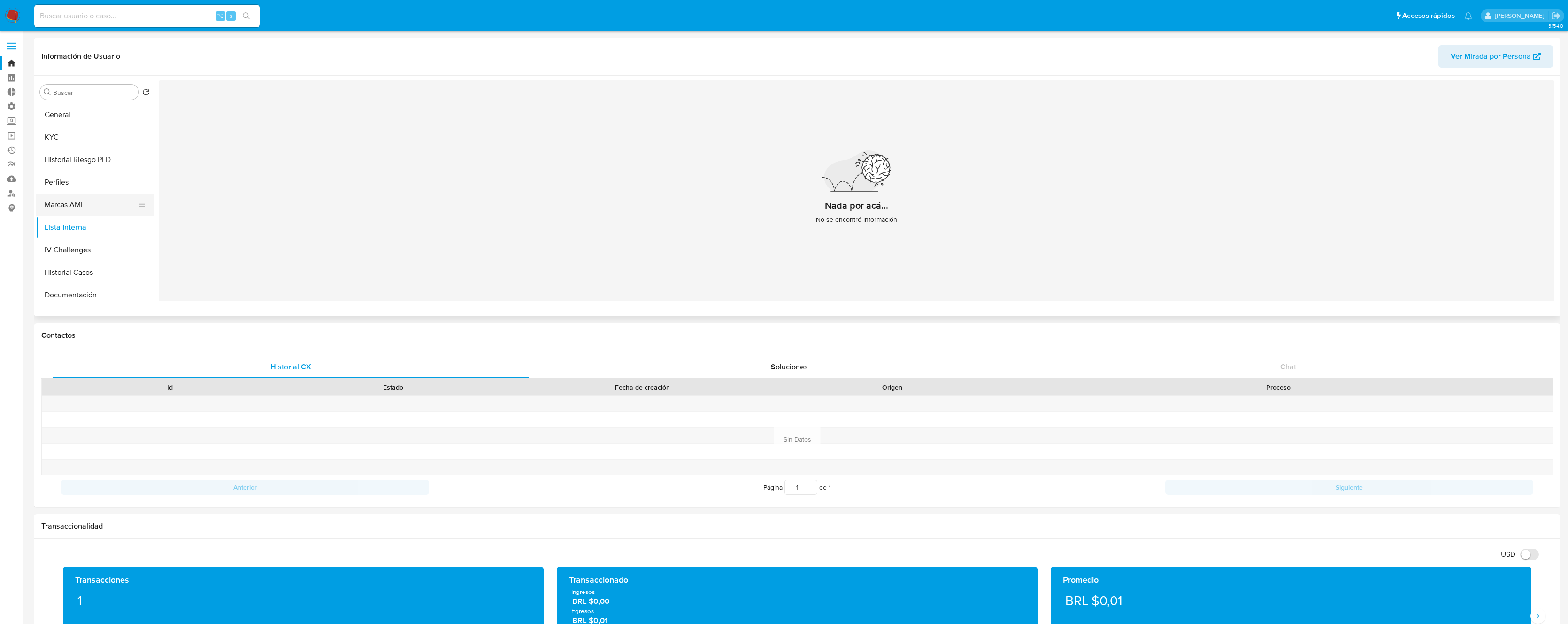
click at [58, 199] on button "Marcas AML" at bounding box center [91, 204] width 109 height 23
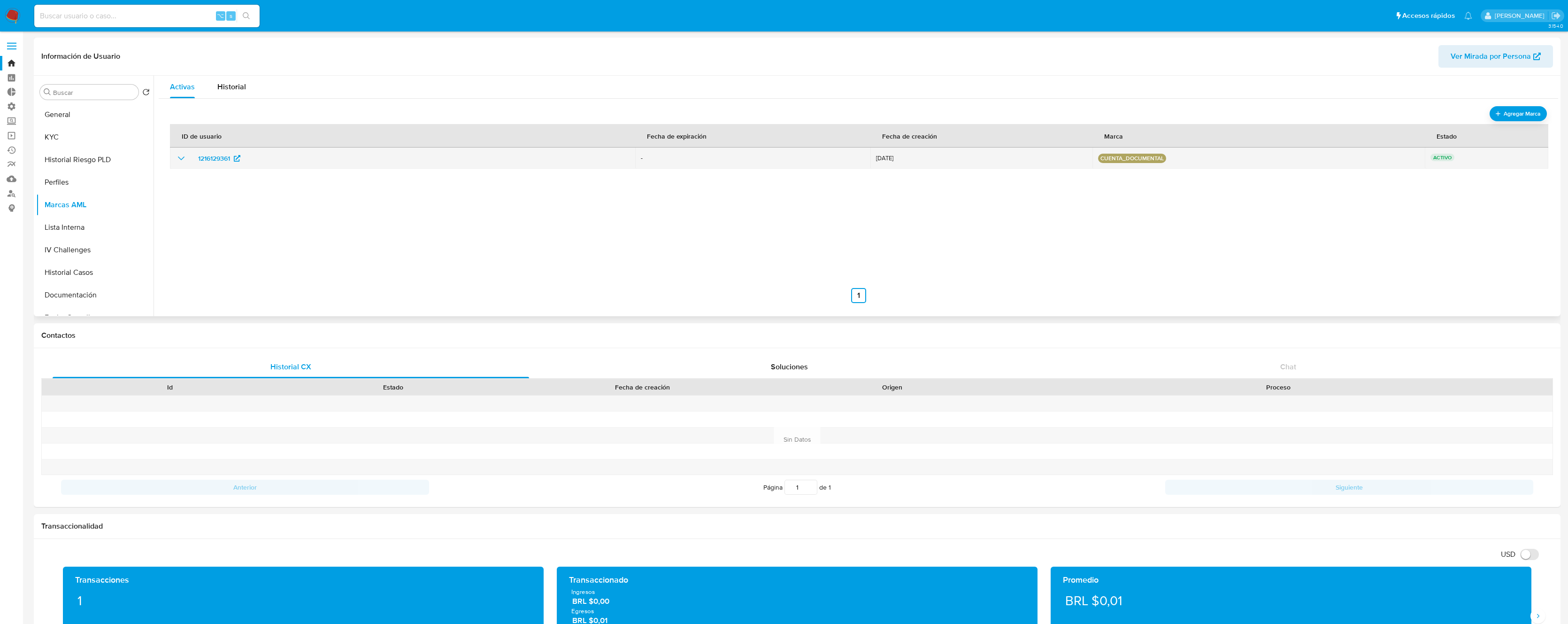
click at [180, 158] on icon "show_hidden_detail_by_id_1216129361" at bounding box center [180, 158] width 11 height 11
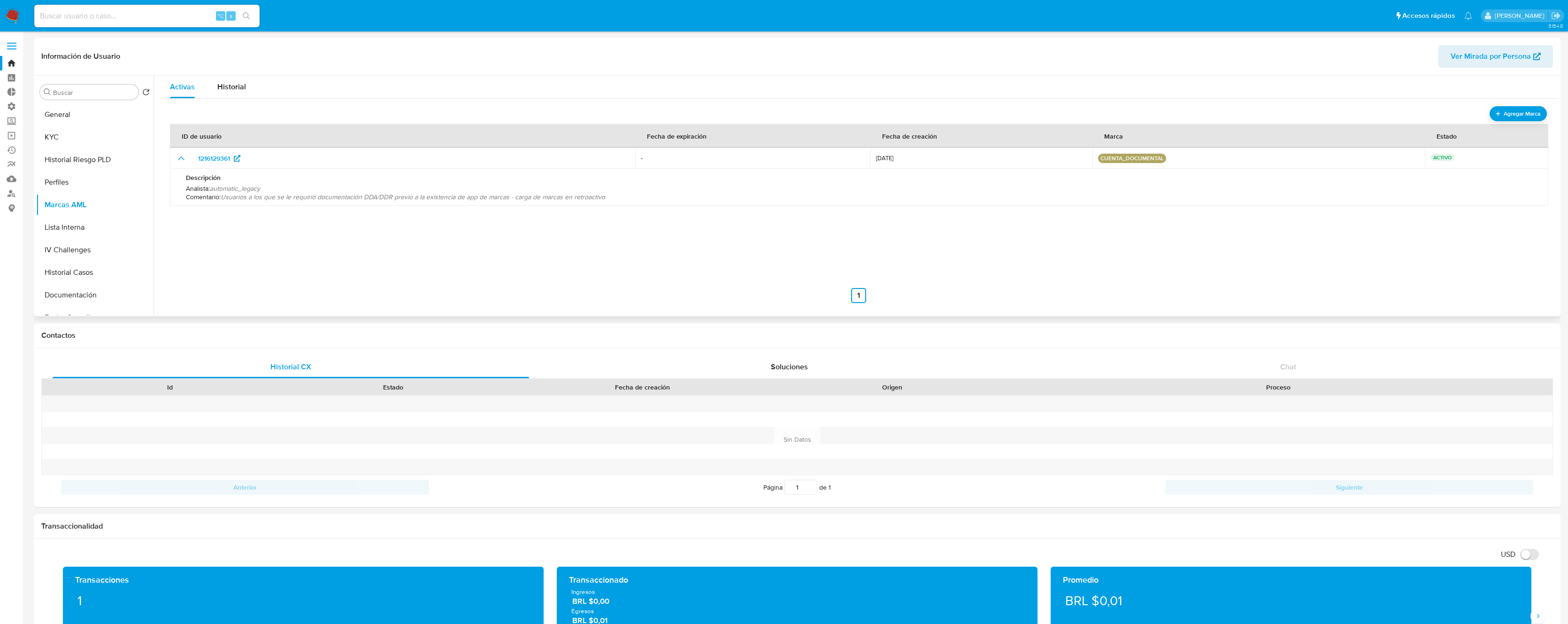
drag, startPoint x: 633, startPoint y: 199, endPoint x: 225, endPoint y: 198, distance: 408.0
click at [225, 198] on p "Comentario : Usuarios a los que se le requirió documentación DDA/DDR previo a l…" at bounding box center [859, 196] width 1346 height 9
click at [64, 160] on button "Historial Riesgo PLD" at bounding box center [91, 160] width 109 height 23
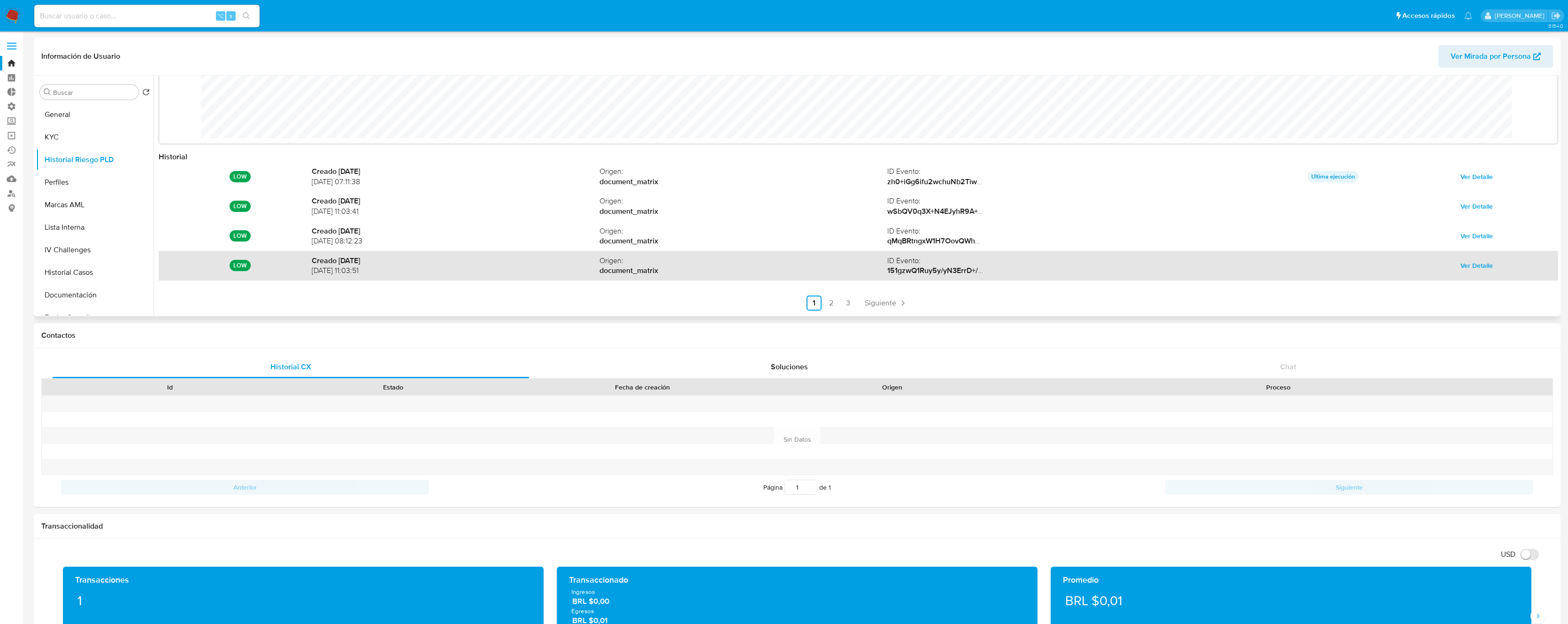
scroll to position [50, 0]
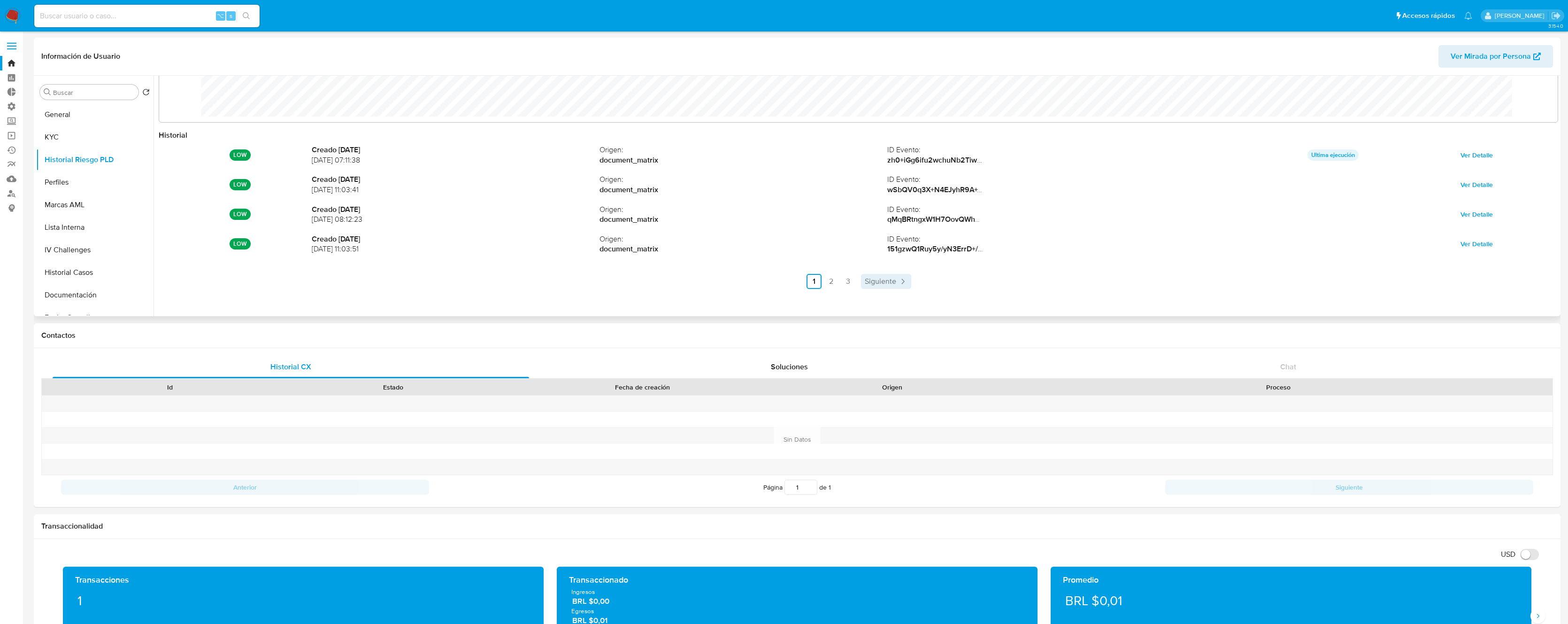
click at [898, 277] on icon "Paginación" at bounding box center [903, 282] width 10 height 10
click at [904, 279] on span "Siguiente" at bounding box center [906, 282] width 32 height 8
click at [91, 210] on button "Marcas AML" at bounding box center [91, 204] width 109 height 23
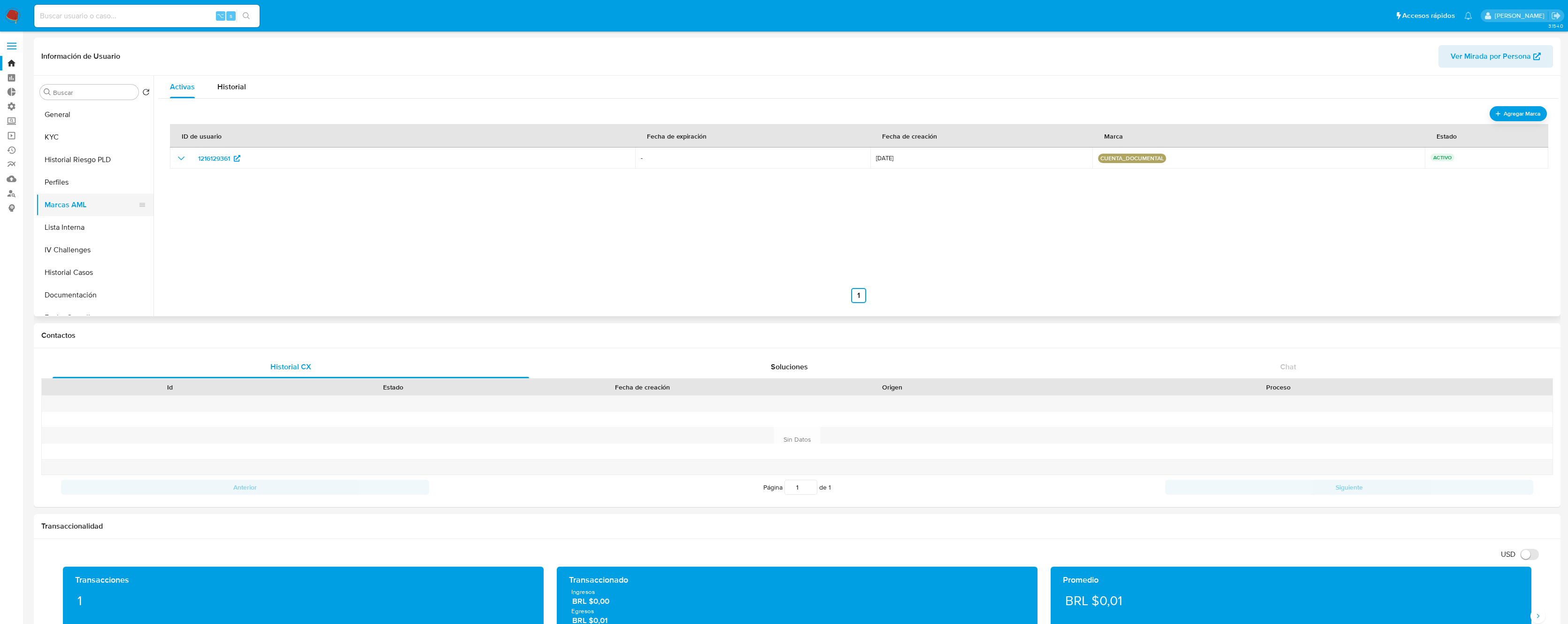
click at [87, 193] on button "Marcas AML" at bounding box center [91, 204] width 109 height 23
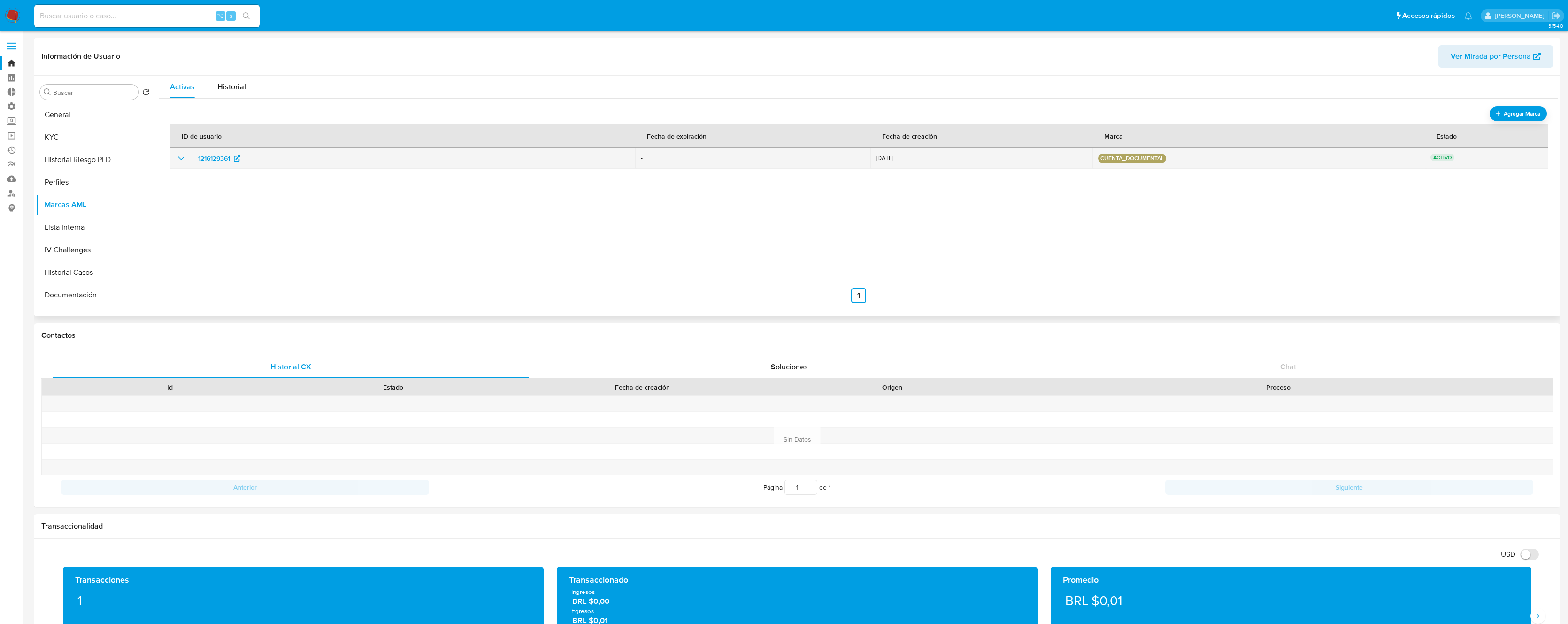
click at [179, 159] on icon "show_hidden_detail_by_id_1216129361" at bounding box center [180, 158] width 11 height 11
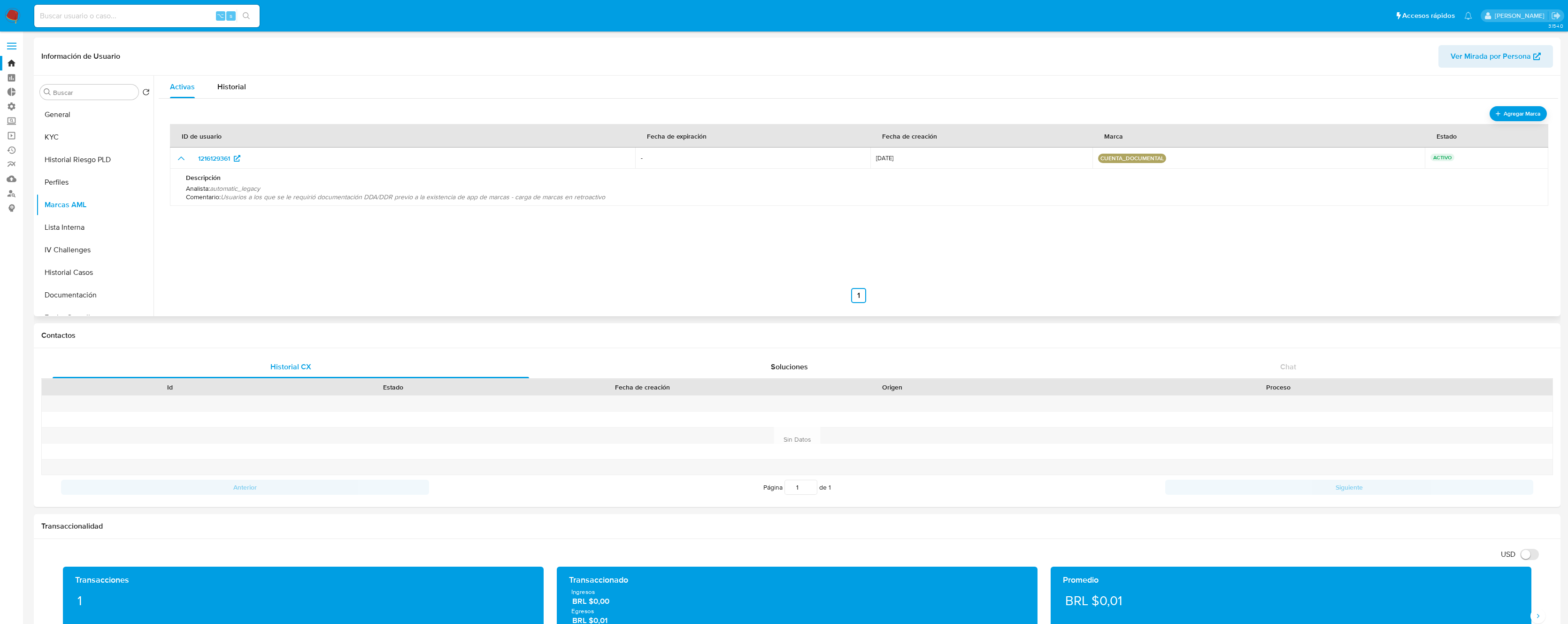
drag, startPoint x: 625, startPoint y: 201, endPoint x: 387, endPoint y: 192, distance: 238.2
click at [406, 196] on div "Descripción Analista : automatic_legacy Comentario : Usuarios a los que se le r…" at bounding box center [859, 187] width 1356 height 37
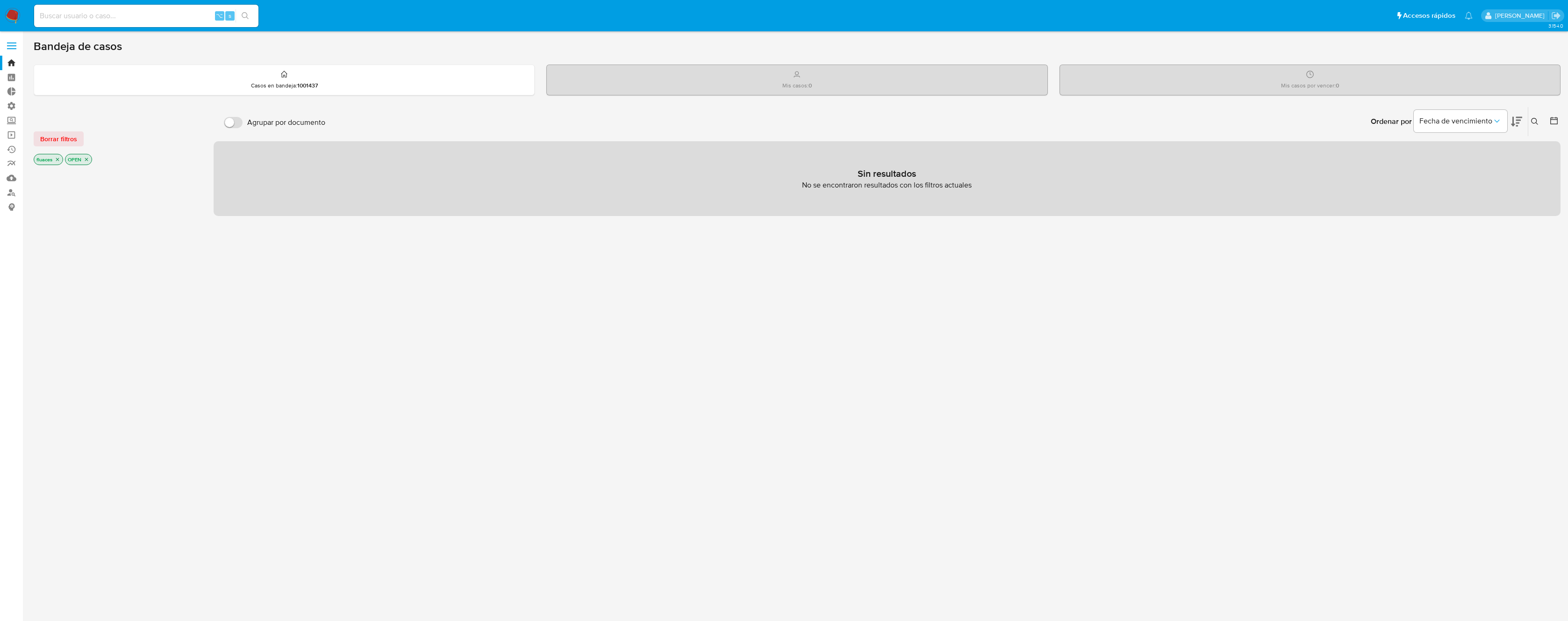
click at [143, 17] on input at bounding box center [146, 16] width 225 height 12
paste input "ff9ebbd9fc7a5cb38734b1ceff2e900d"
type input "ff9ebbd9fc7a5cb38734b1ceff2e900d"
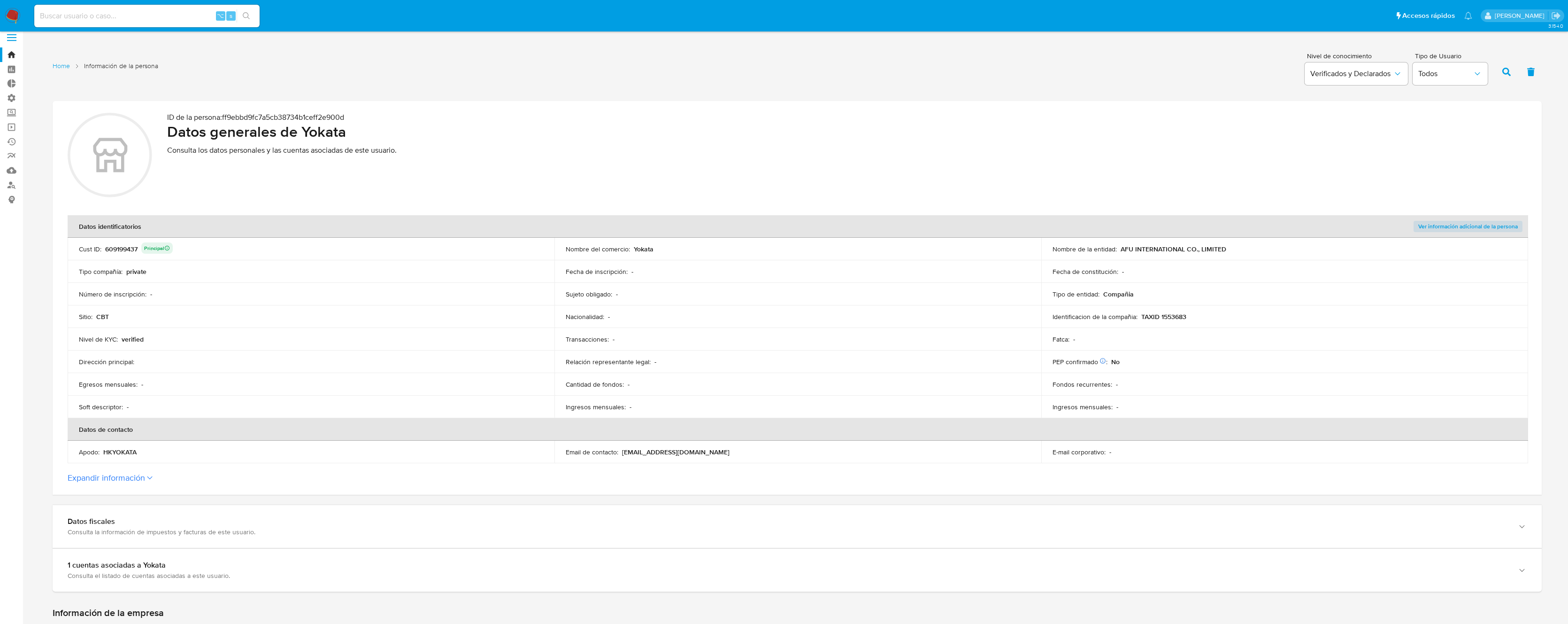
scroll to position [56, 0]
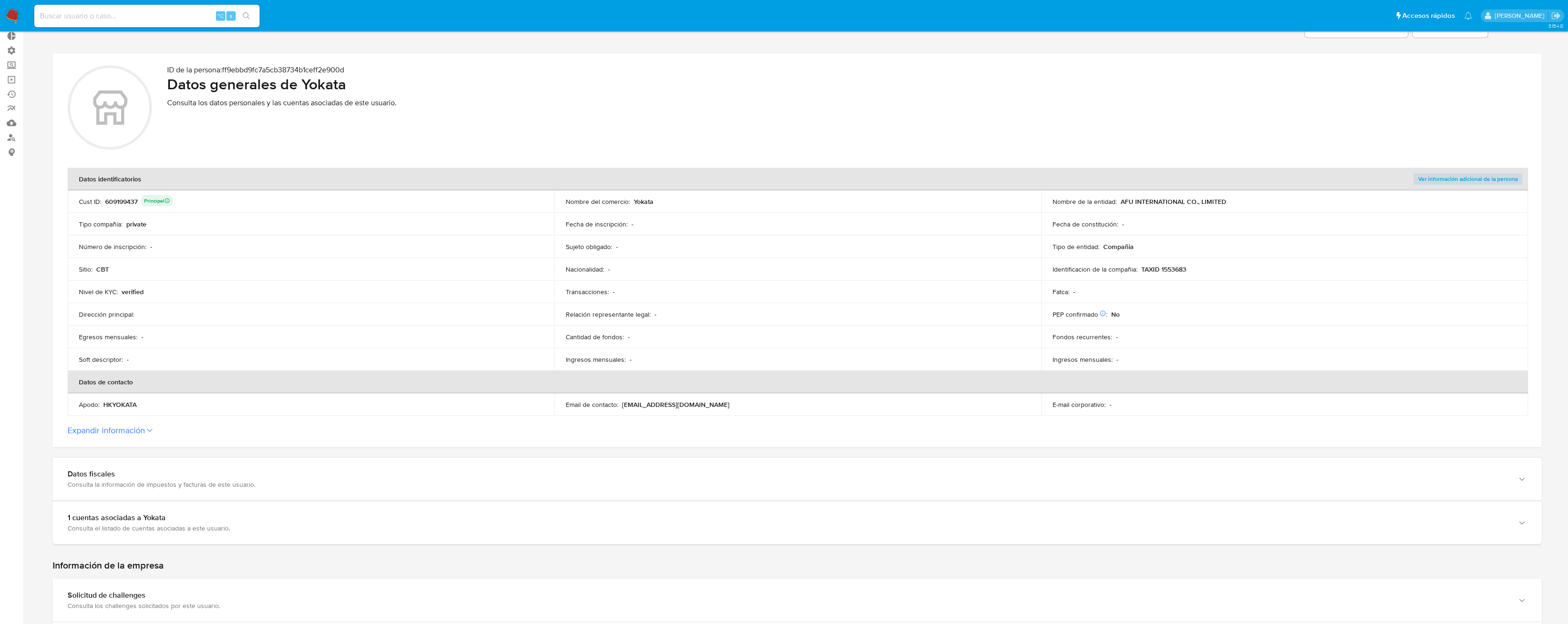
drag, startPoint x: 1213, startPoint y: 197, endPoint x: 1123, endPoint y: 200, distance: 90.0
click at [1123, 200] on div "Nombre de la entidad : AFU INTERNATIONAL CO., LIMITED" at bounding box center [1284, 201] width 464 height 9
